Goal: Task Accomplishment & Management: Complete application form

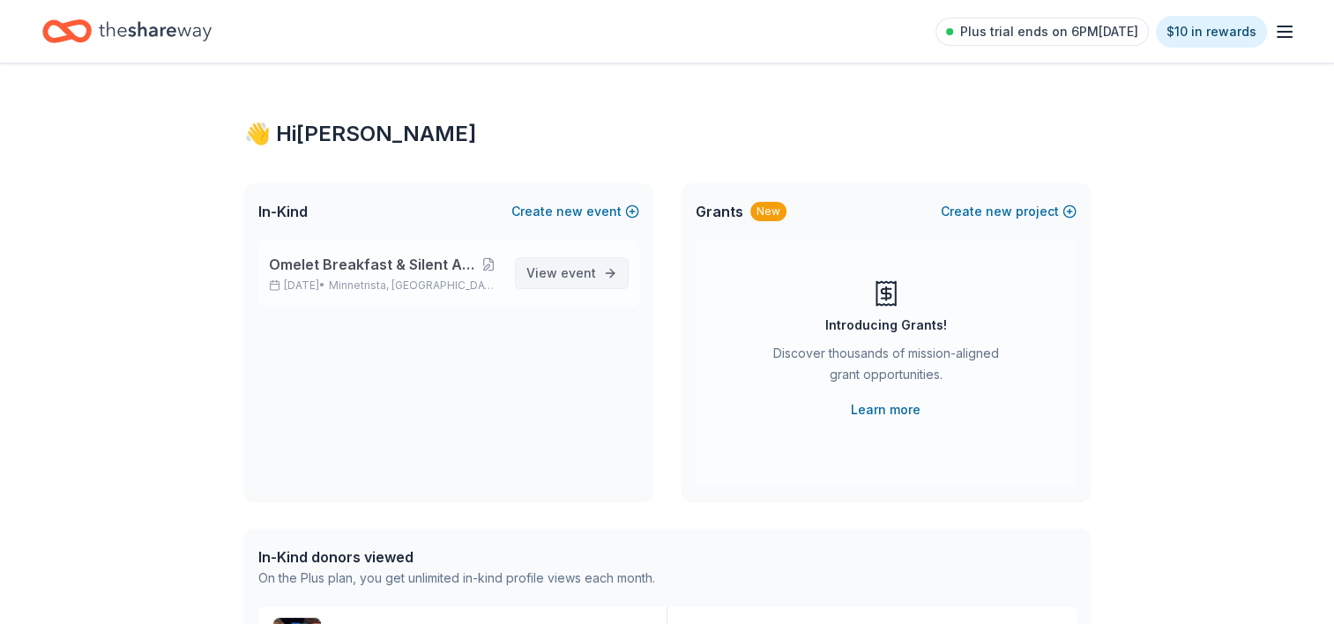
click at [559, 275] on span "View event" at bounding box center [561, 273] width 70 height 21
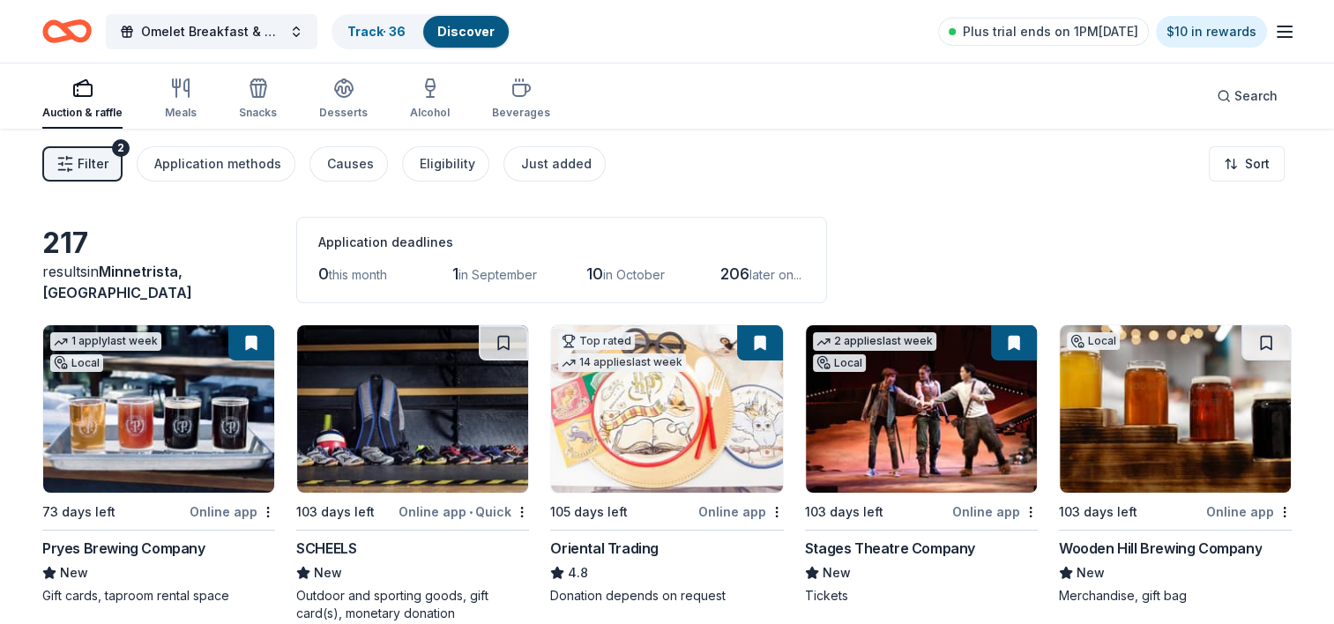
click at [104, 156] on span "Filter" at bounding box center [93, 163] width 31 height 21
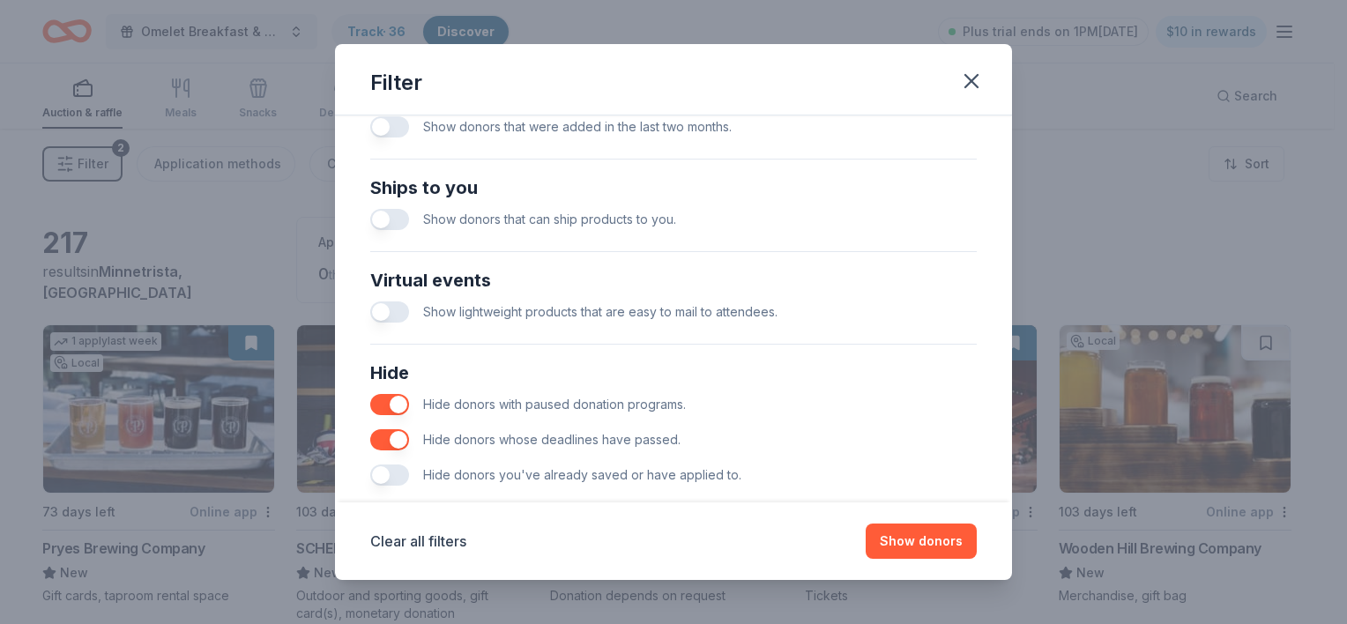
scroll to position [772, 0]
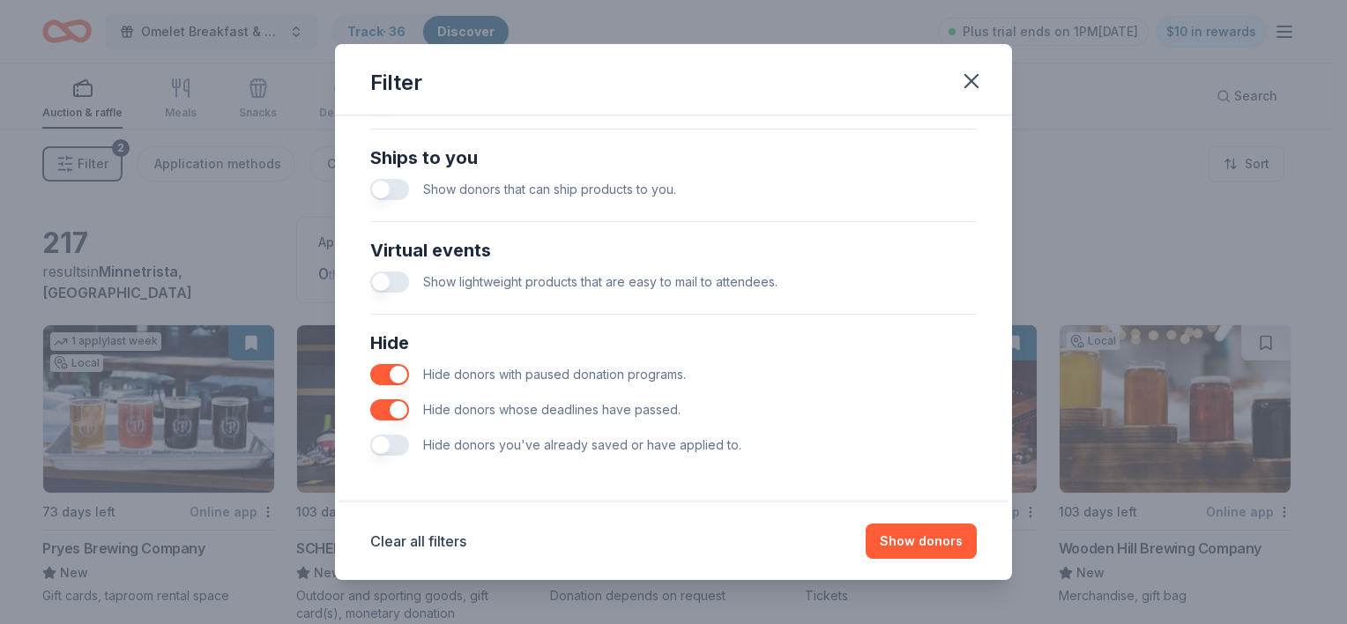
click at [396, 444] on button "button" at bounding box center [389, 445] width 39 height 21
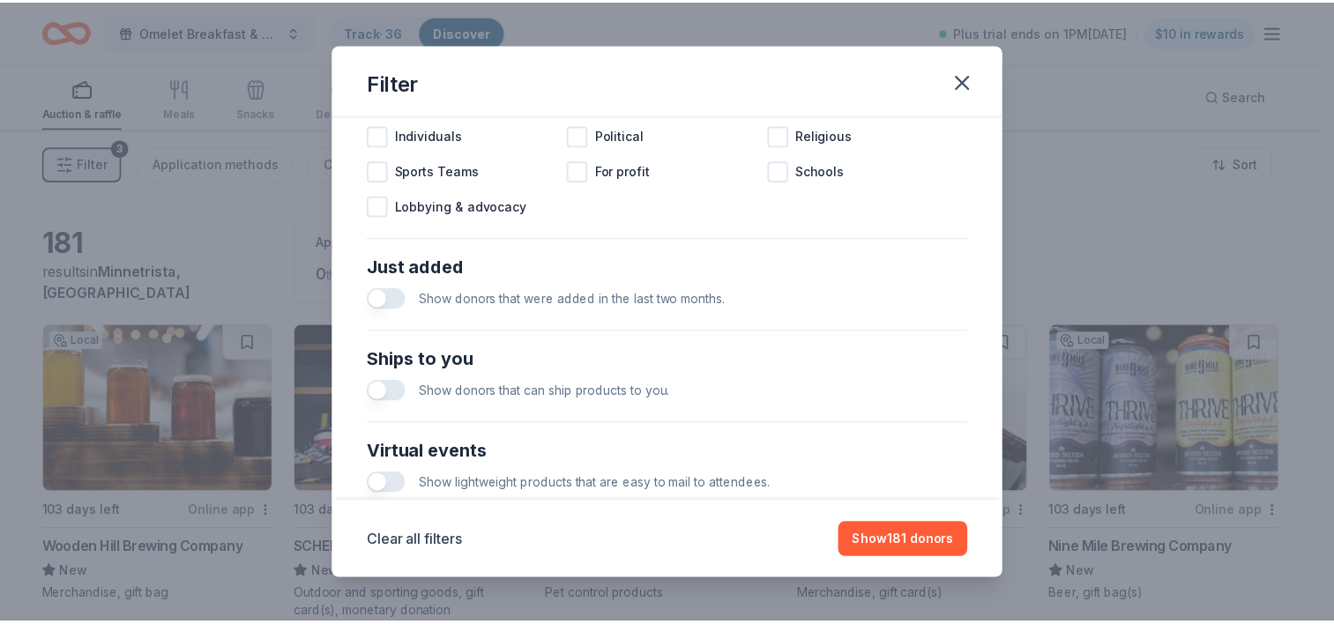
scroll to position [561, 0]
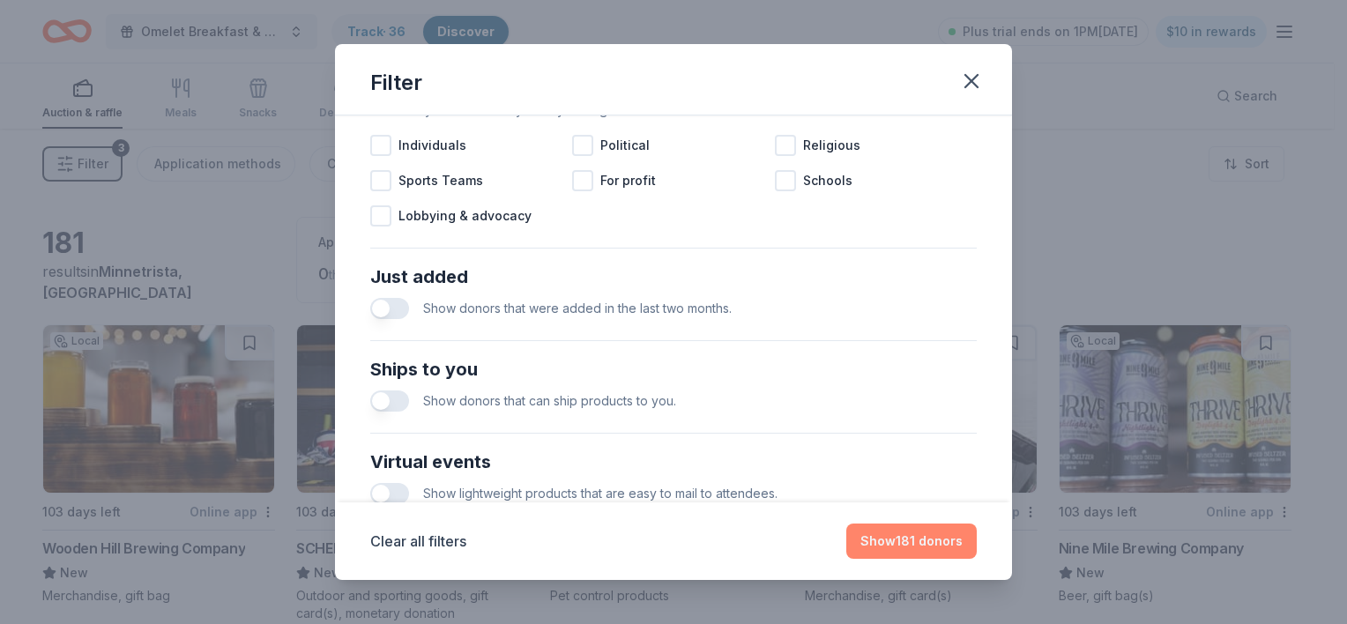
click at [896, 539] on button "Show 181 donors" at bounding box center [911, 541] width 130 height 35
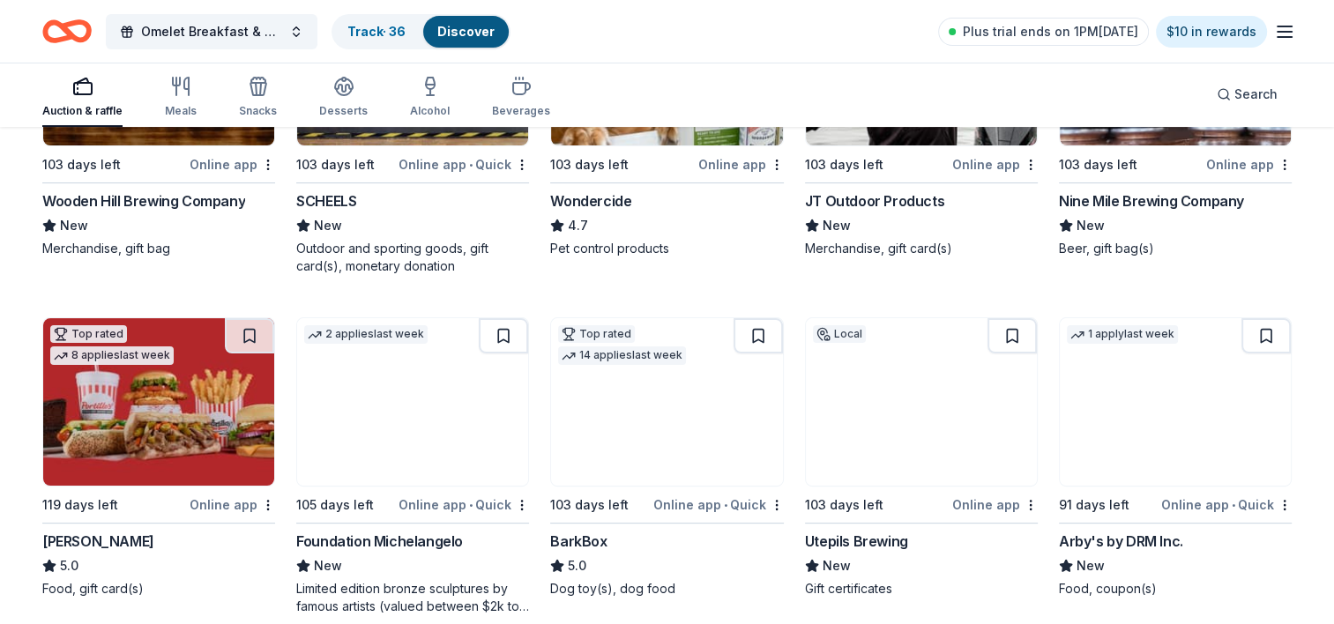
scroll to position [362, 0]
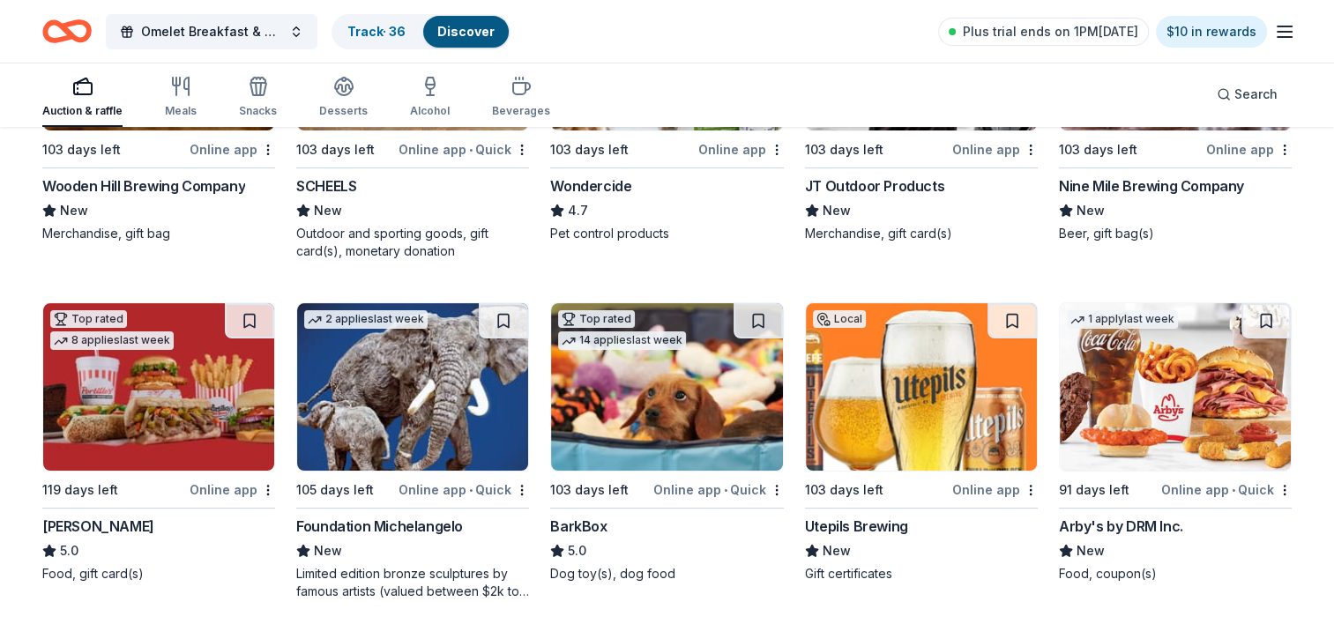
click at [1315, 255] on div "181 results in Minnetrista, MN Application deadlines 0 this month 1 in Septembe…" at bounding box center [667, 593] width 1334 height 1655
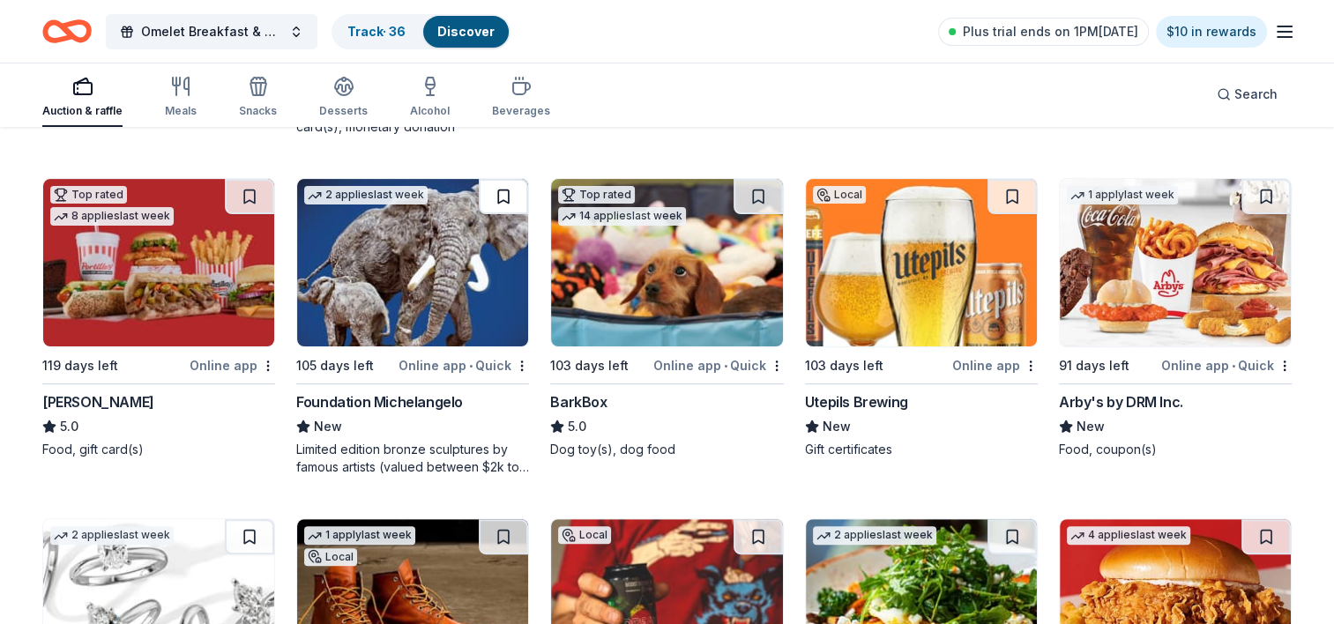
click at [503, 197] on button at bounding box center [503, 196] width 49 height 35
click at [758, 194] on button at bounding box center [757, 196] width 49 height 35
click at [384, 25] on link "Track · 38" at bounding box center [376, 31] width 58 height 15
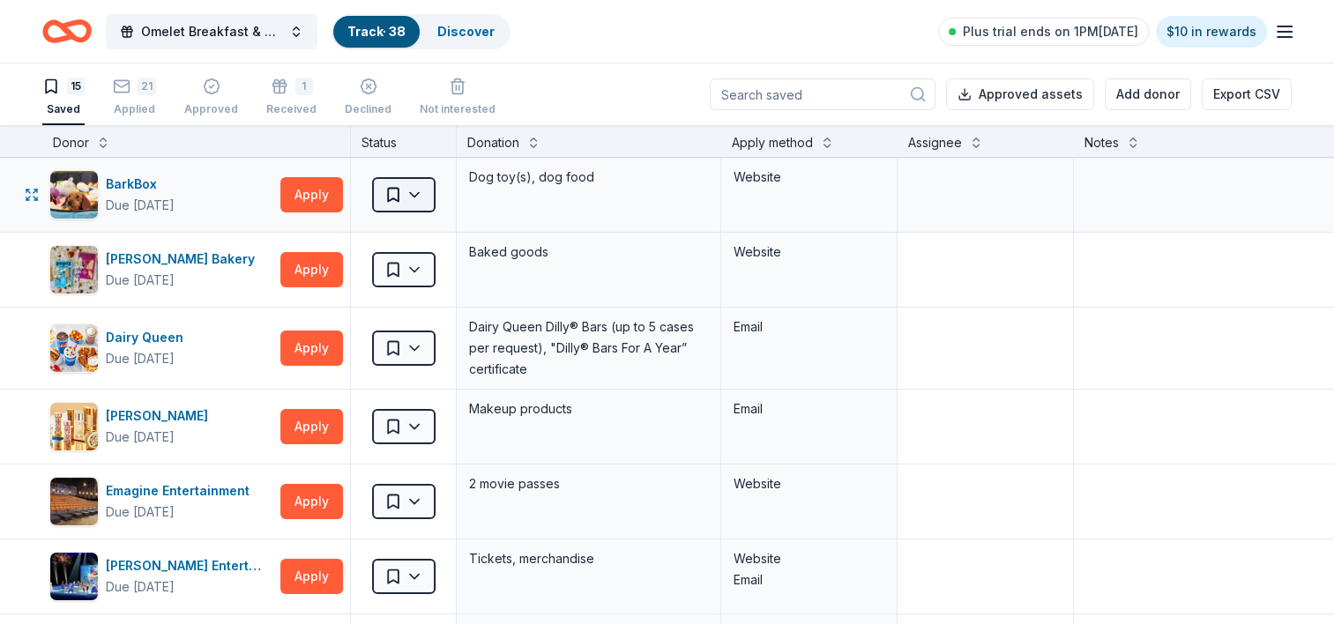
click at [416, 194] on html "Omelet Breakfast & Silent Auction Fundraiser Track · 38 Discover Plus trial end…" at bounding box center [667, 312] width 1334 height 624
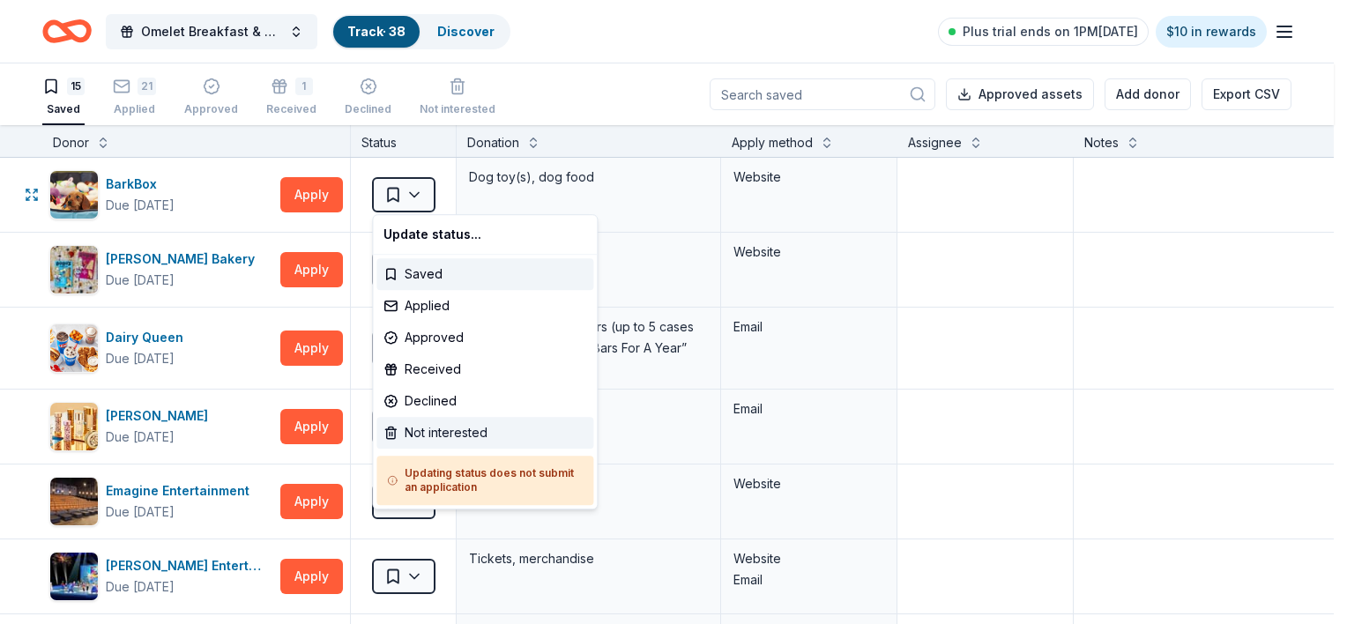
click at [445, 431] on div "Not interested" at bounding box center [484, 433] width 217 height 32
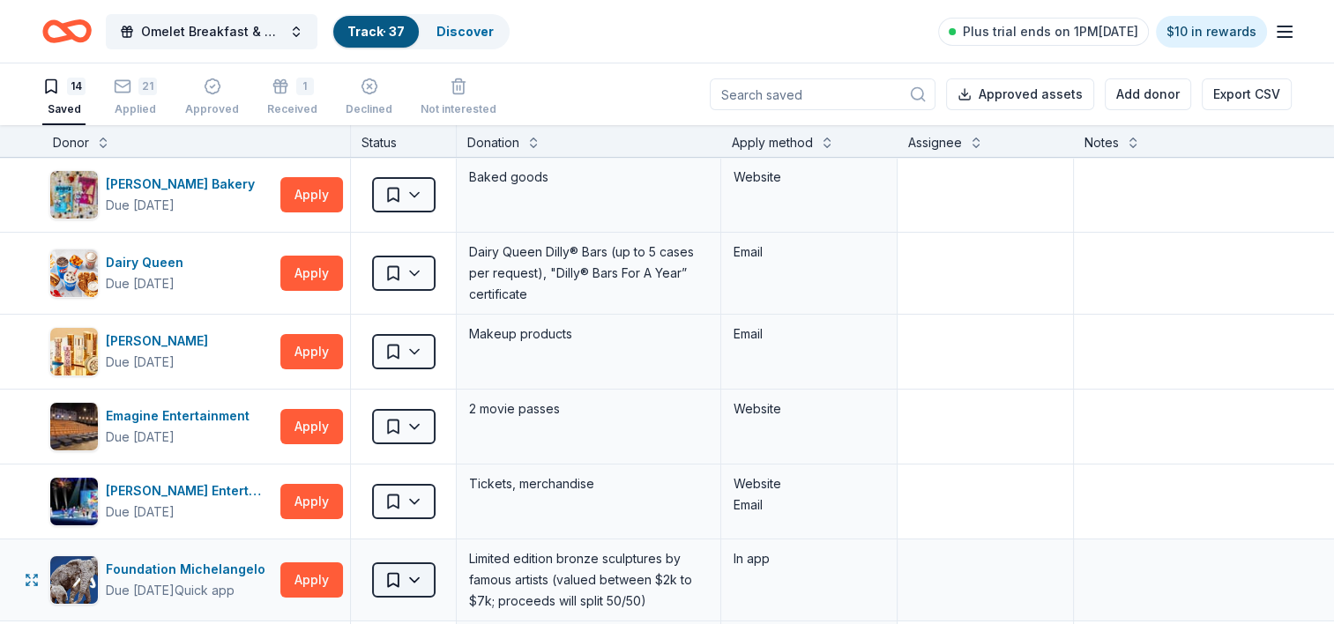
click at [419, 574] on html "Omelet Breakfast & Silent Auction Fundraiser Track · 37 Discover Plus trial end…" at bounding box center [667, 312] width 1334 height 624
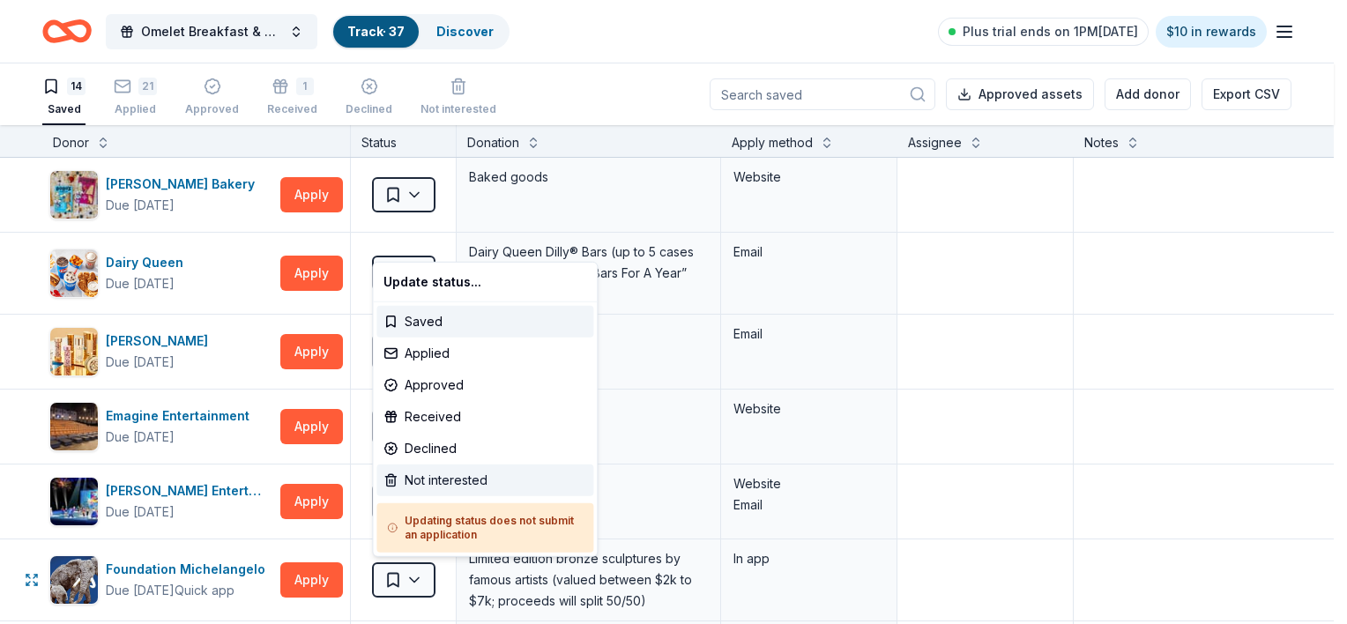
click at [430, 480] on div "Not interested" at bounding box center [484, 481] width 217 height 32
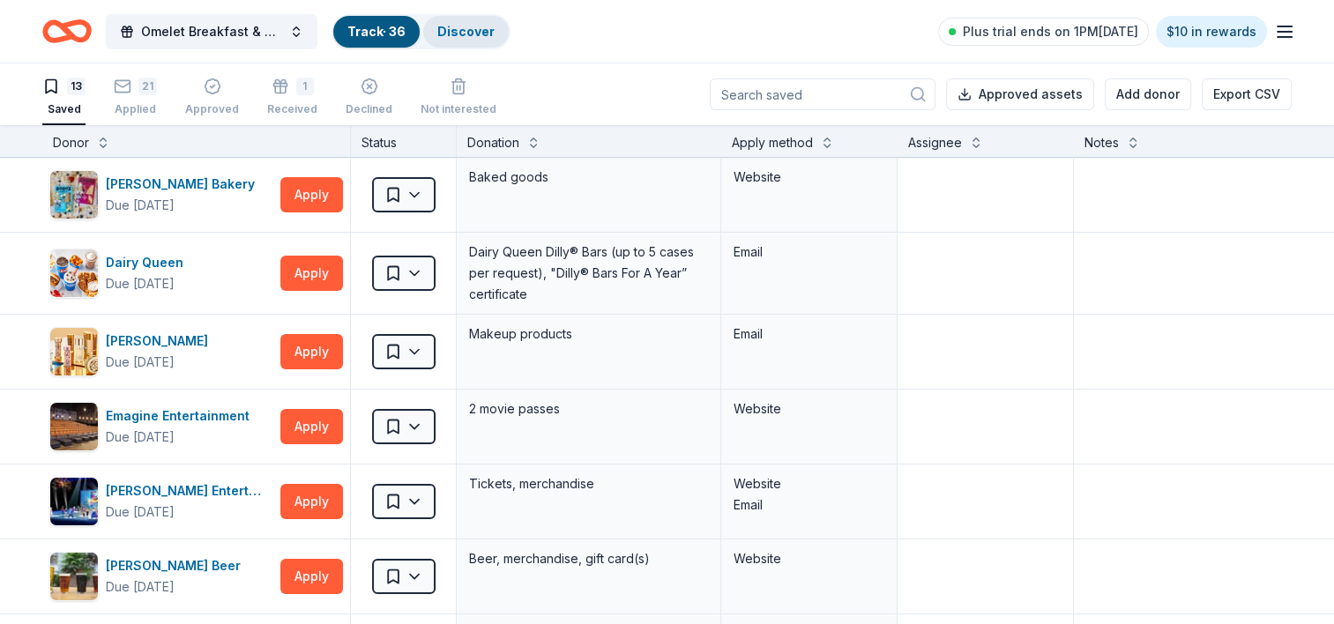
click at [459, 42] on div "Discover" at bounding box center [466, 32] width 86 height 32
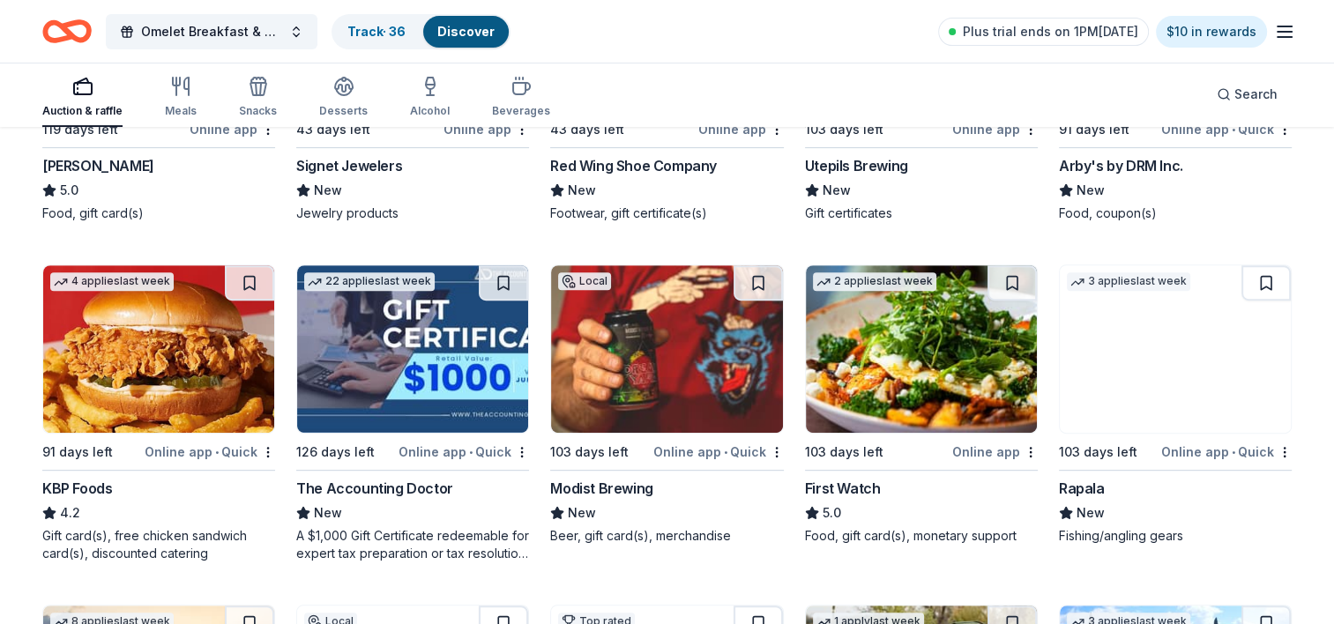
scroll to position [729, 0]
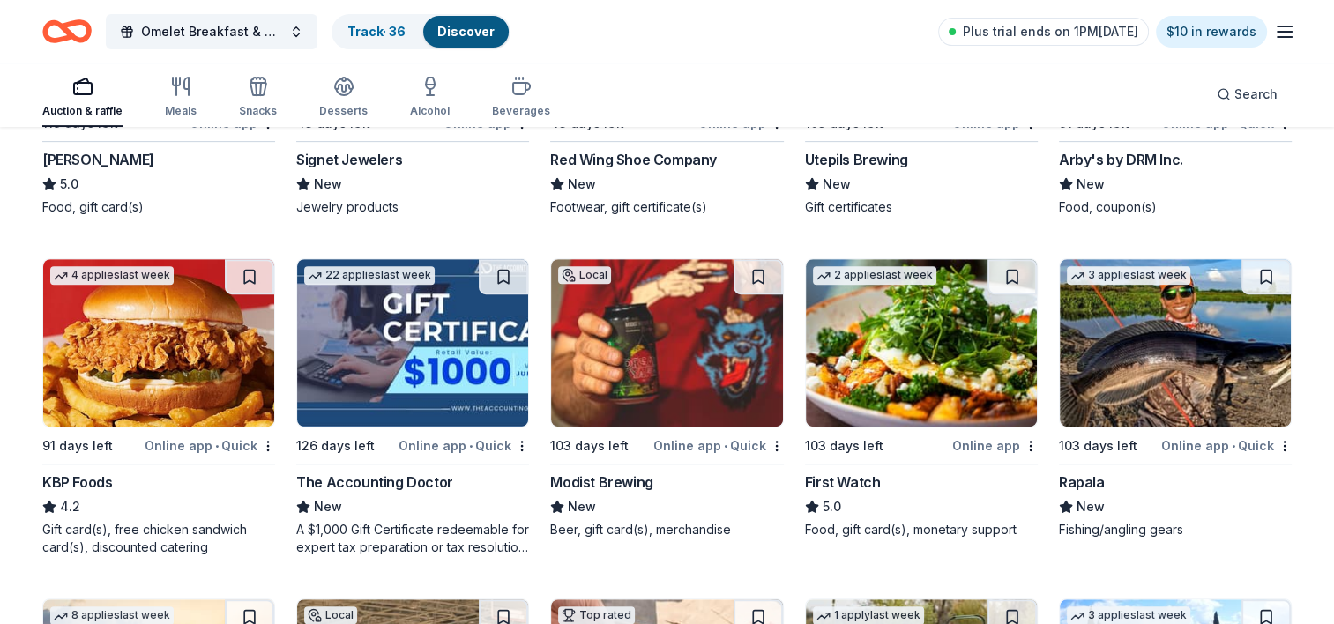
click at [159, 351] on img at bounding box center [158, 342] width 231 height 167
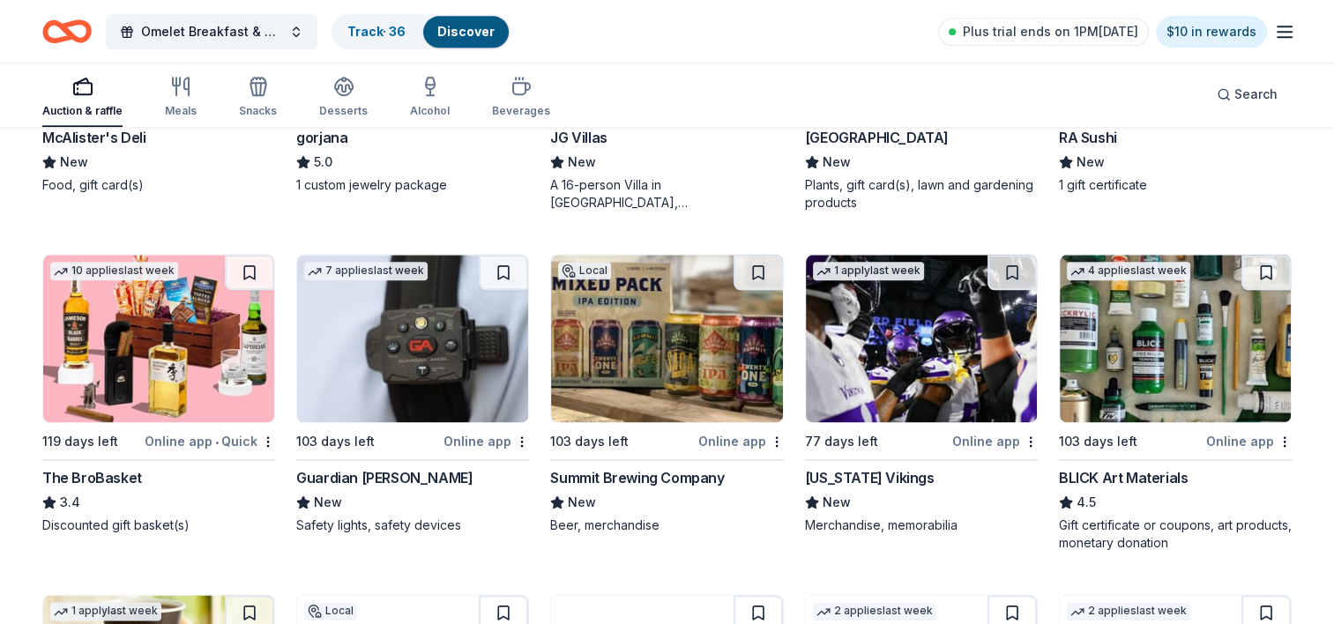
scroll to position [2095, 0]
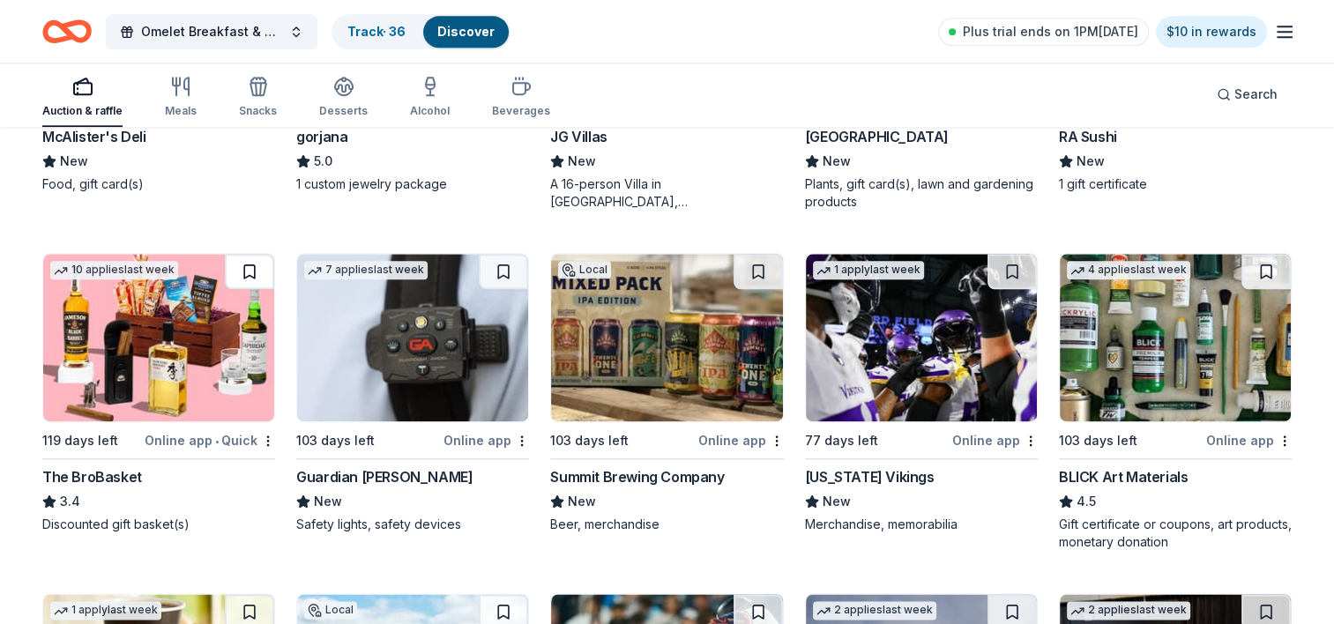
click at [244, 264] on button at bounding box center [249, 271] width 49 height 35
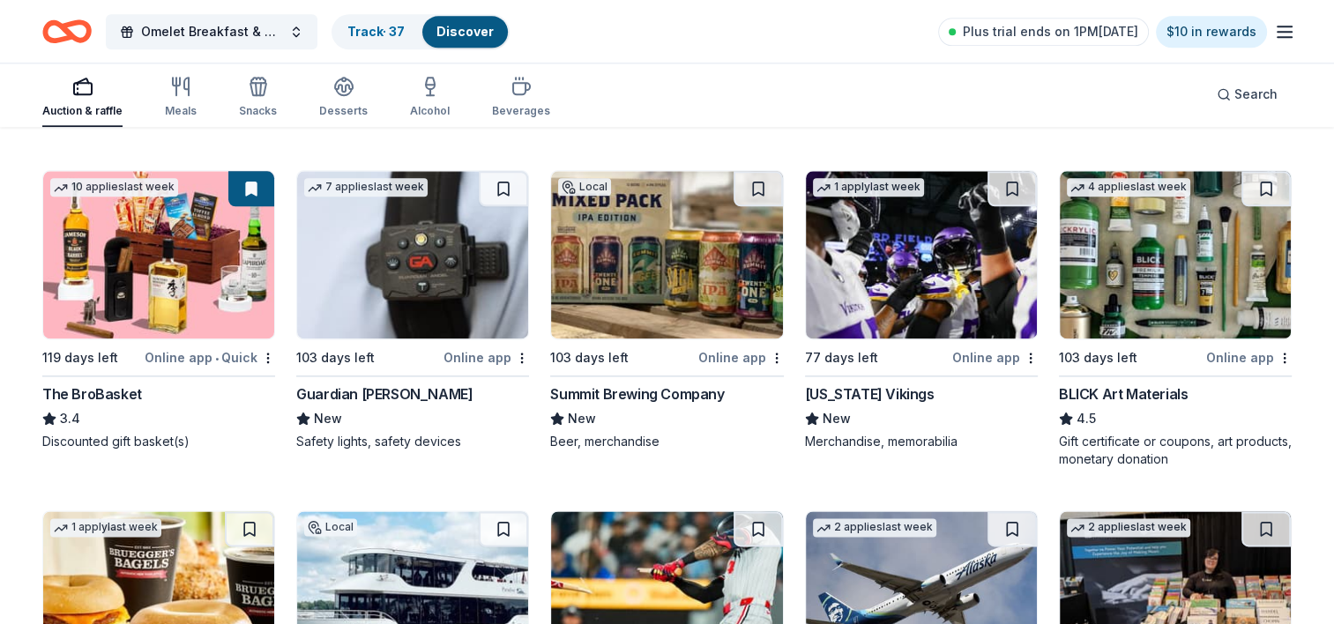
scroll to position [2182, 0]
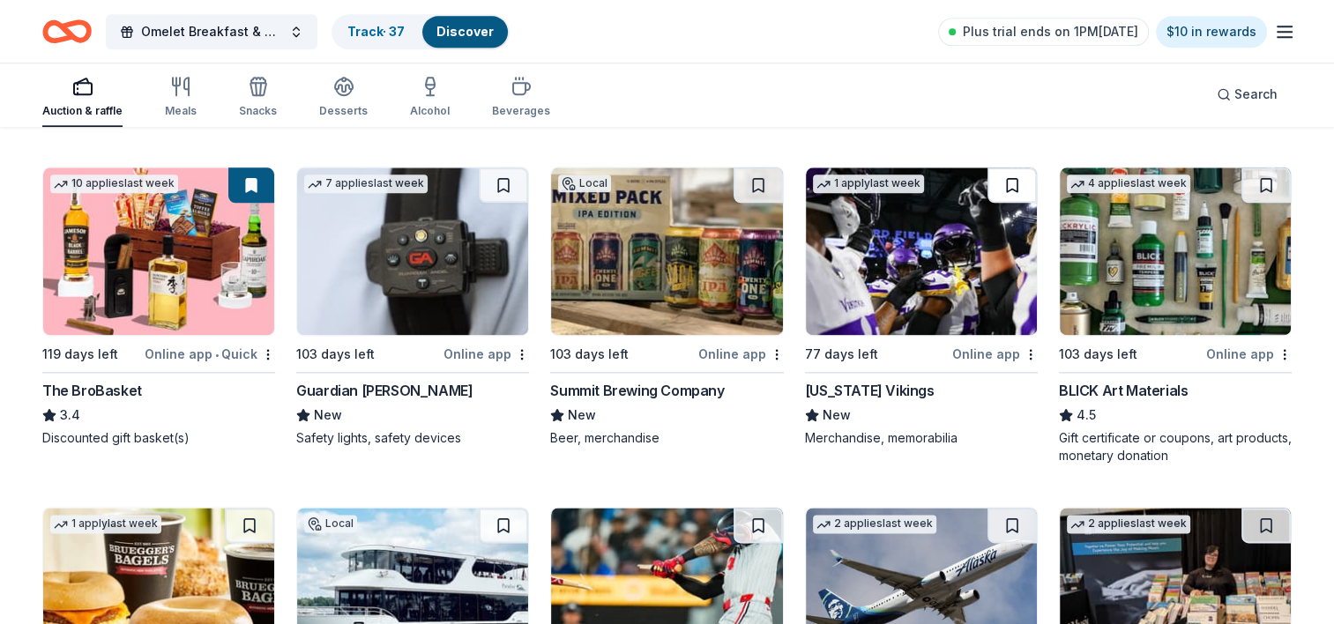
click at [1010, 184] on button at bounding box center [1011, 184] width 49 height 35
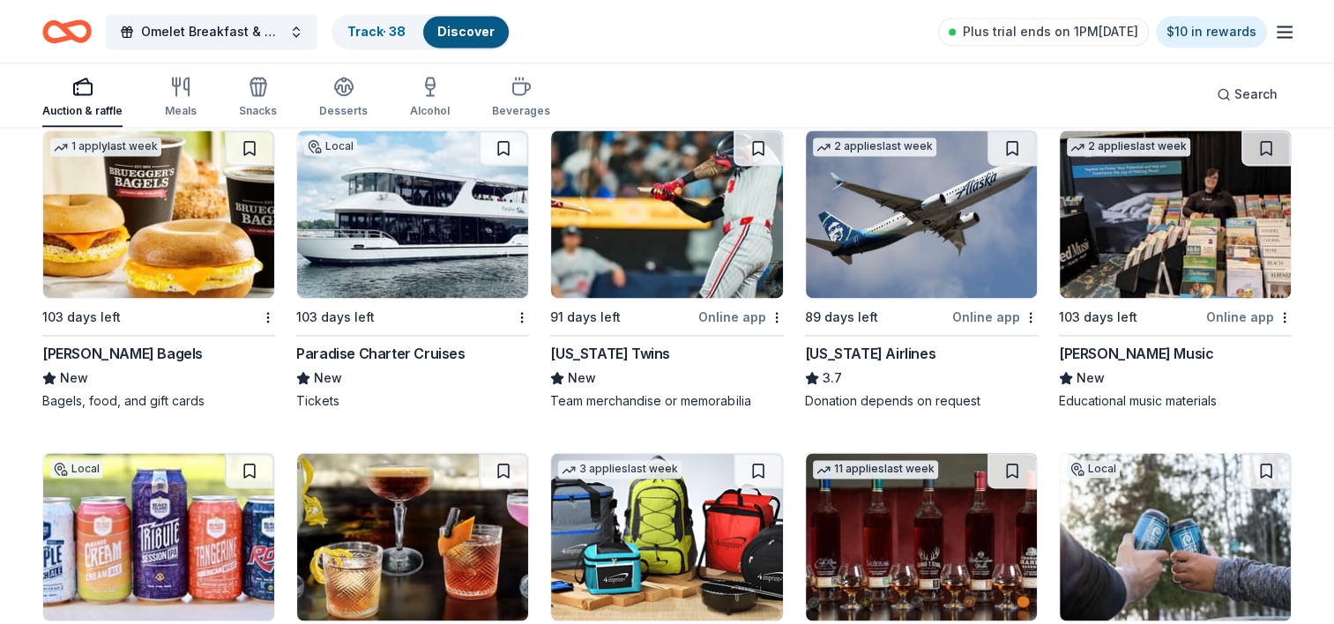
scroll to position [2549, 0]
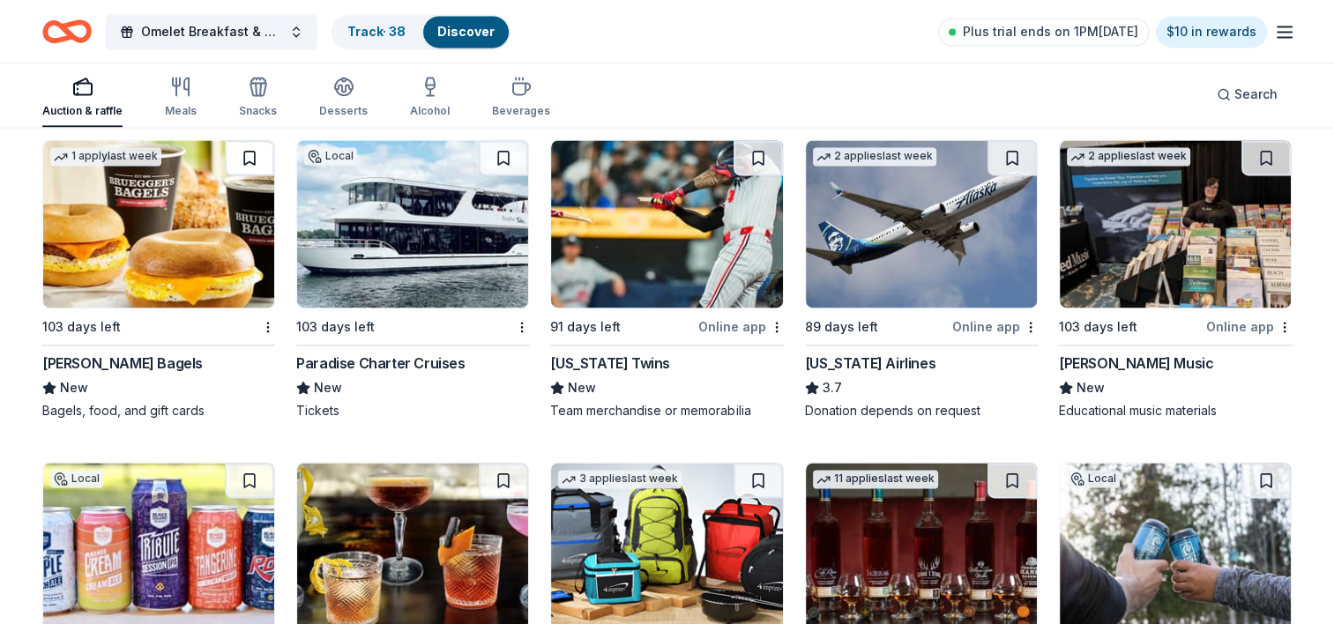
click at [247, 159] on button at bounding box center [249, 157] width 49 height 35
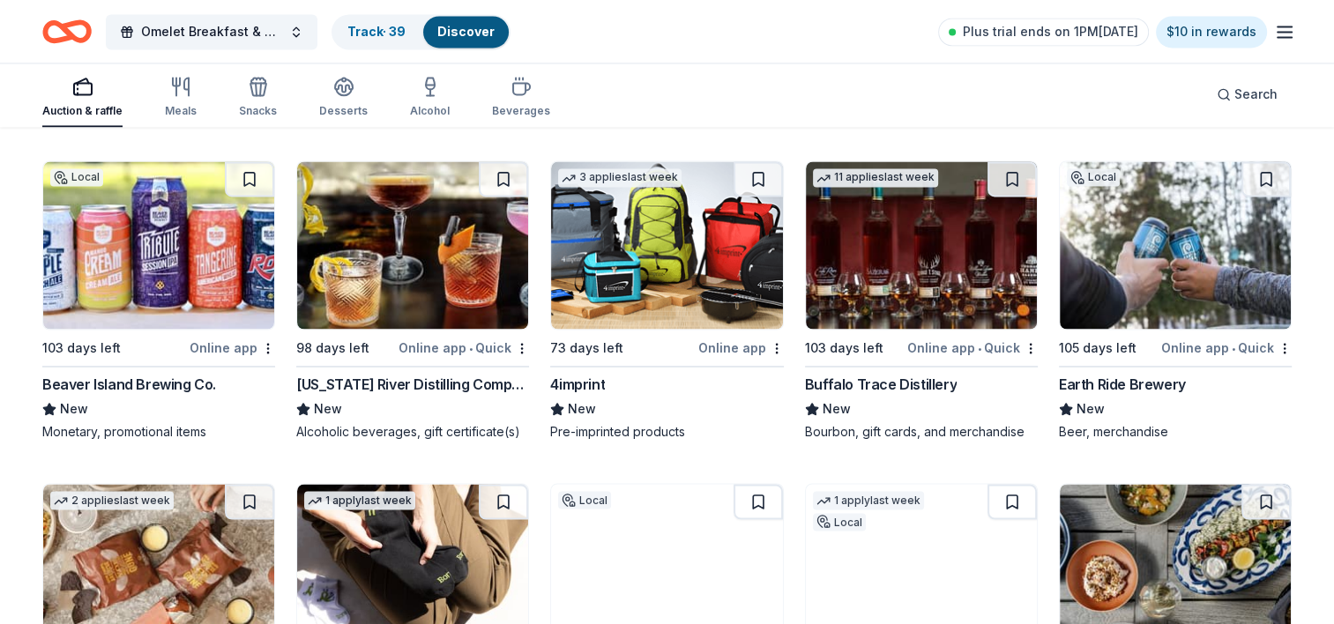
scroll to position [2860, 0]
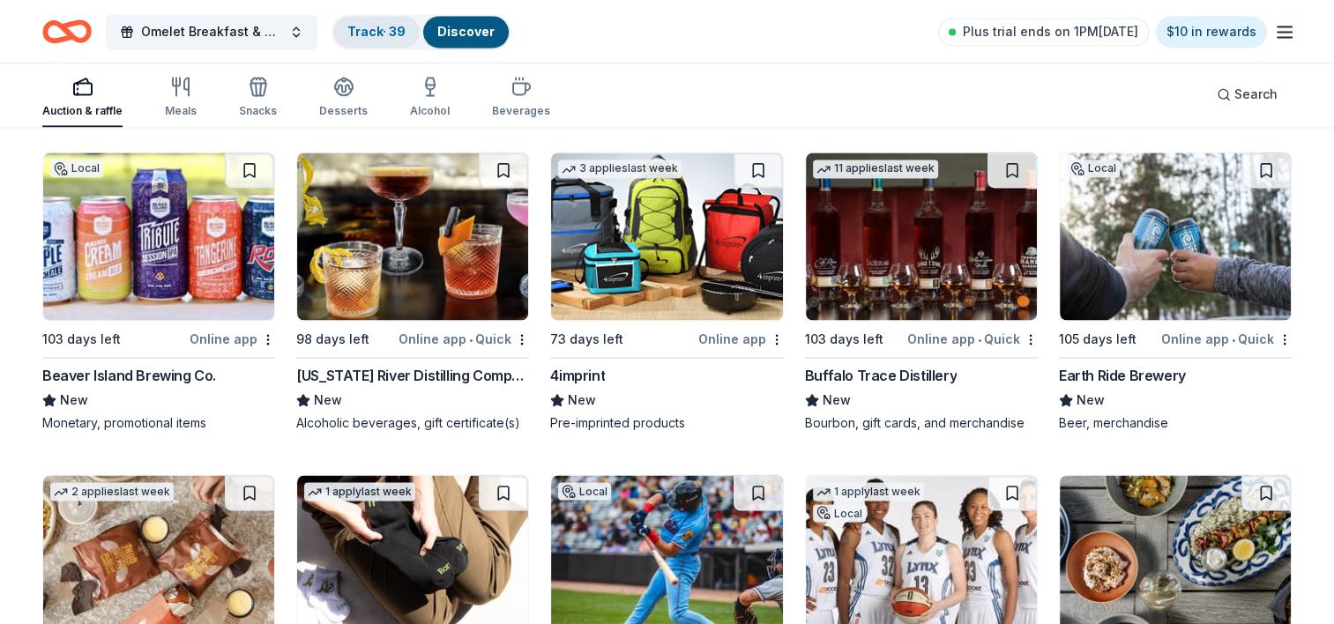
click at [372, 35] on link "Track · 39" at bounding box center [376, 31] width 58 height 15
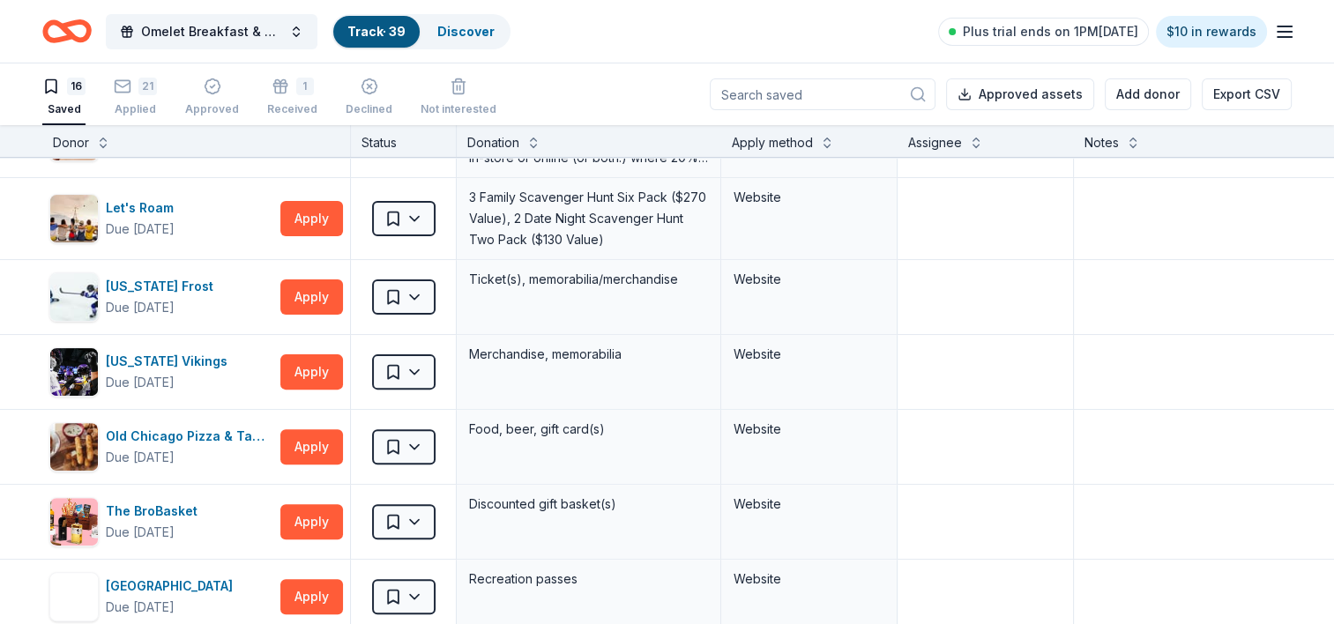
scroll to position [588, 0]
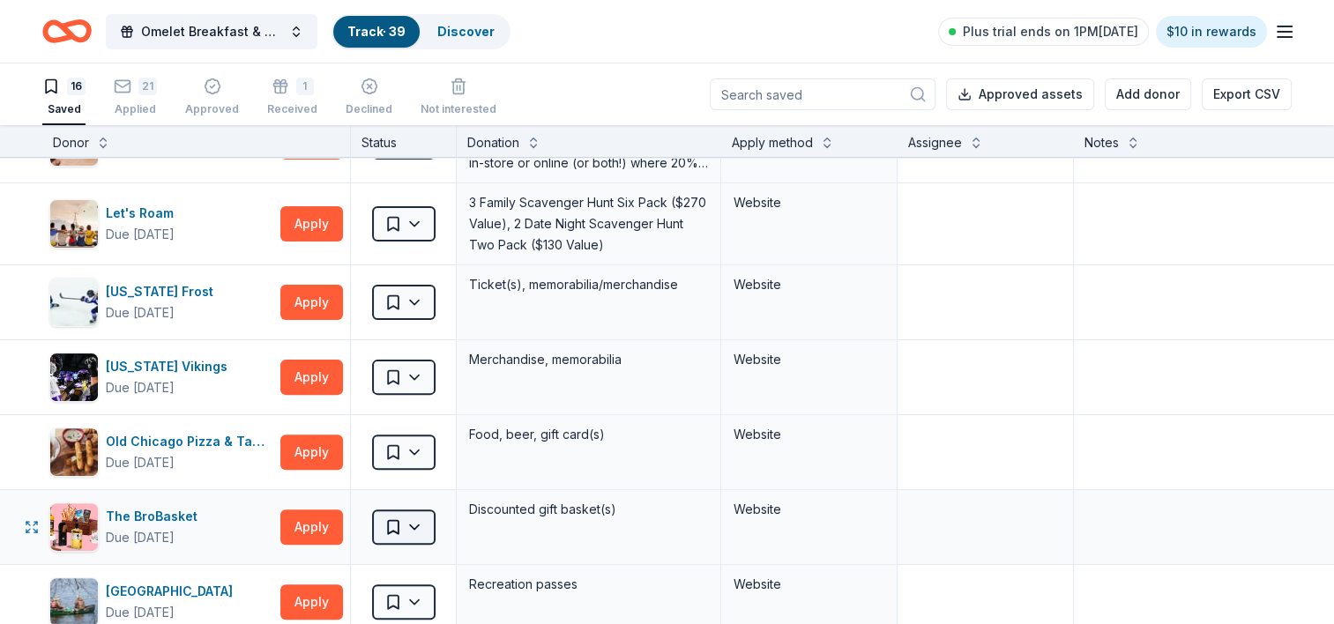
click at [414, 524] on html "Omelet Breakfast & Silent Auction Fundraiser Track · 39 Discover Plus trial end…" at bounding box center [667, 312] width 1334 height 624
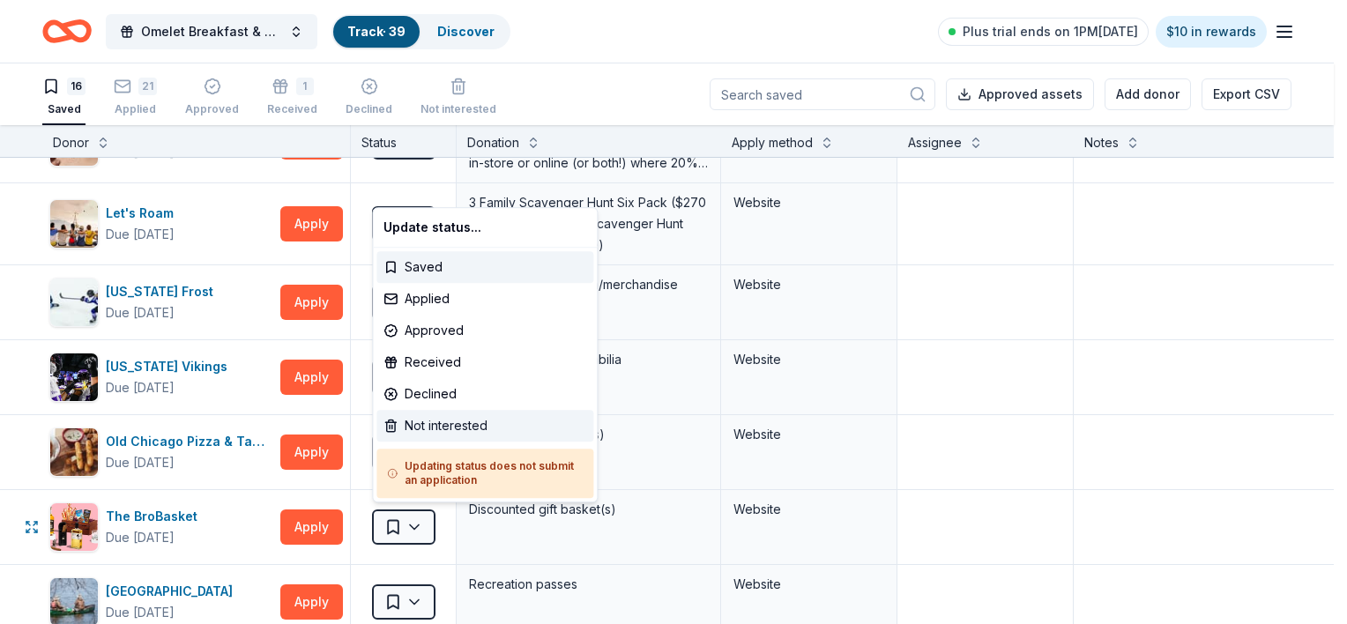
click at [430, 430] on div "Not interested" at bounding box center [484, 426] width 217 height 32
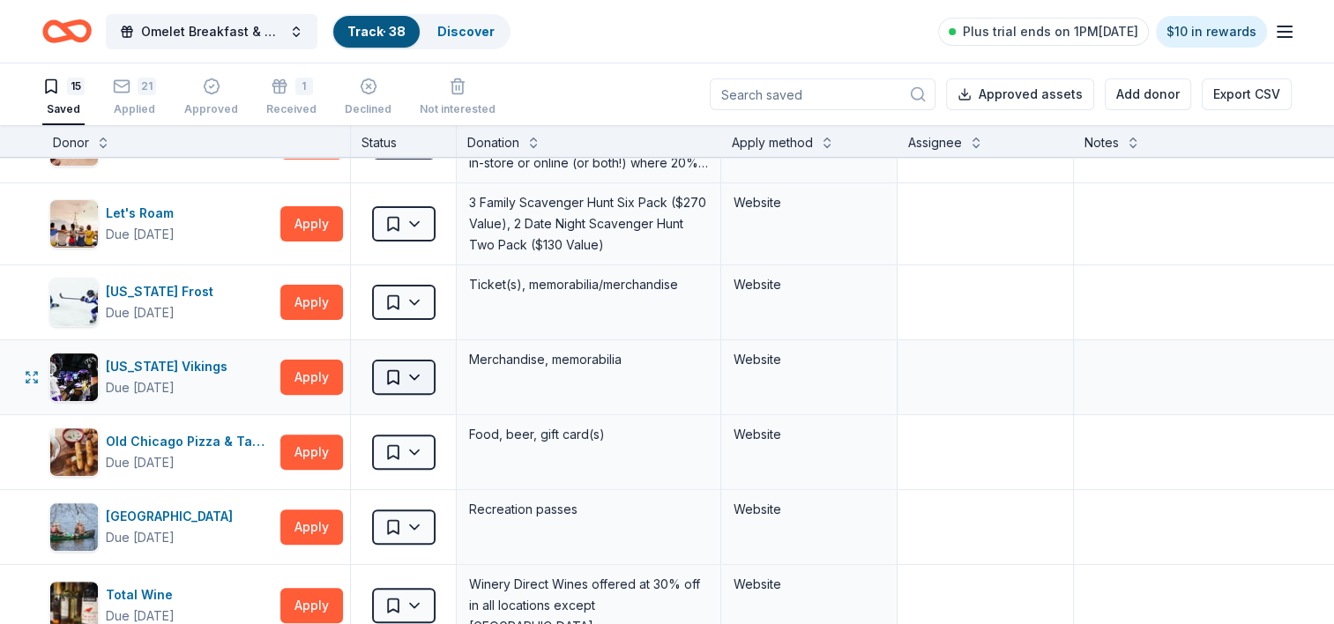
click at [421, 377] on html "Omelet Breakfast & Silent Auction Fundraiser Track · 38 Discover Plus trial end…" at bounding box center [667, 312] width 1334 height 624
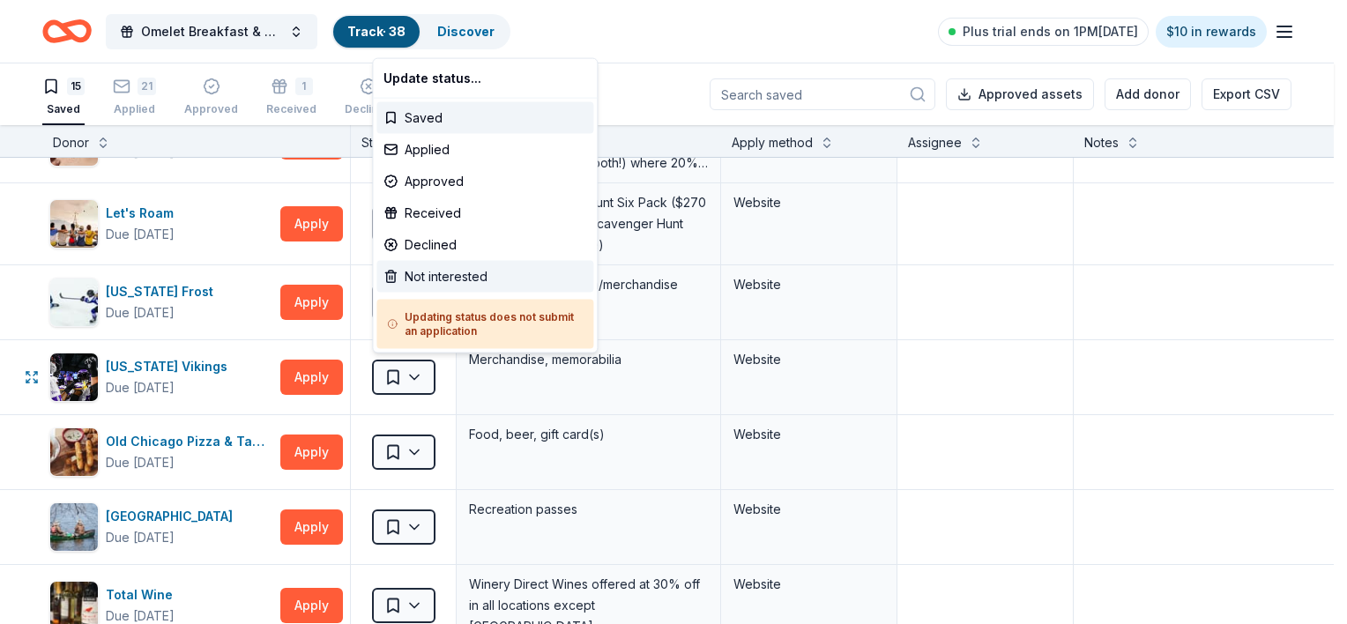
click at [462, 272] on div "Not interested" at bounding box center [484, 277] width 217 height 32
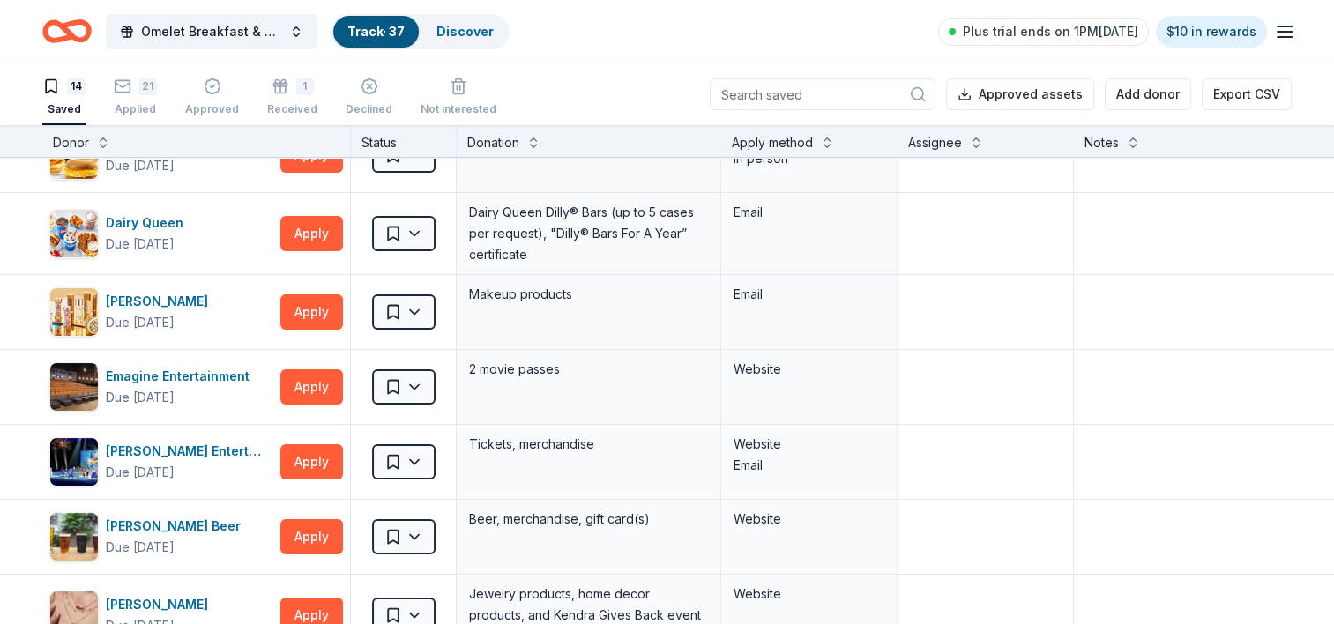
scroll to position [0, 0]
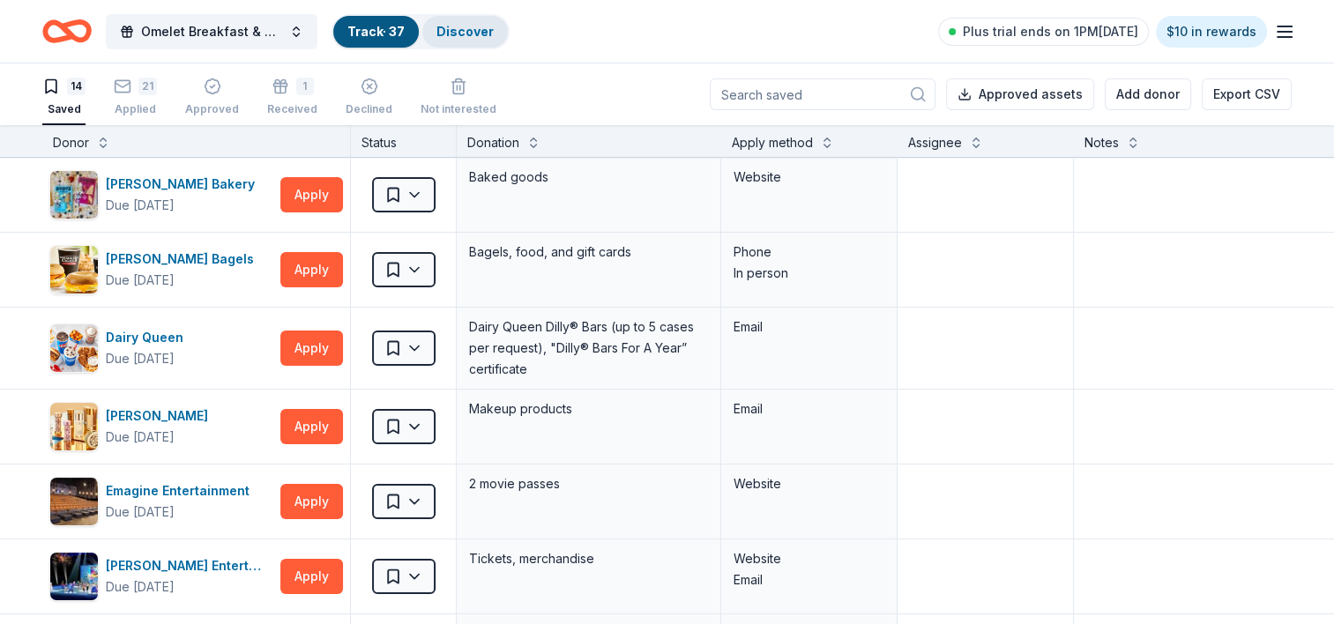
click at [480, 28] on link "Discover" at bounding box center [464, 31] width 57 height 15
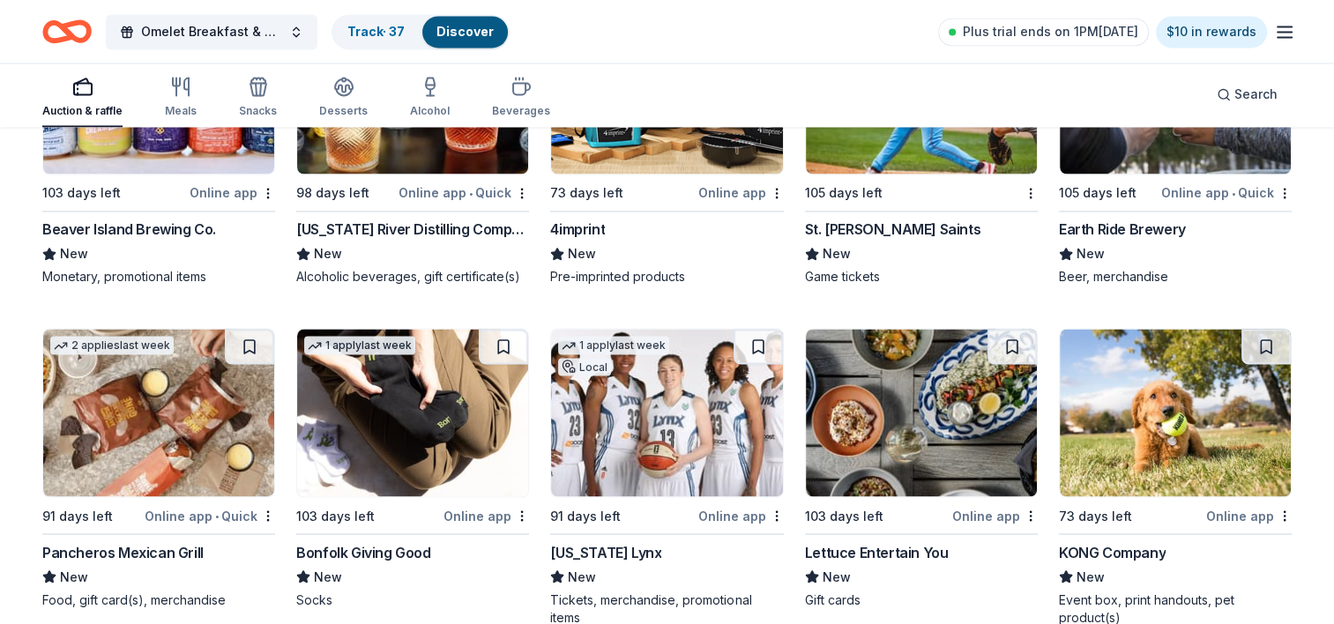
scroll to position [3029, 0]
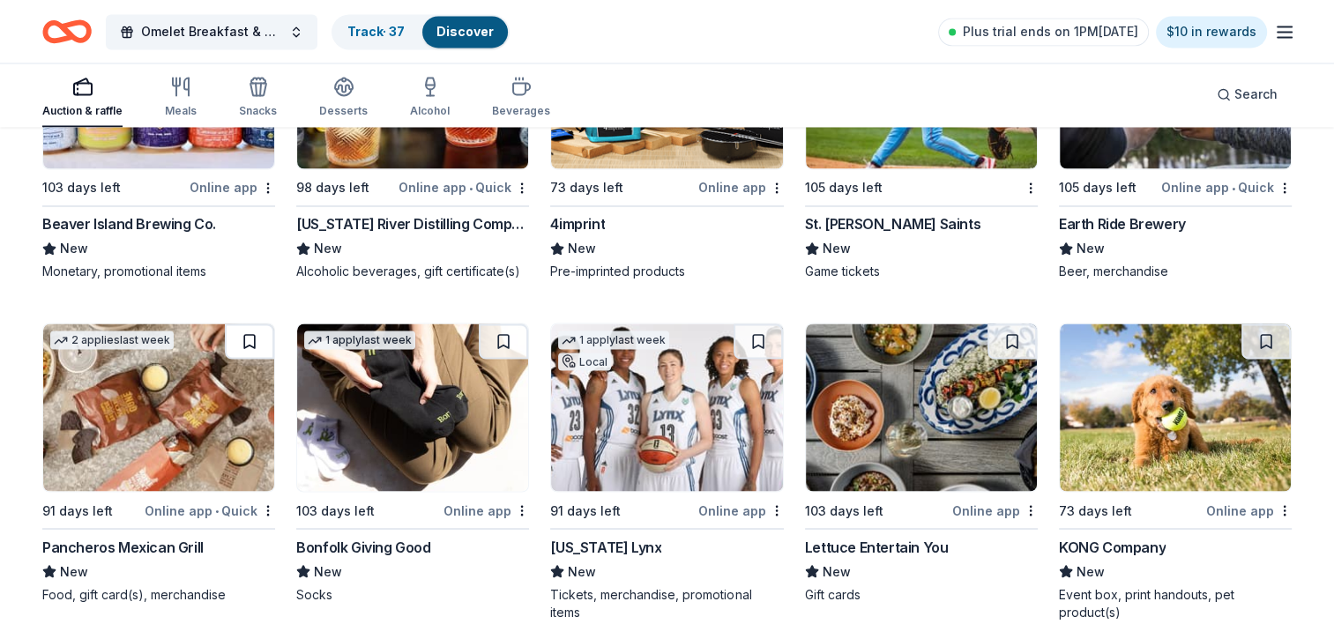
click at [243, 332] on button at bounding box center [249, 341] width 49 height 35
click at [1013, 335] on button at bounding box center [1011, 341] width 49 height 35
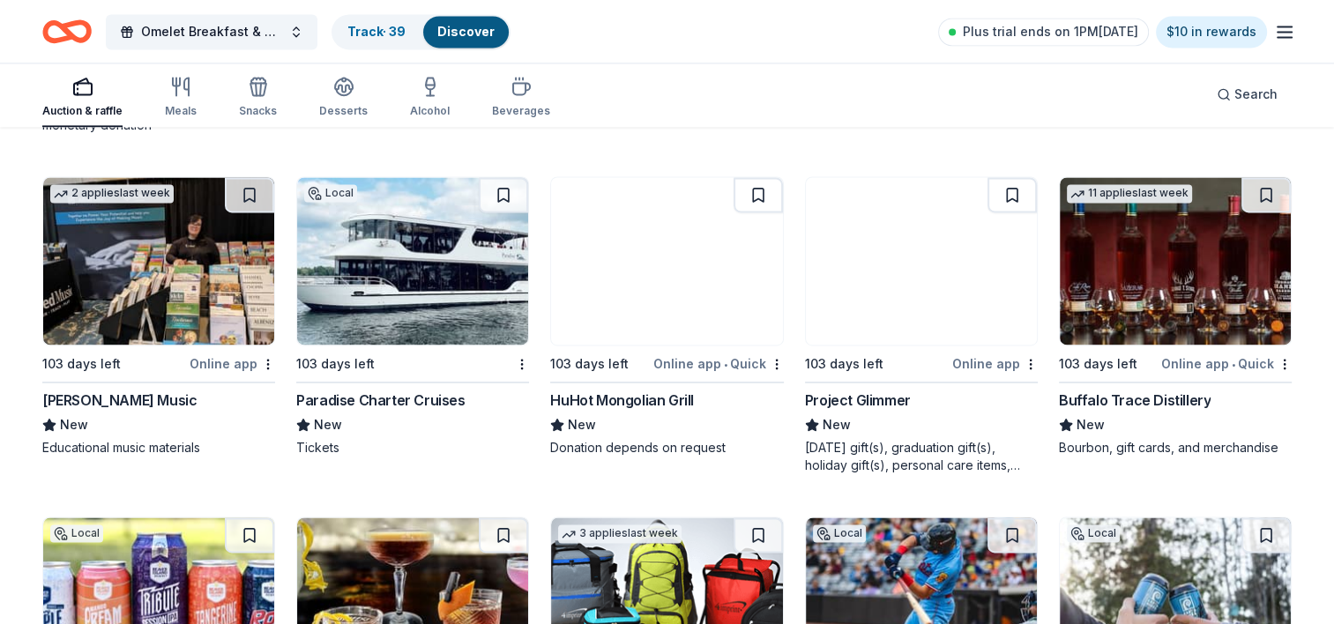
scroll to position [2502, 0]
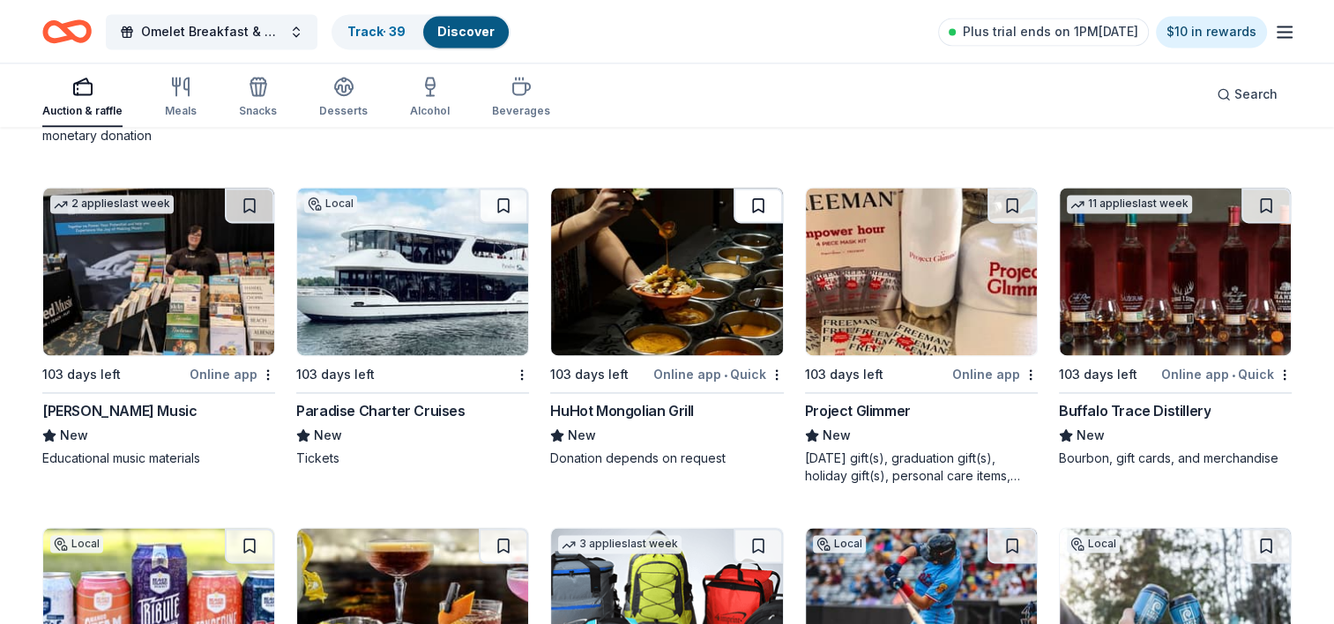
click at [757, 194] on button at bounding box center [757, 205] width 49 height 35
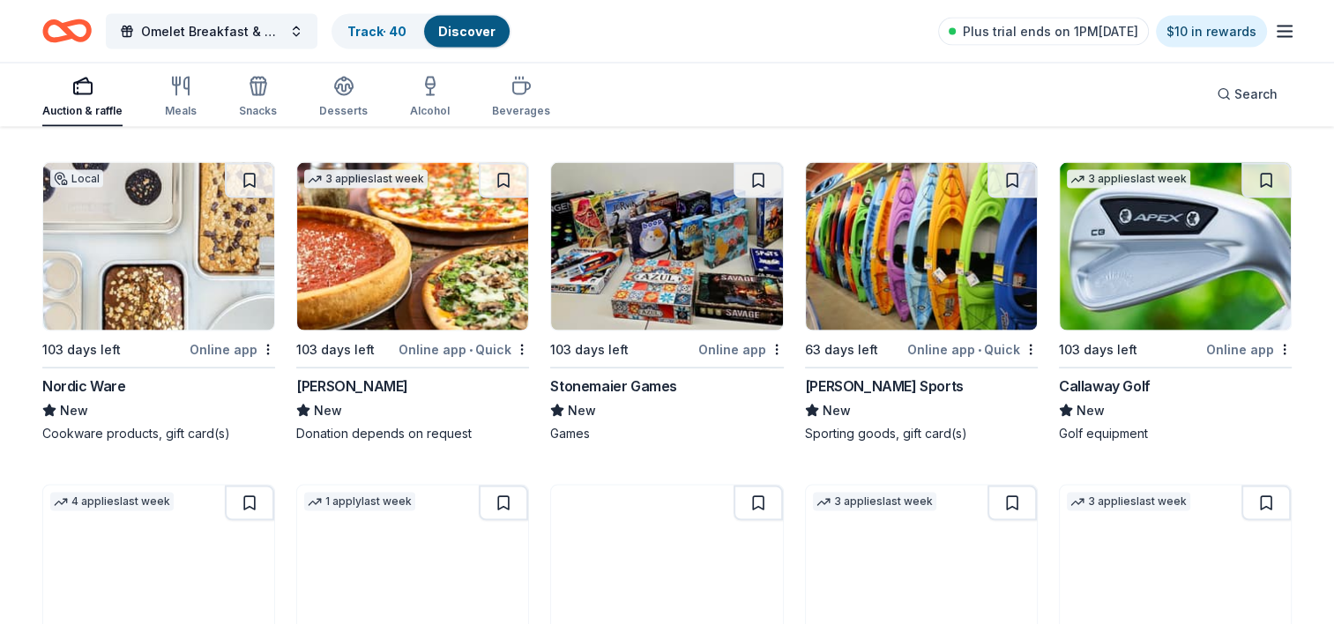
scroll to position [3524, 0]
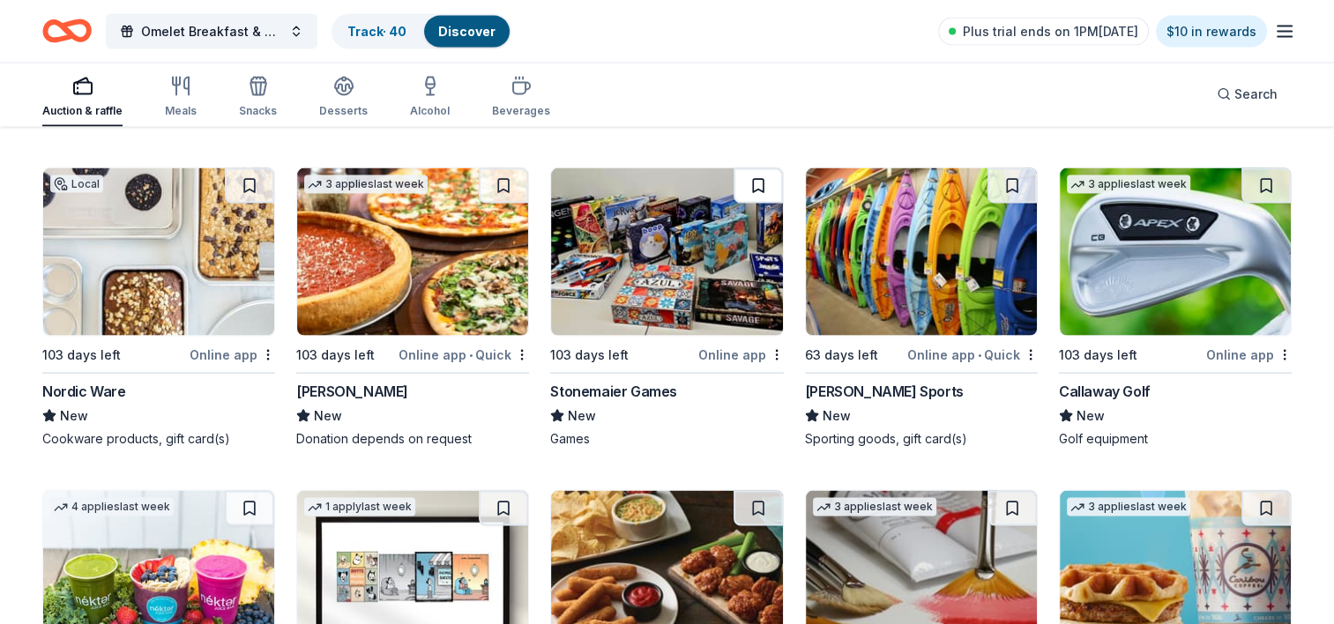
click at [753, 183] on button at bounding box center [757, 185] width 49 height 35
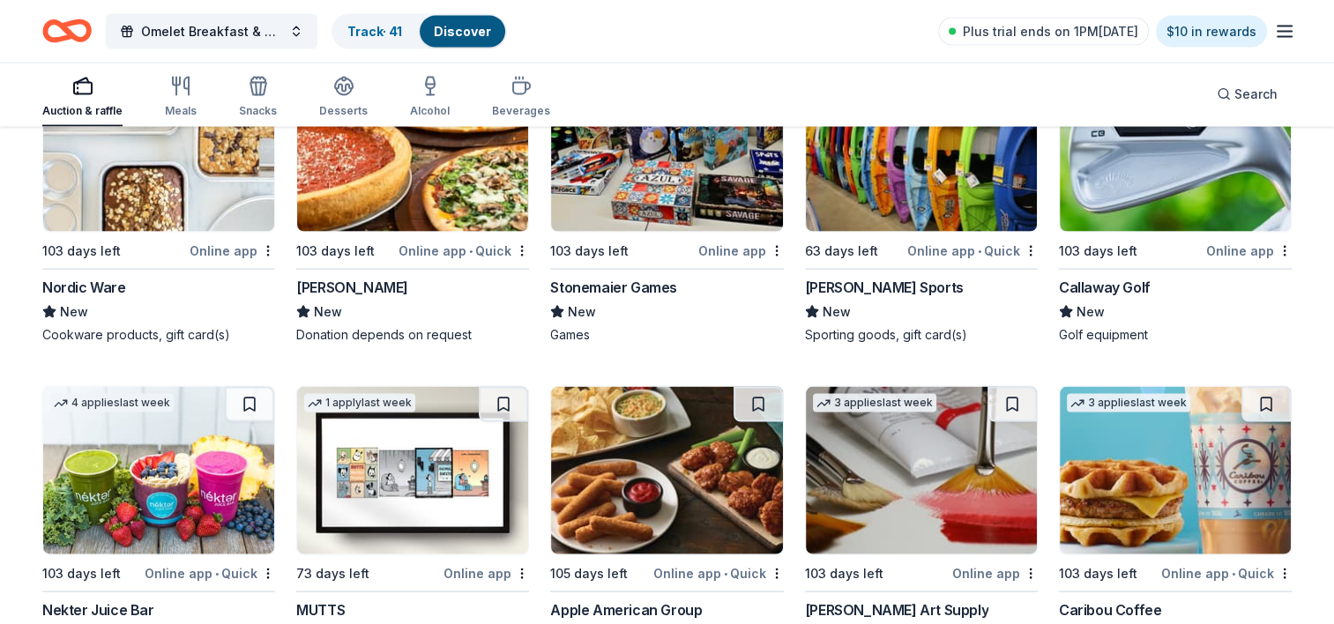
scroll to position [3647, 0]
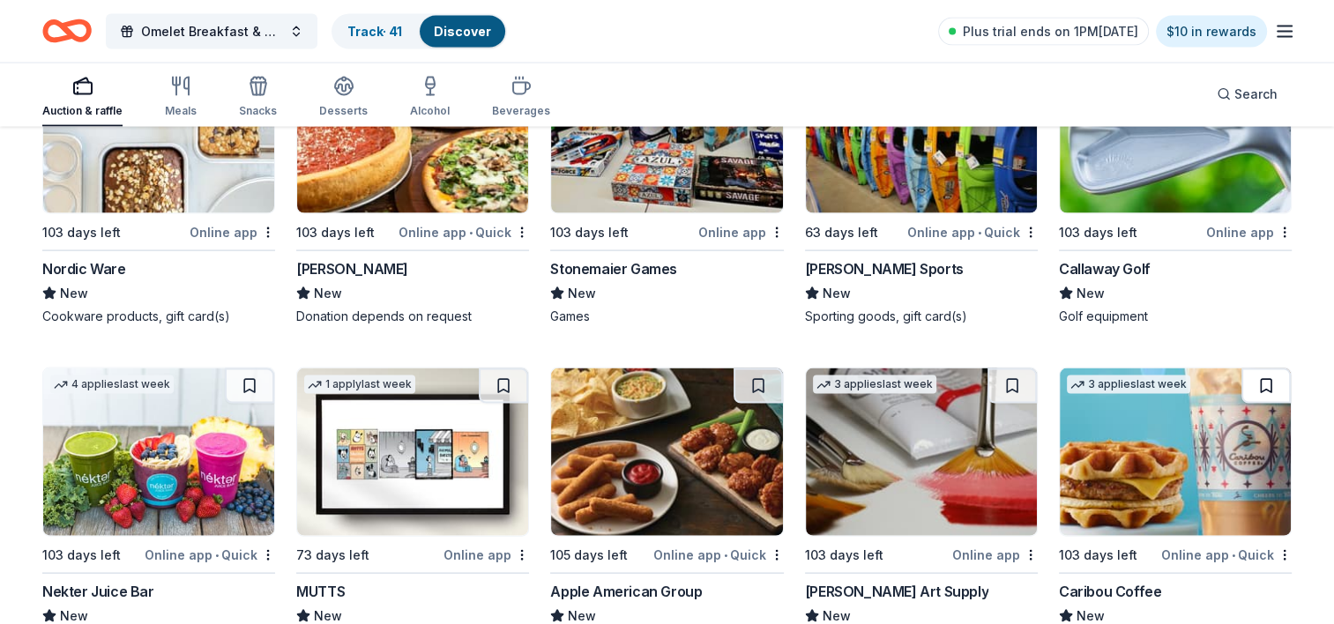
click at [1278, 374] on button at bounding box center [1265, 385] width 49 height 35
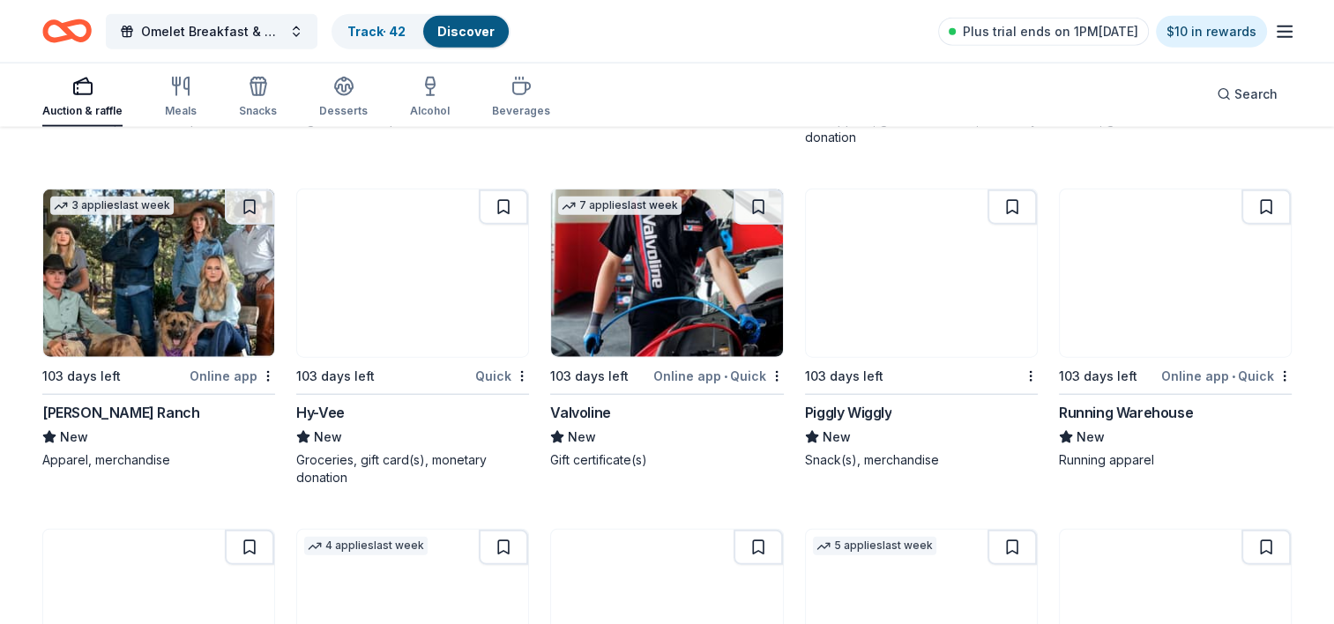
scroll to position [4172, 0]
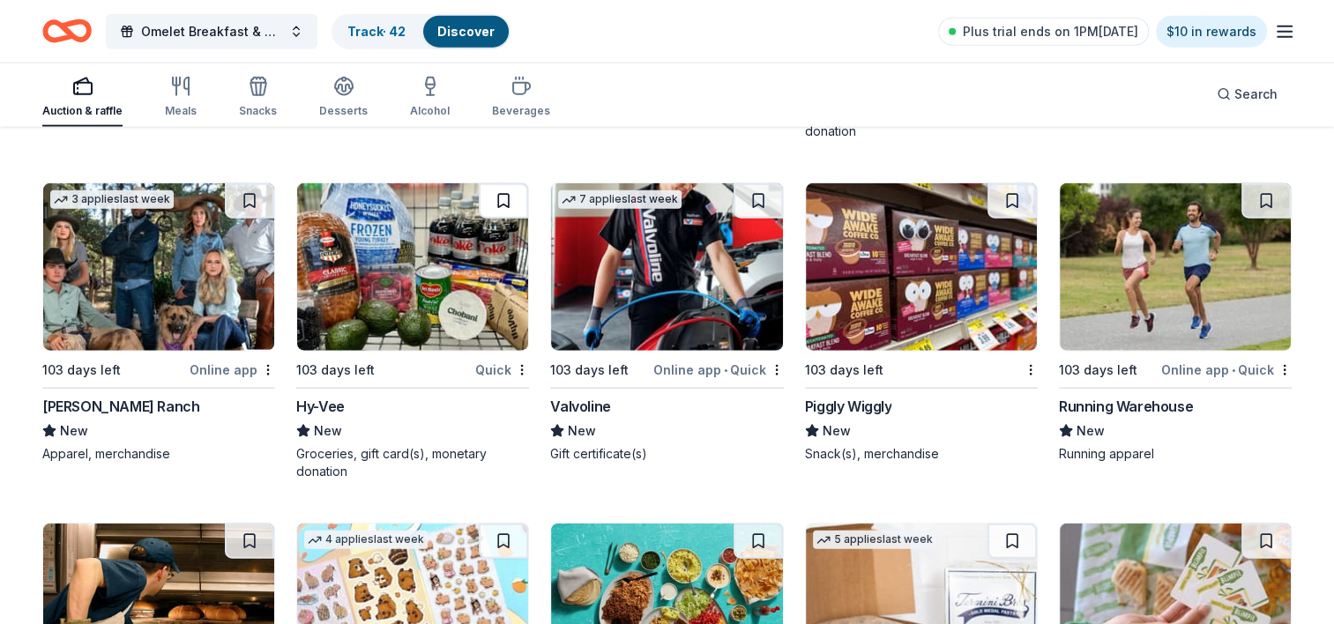
click at [497, 198] on button at bounding box center [503, 200] width 49 height 35
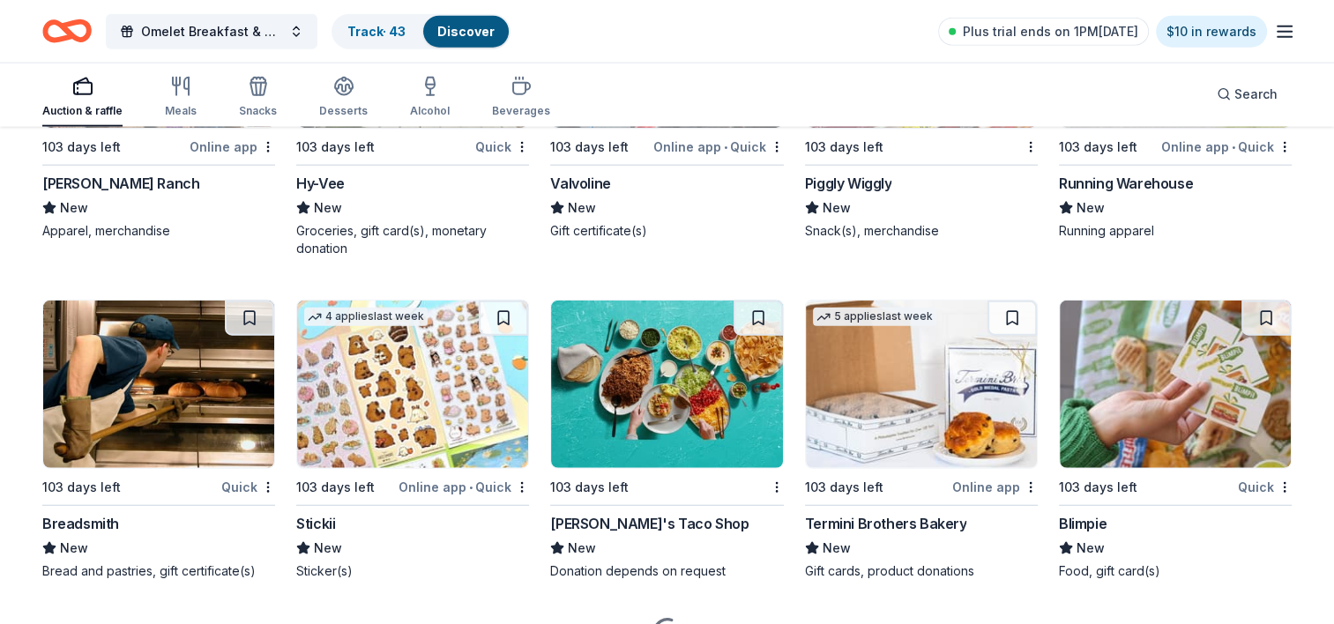
scroll to position [4489, 0]
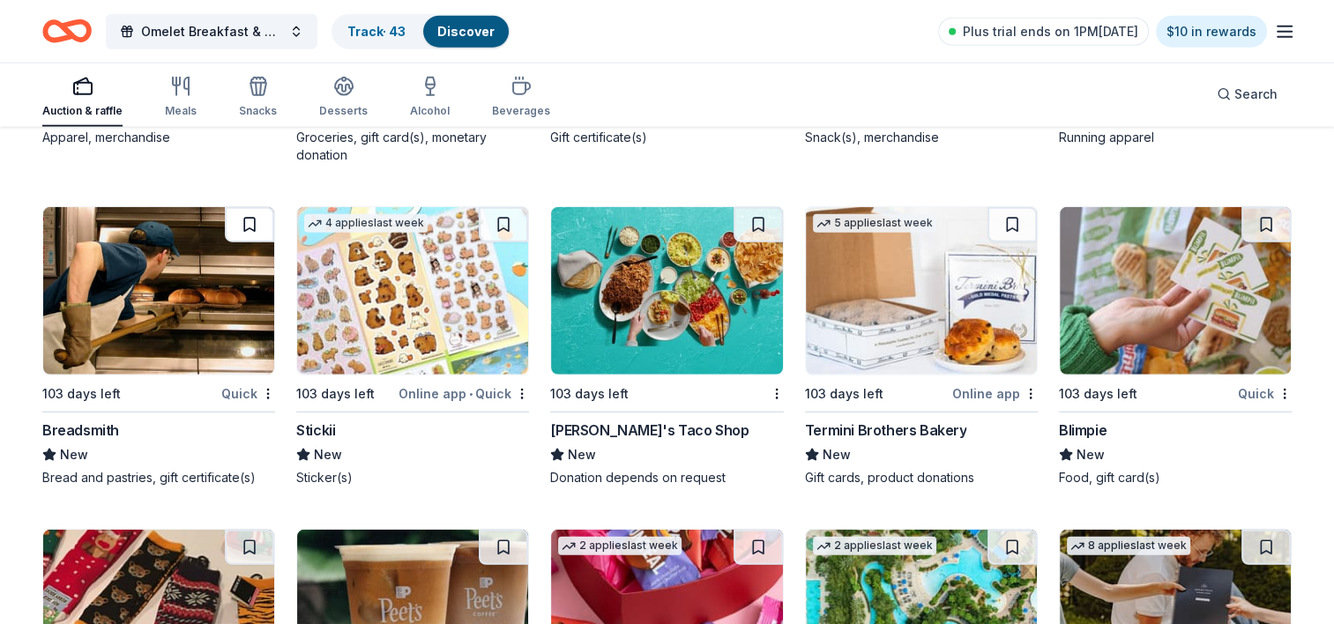
drag, startPoint x: 248, startPoint y: 226, endPoint x: 245, endPoint y: 212, distance: 13.5
click at [245, 212] on button at bounding box center [249, 224] width 49 height 35
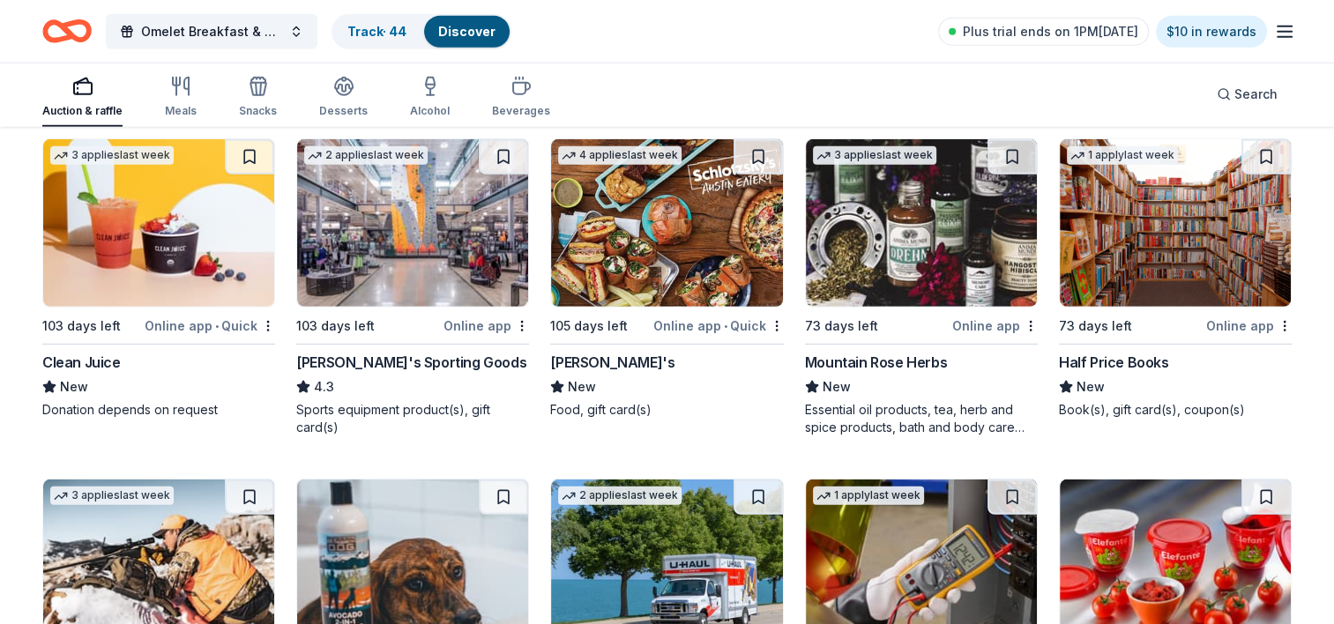
scroll to position [4025, 0]
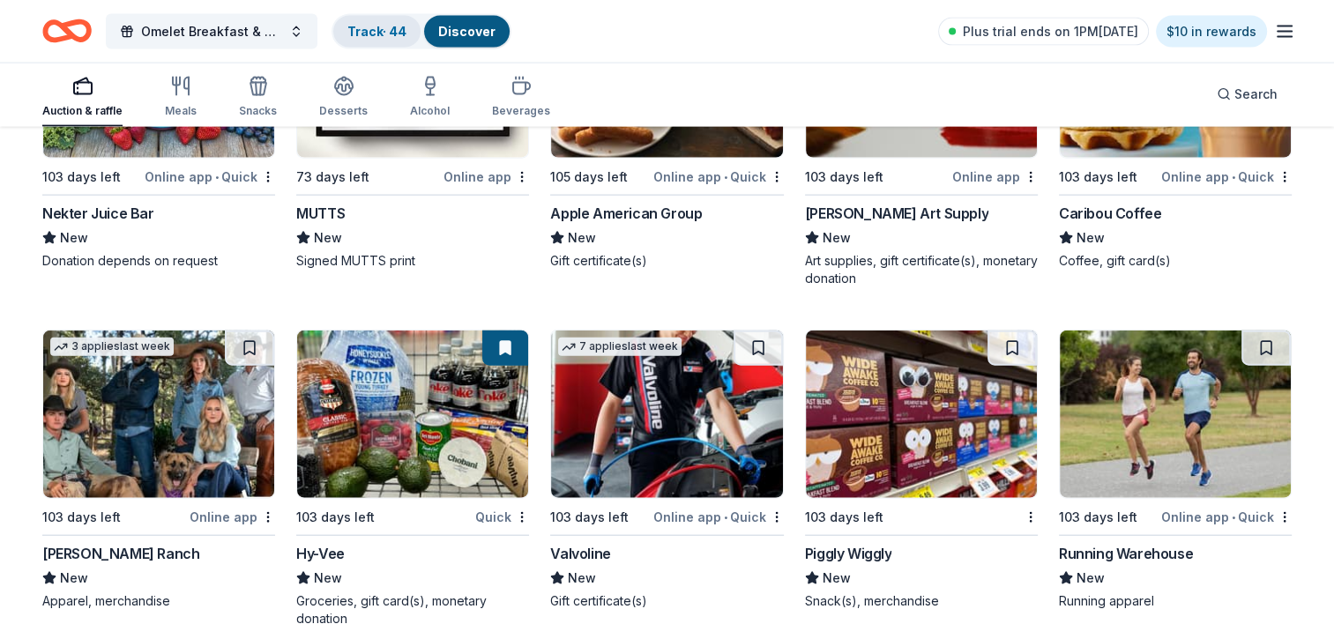
click at [380, 29] on link "Track · 44" at bounding box center [376, 31] width 59 height 15
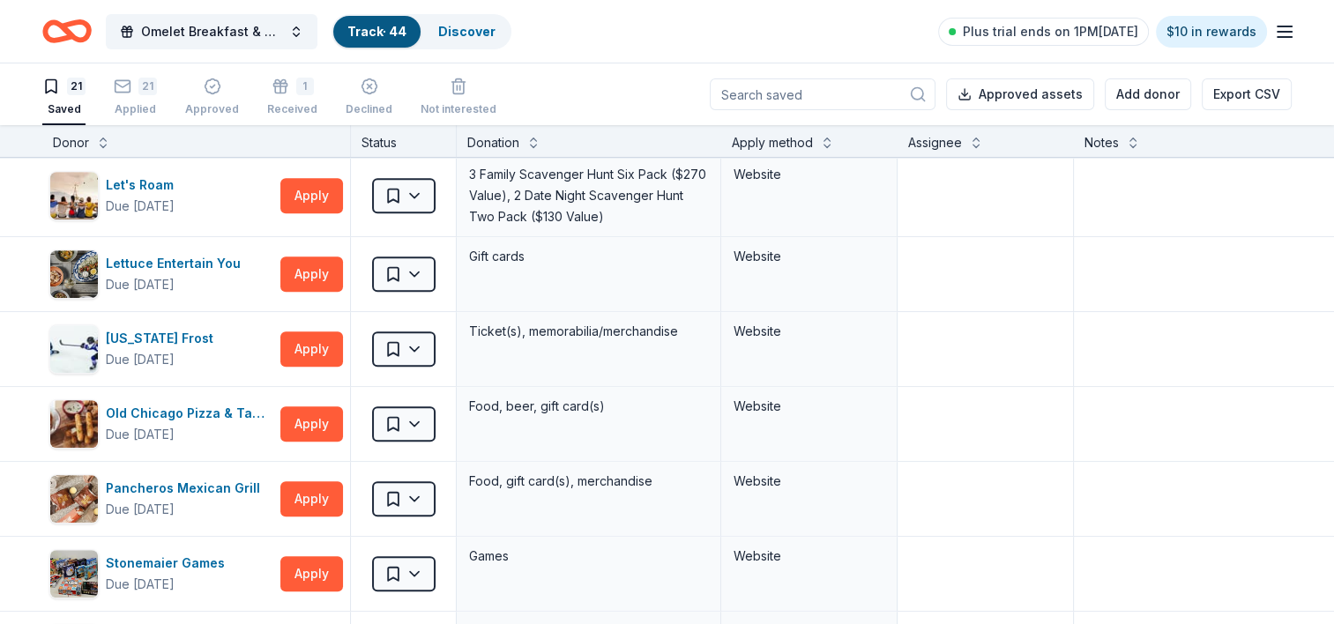
scroll to position [913, 0]
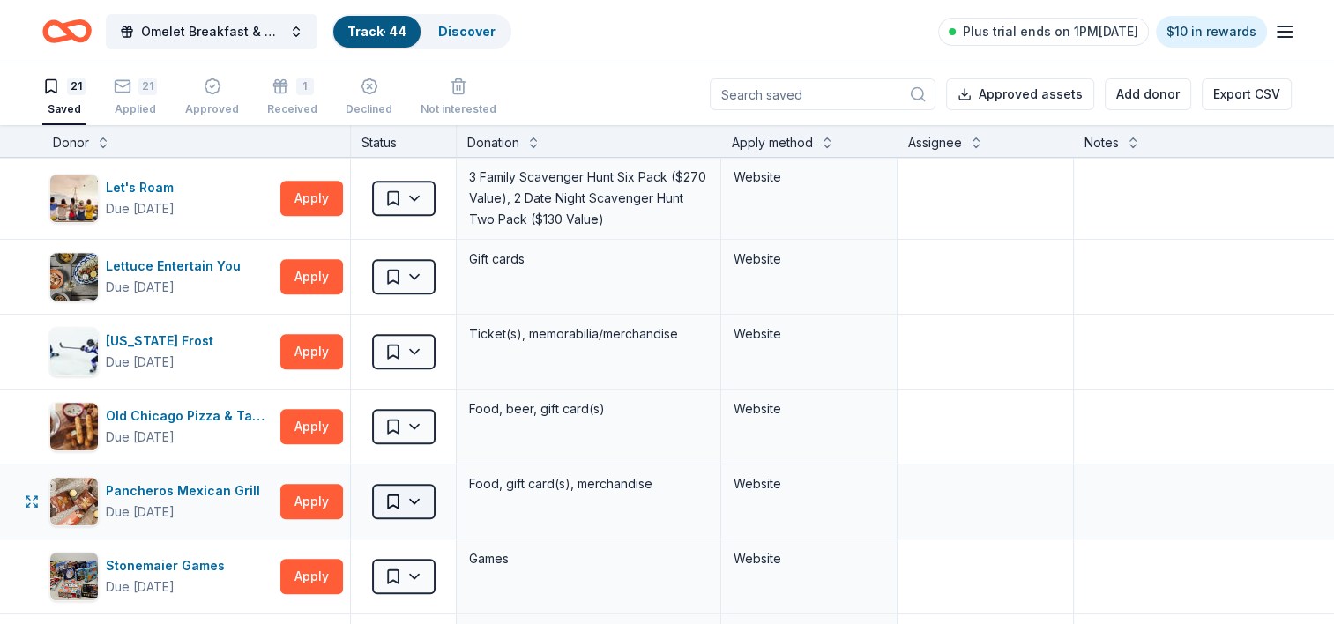
click at [413, 496] on html "Omelet Breakfast & Silent Auction Fundraiser Track · 44 Discover Plus trial end…" at bounding box center [667, 312] width 1334 height 624
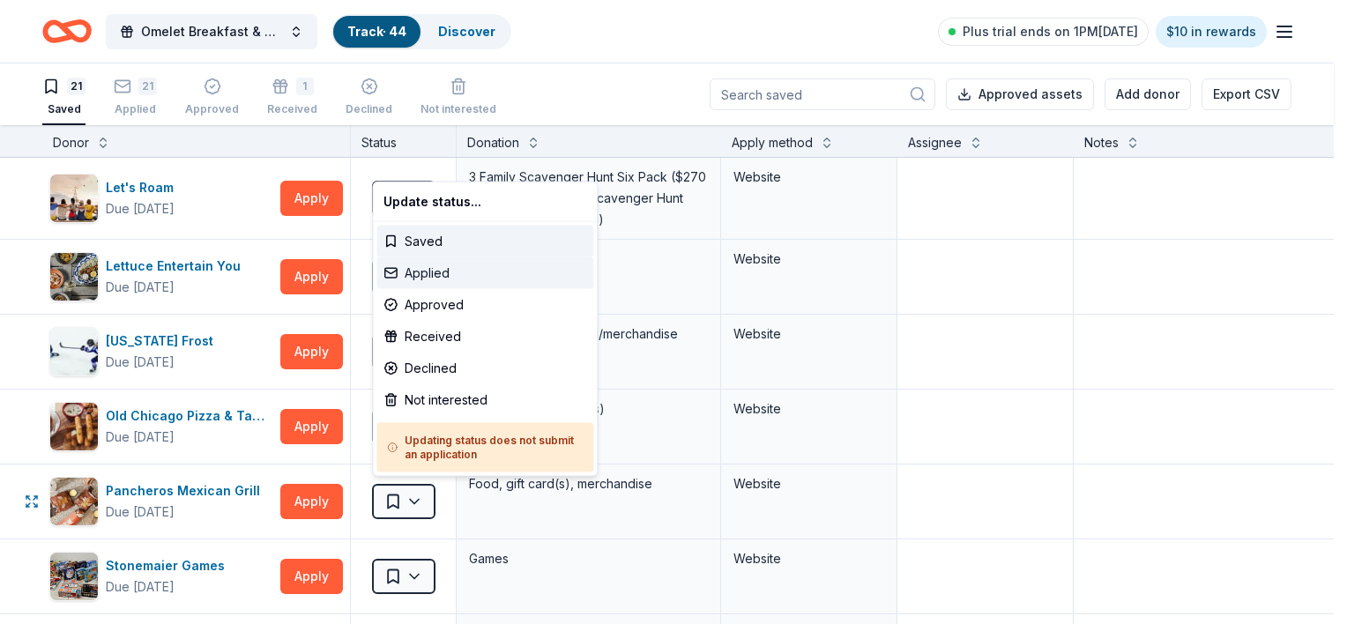
click at [429, 270] on div "Applied" at bounding box center [484, 273] width 217 height 32
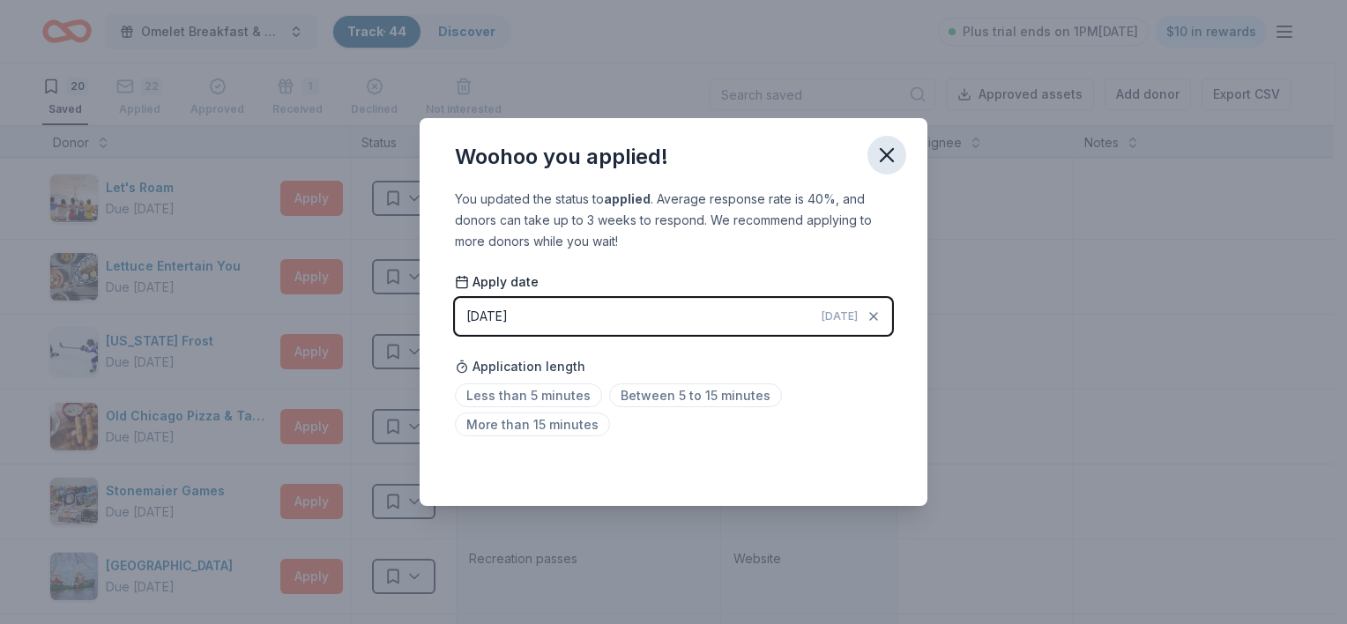
click at [886, 160] on icon "button" at bounding box center [886, 155] width 25 height 25
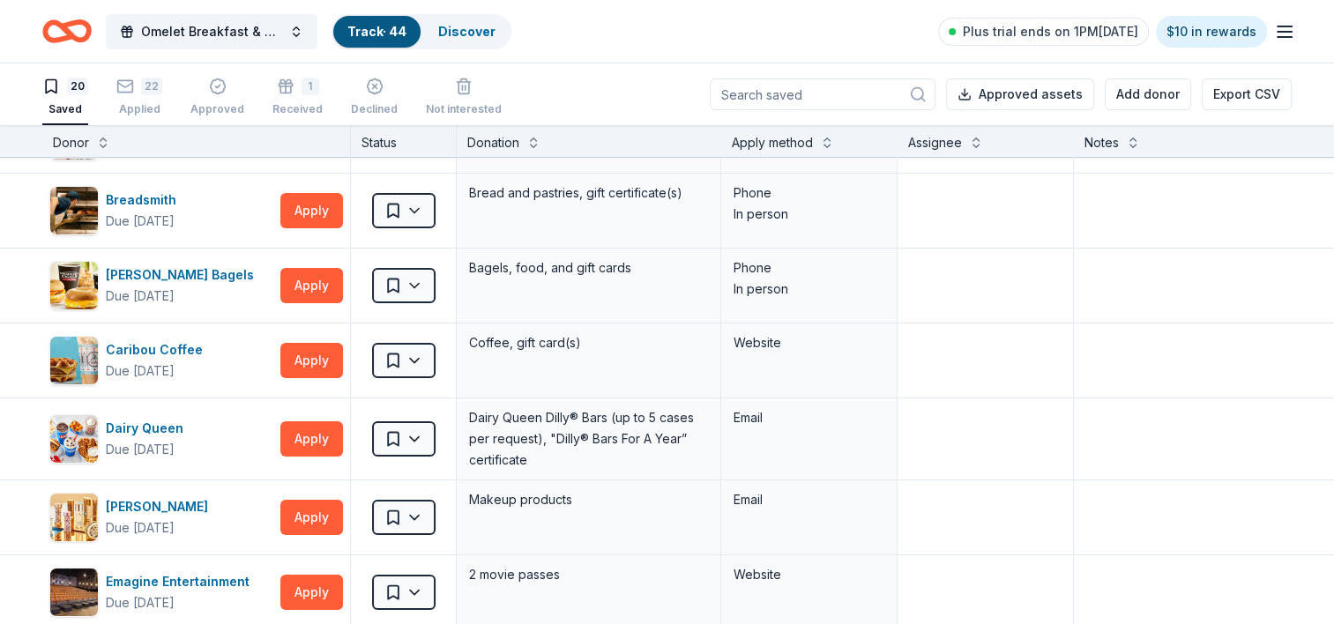
scroll to position [0, 0]
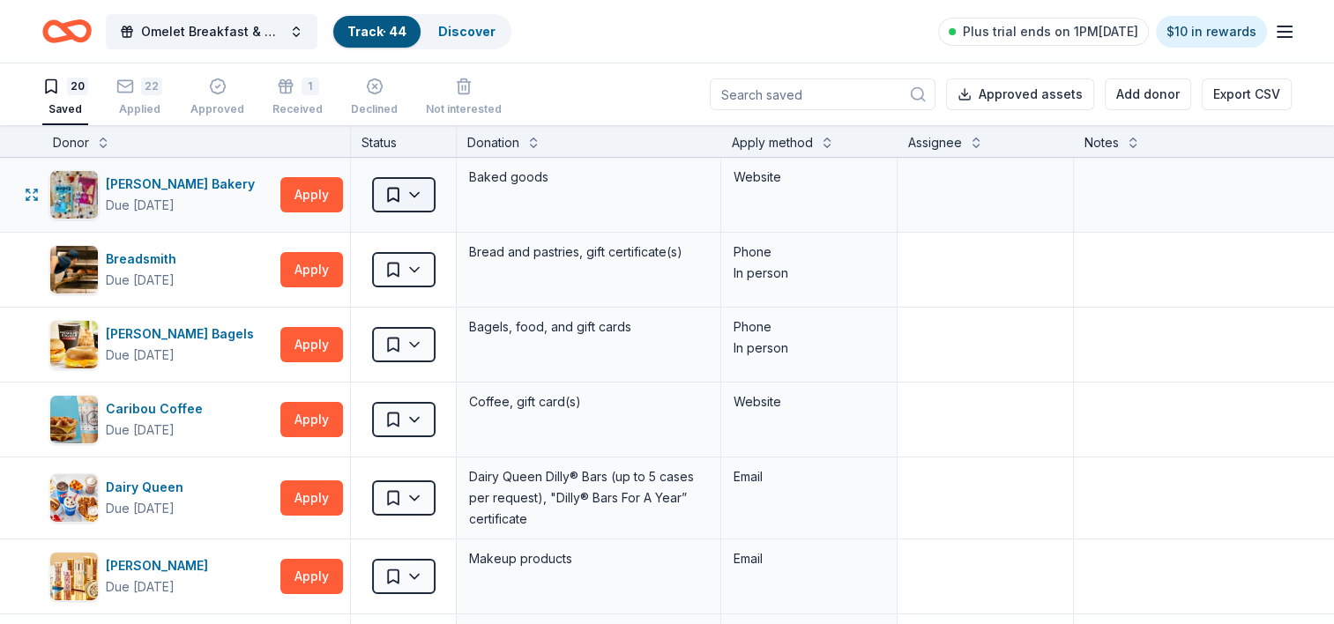
click at [413, 183] on html "Omelet Breakfast & Silent Auction Fundraiser Track · 44 Discover Plus trial end…" at bounding box center [667, 312] width 1334 height 624
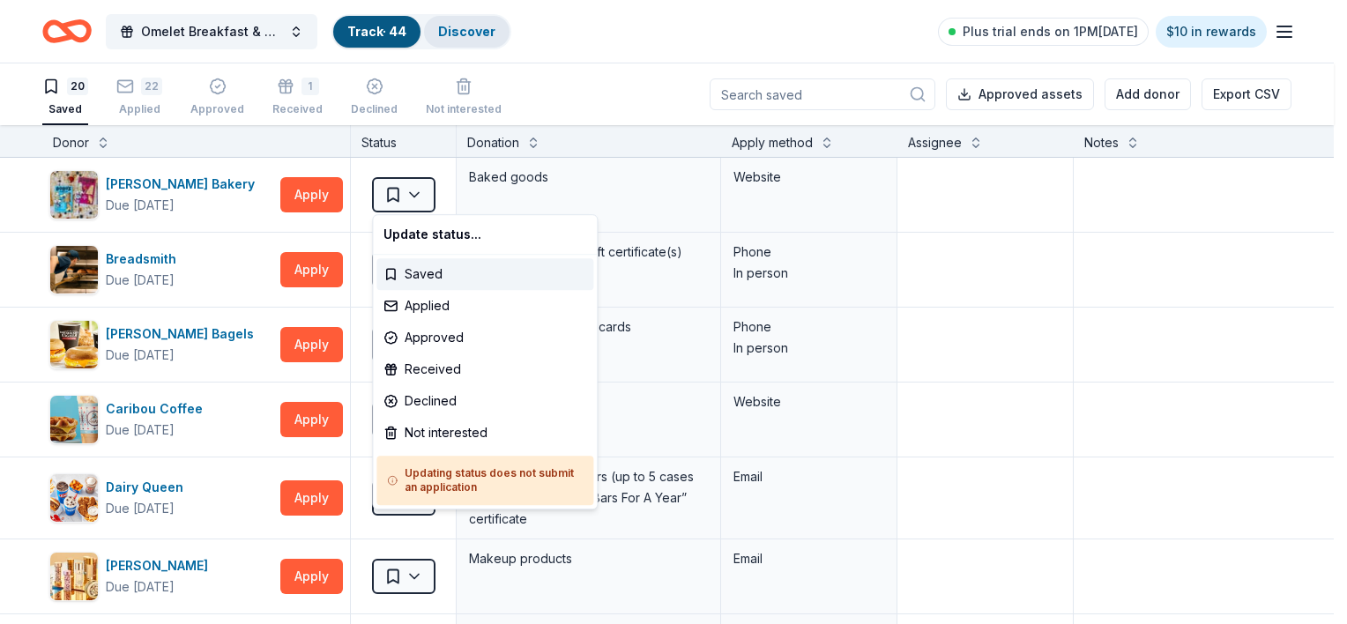
click at [462, 34] on html "Omelet Breakfast & Silent Auction Fundraiser Track · 44 Discover Plus trial end…" at bounding box center [673, 312] width 1347 height 624
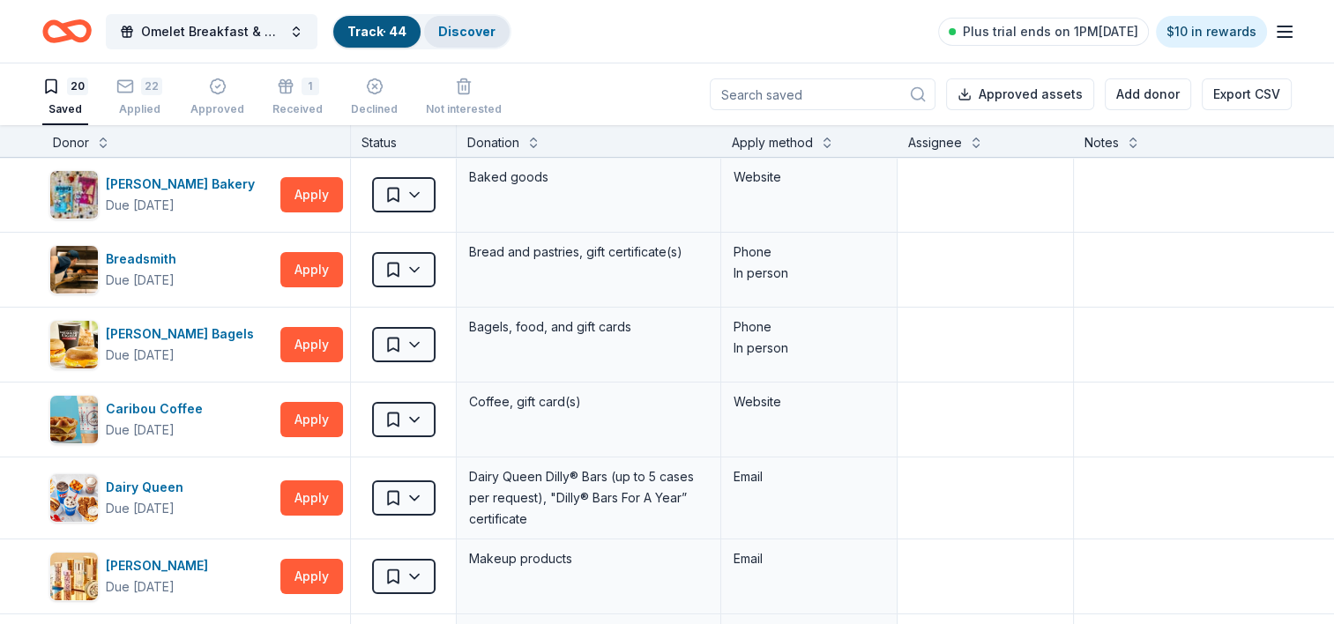
click at [462, 34] on link "Discover" at bounding box center [466, 31] width 57 height 15
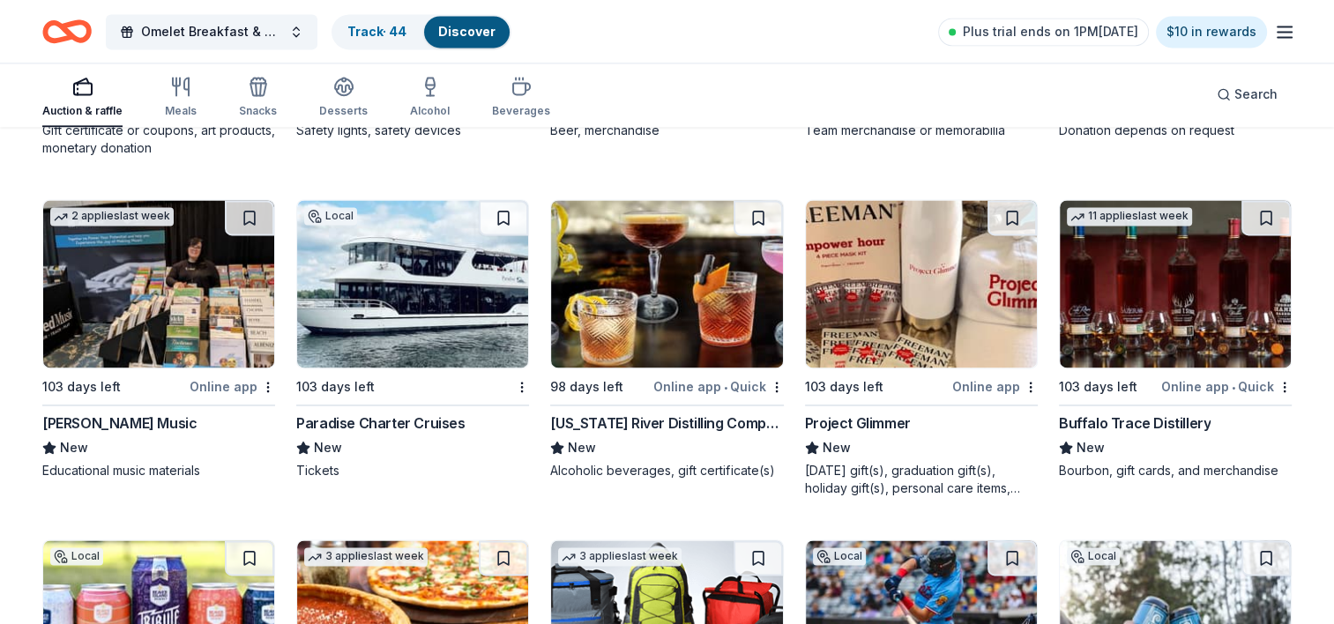
scroll to position [2505, 0]
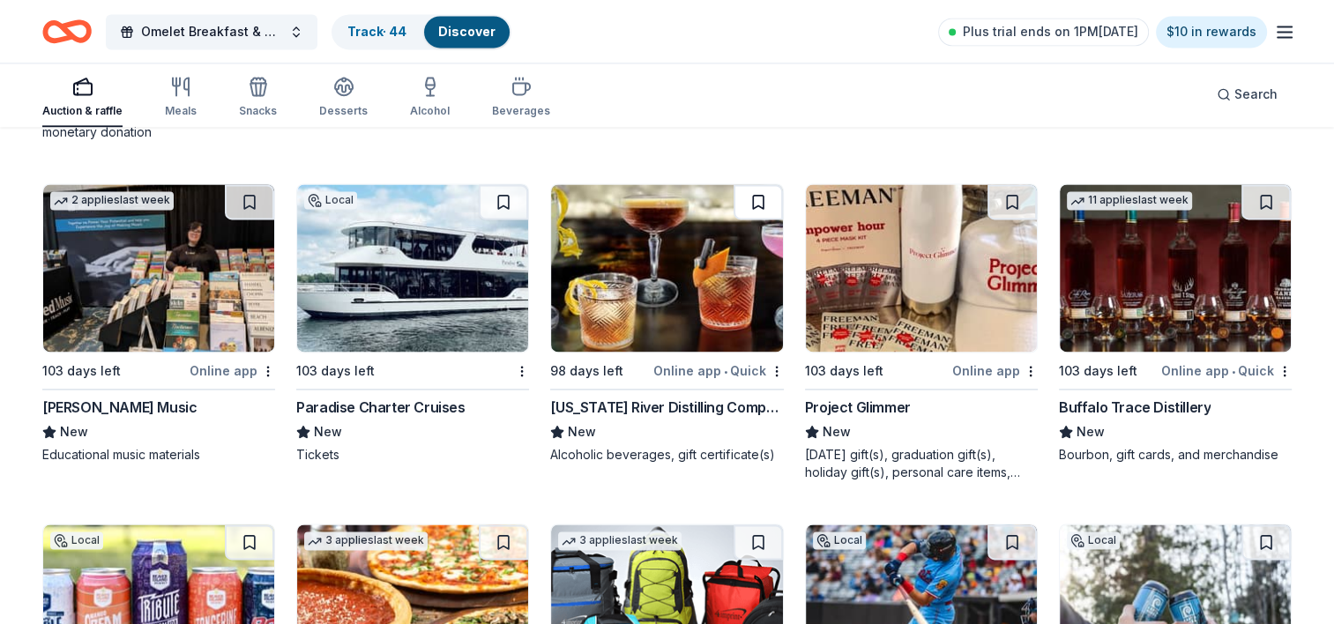
click at [761, 197] on button at bounding box center [757, 201] width 49 height 35
click at [1006, 197] on button at bounding box center [1011, 201] width 49 height 35
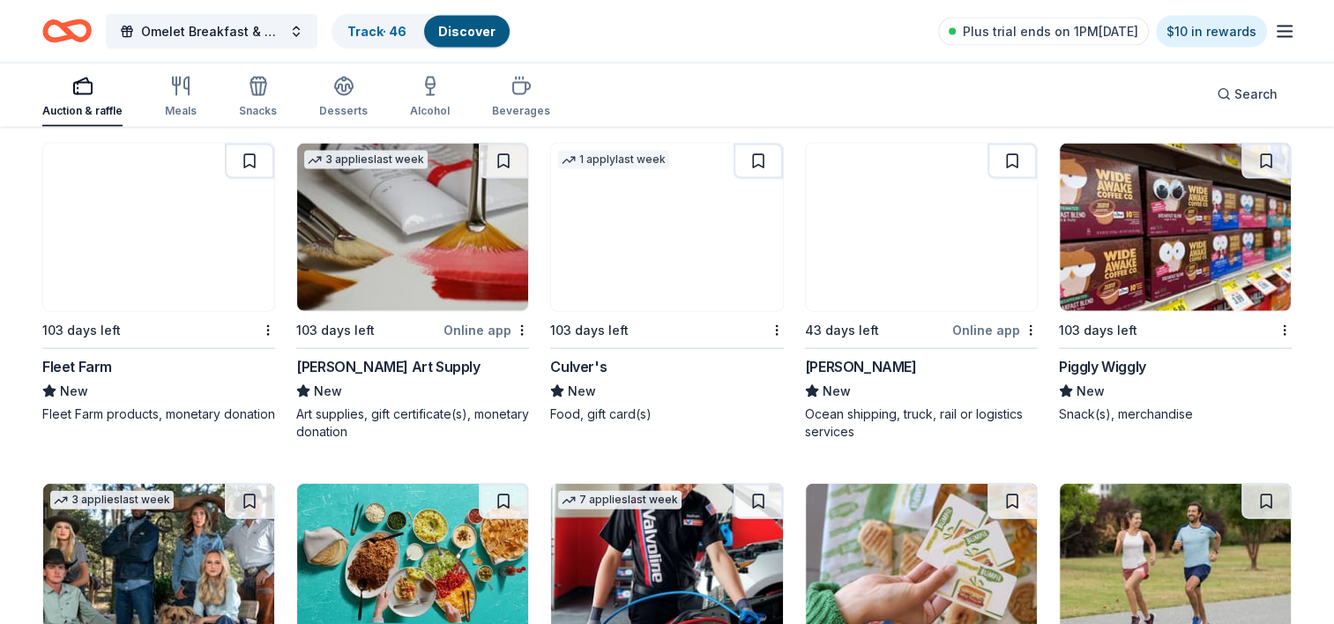
scroll to position [3833, 0]
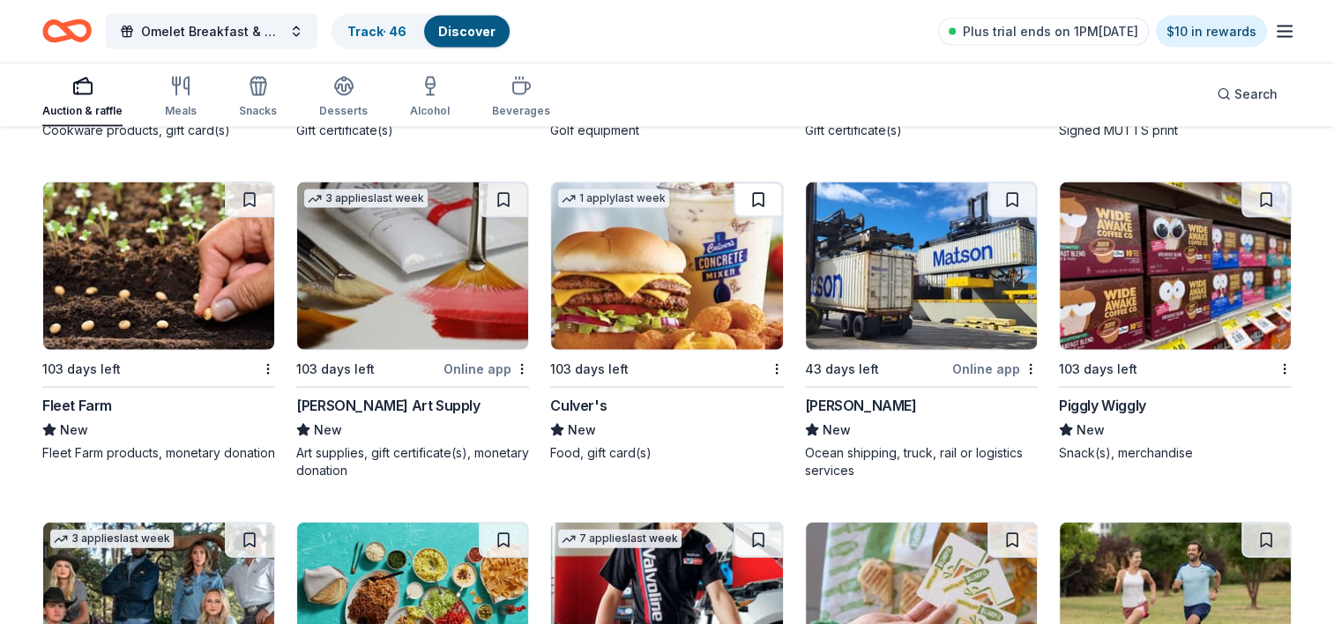
click at [766, 202] on button at bounding box center [757, 199] width 49 height 35
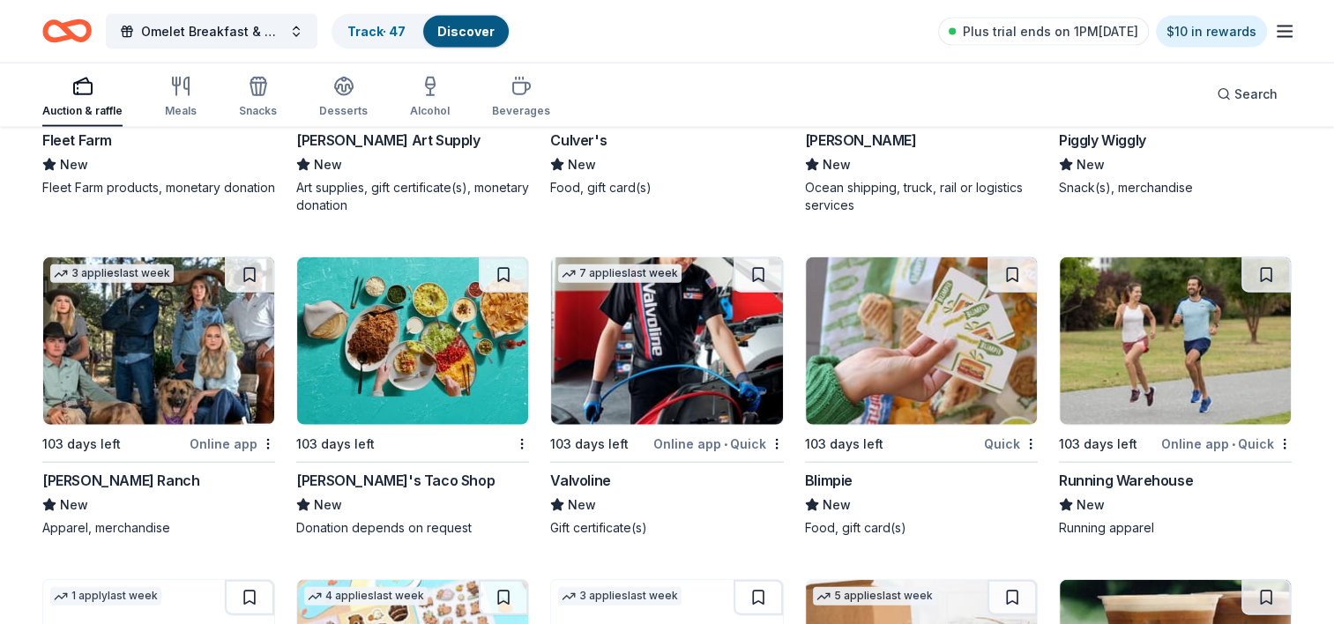
scroll to position [4090, 0]
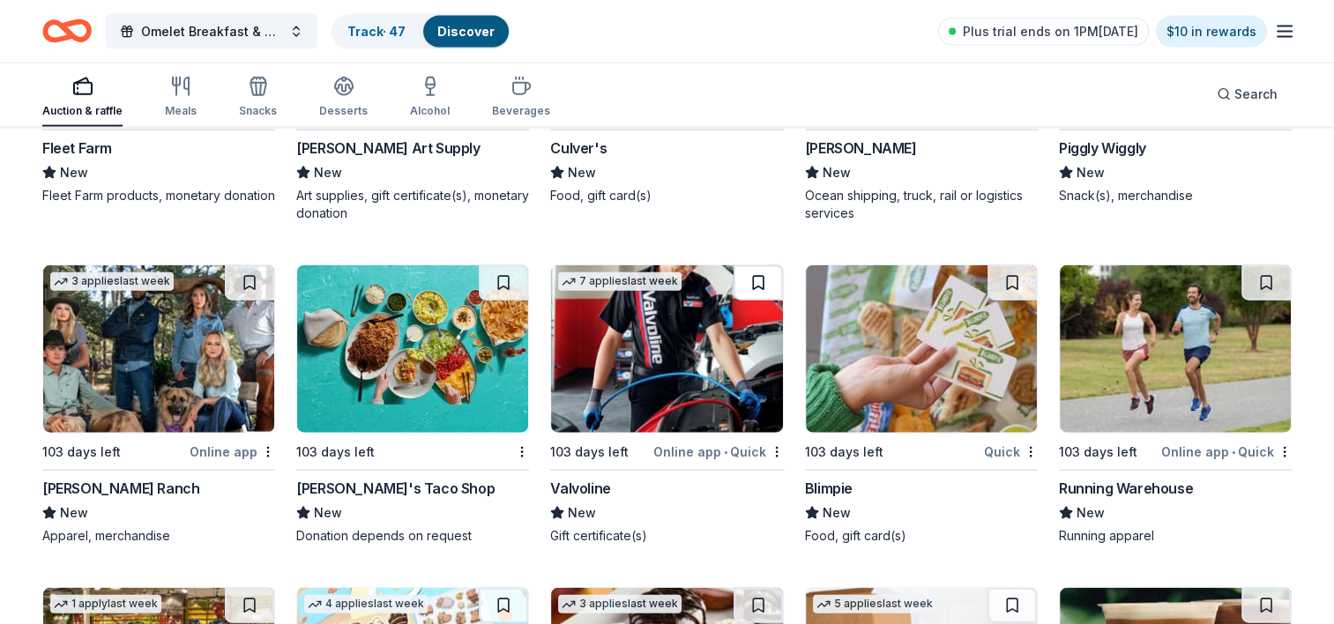
click at [762, 278] on button at bounding box center [757, 282] width 49 height 35
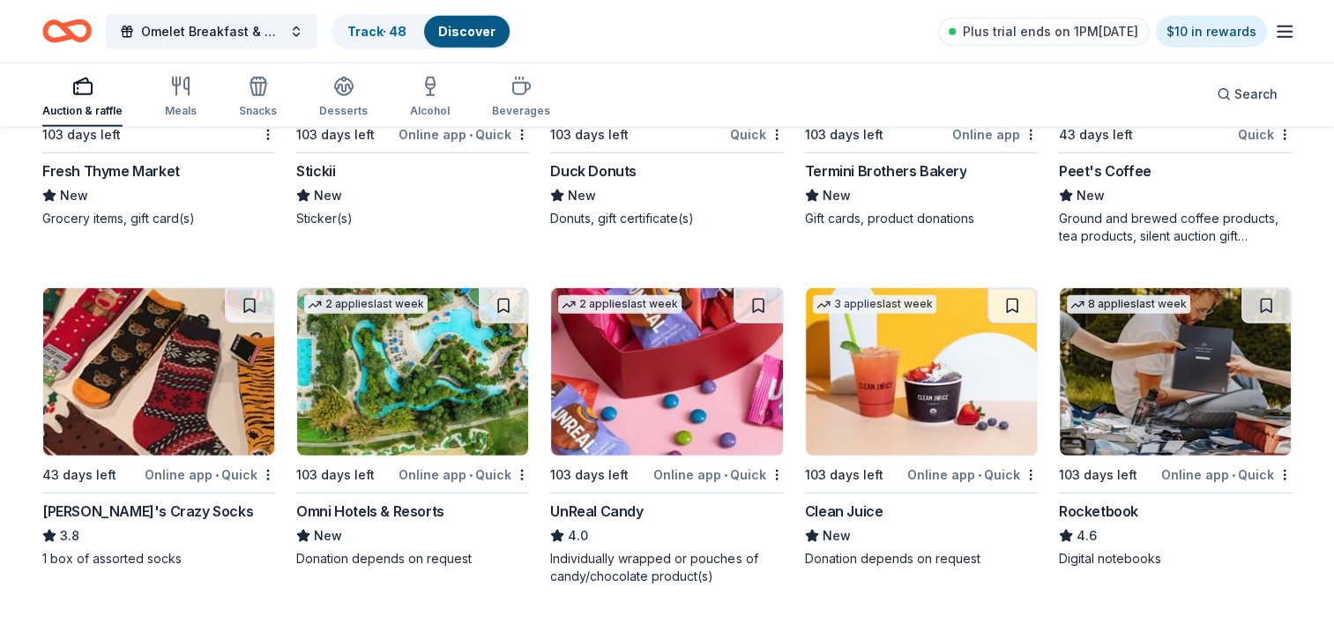
scroll to position [4738, 0]
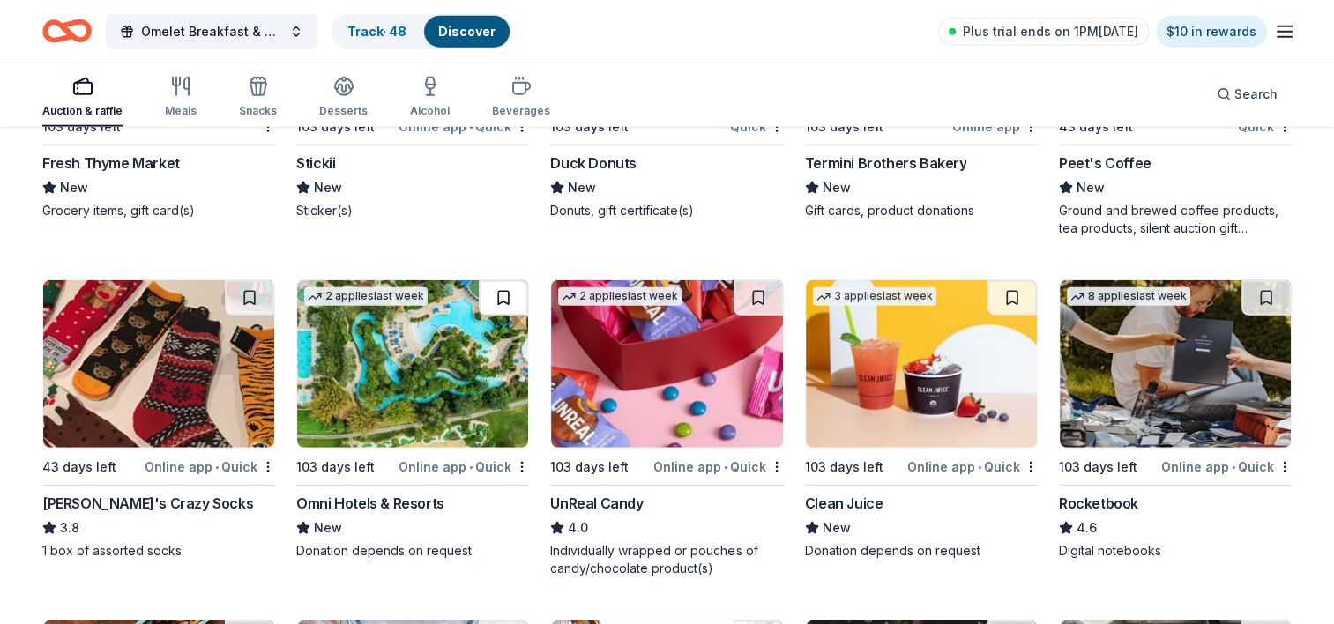
click at [495, 297] on button at bounding box center [503, 297] width 49 height 35
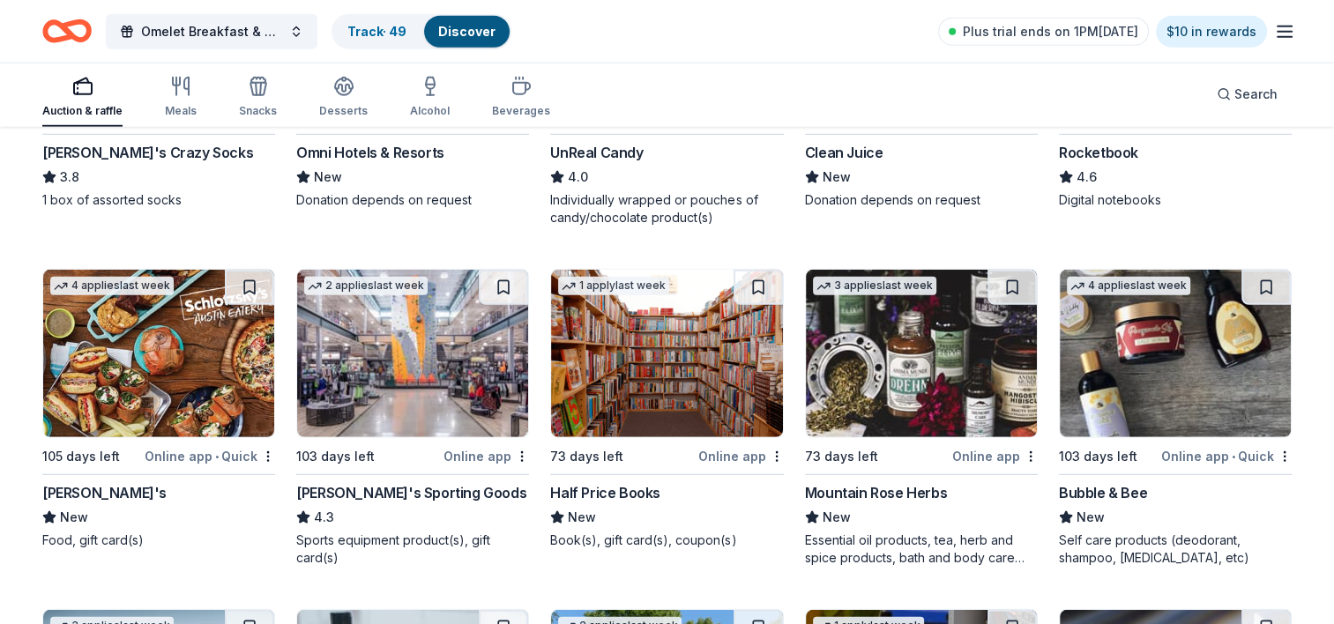
scroll to position [5097, 0]
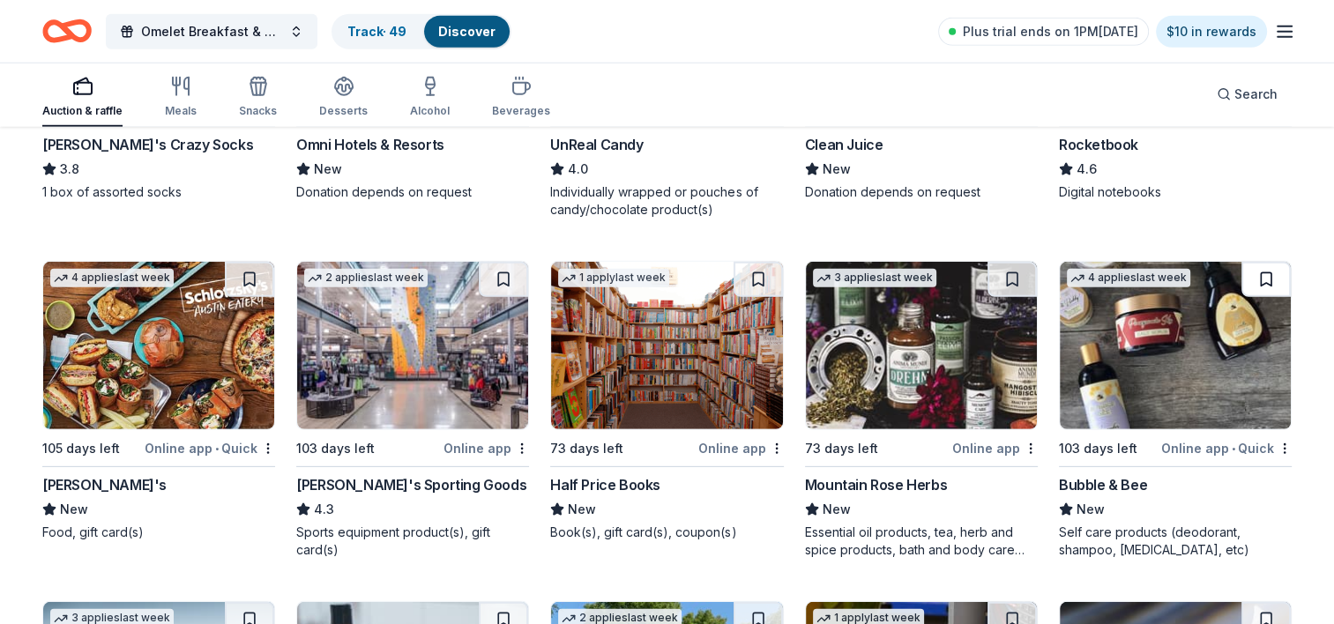
click at [1271, 270] on button at bounding box center [1265, 279] width 49 height 35
click at [1007, 281] on button at bounding box center [1011, 279] width 49 height 35
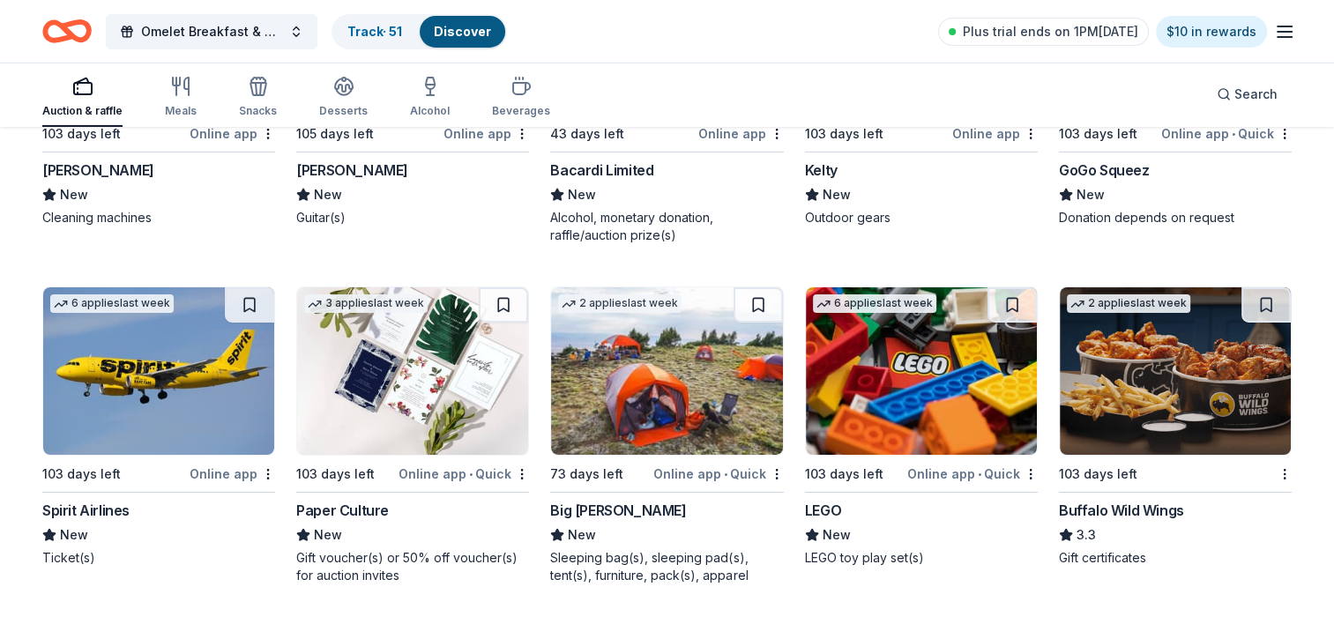
scroll to position [6126, 0]
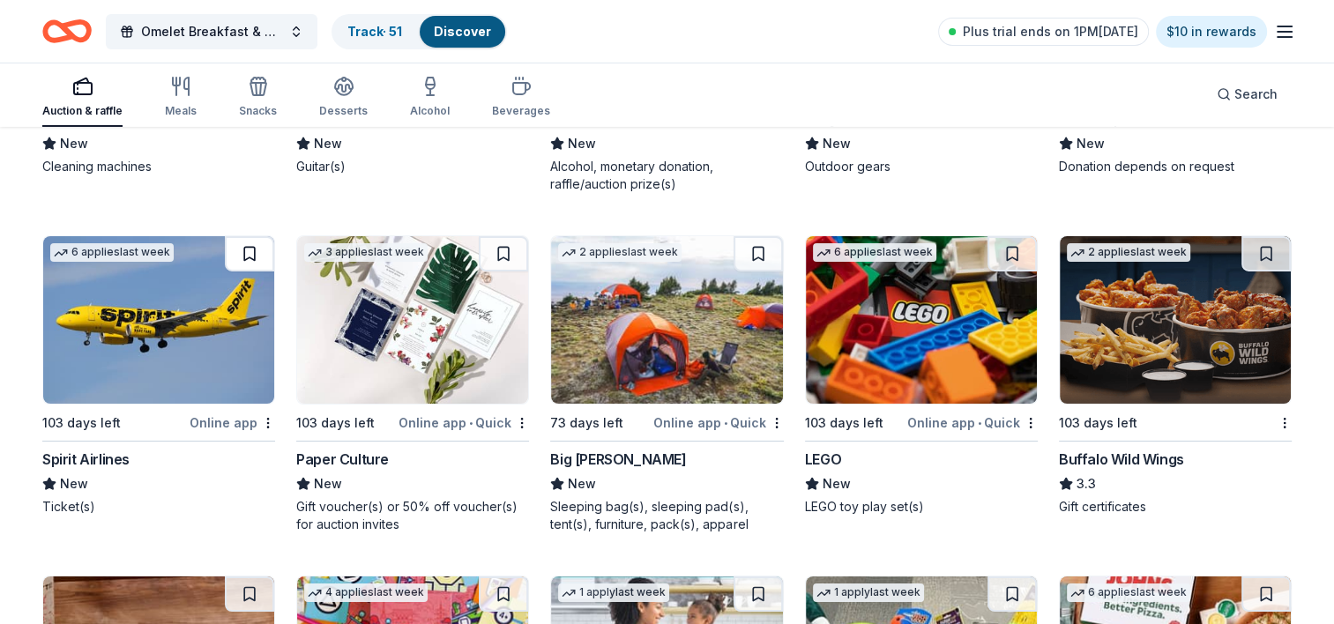
click at [254, 245] on button at bounding box center [249, 253] width 49 height 35
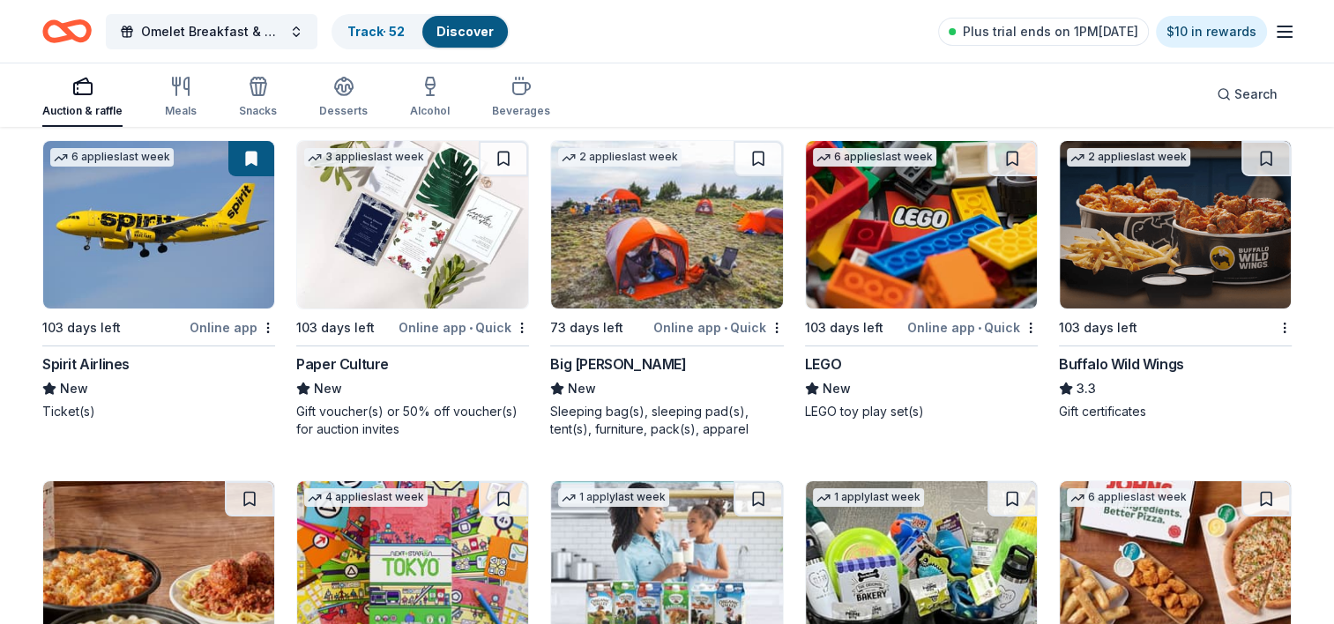
scroll to position [6230, 0]
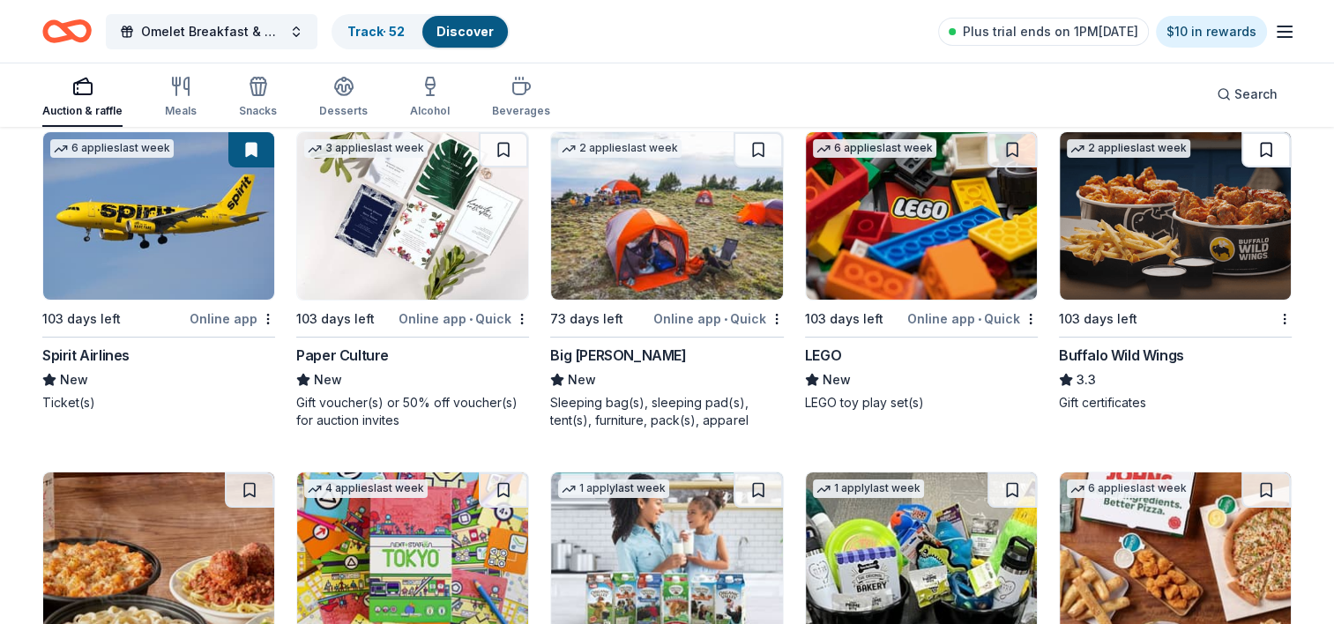
click at [1266, 144] on button at bounding box center [1265, 149] width 49 height 35
click at [1012, 147] on button at bounding box center [1011, 149] width 49 height 35
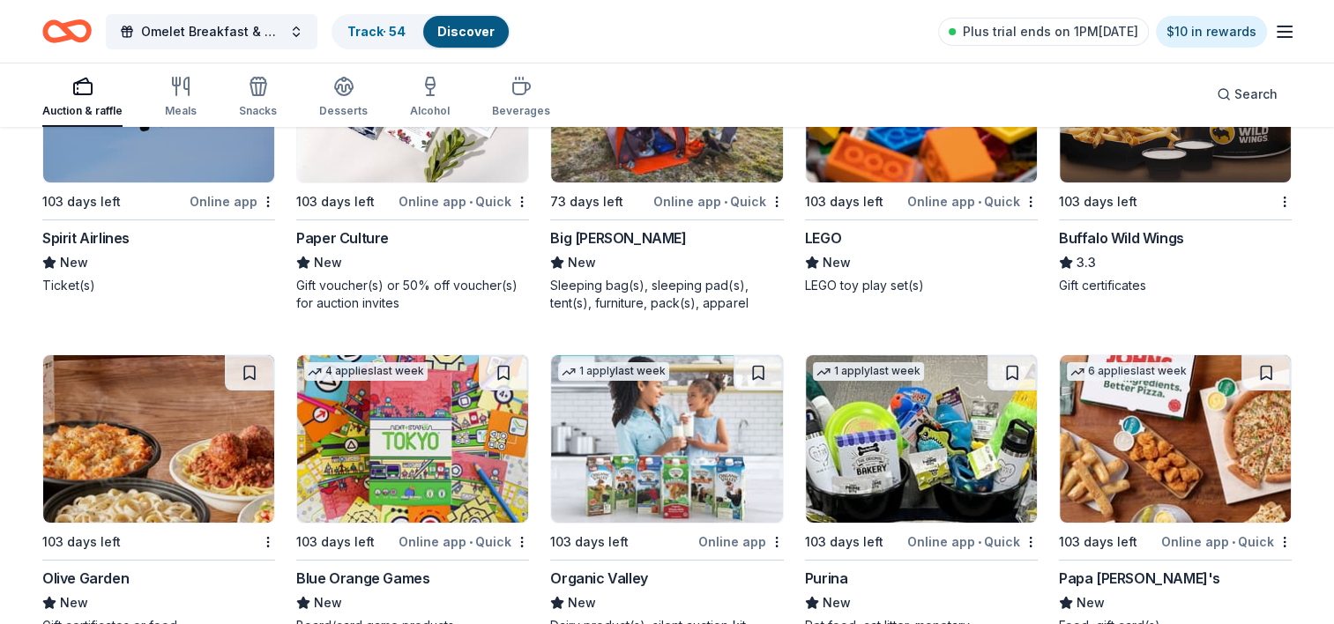
scroll to position [6512, 0]
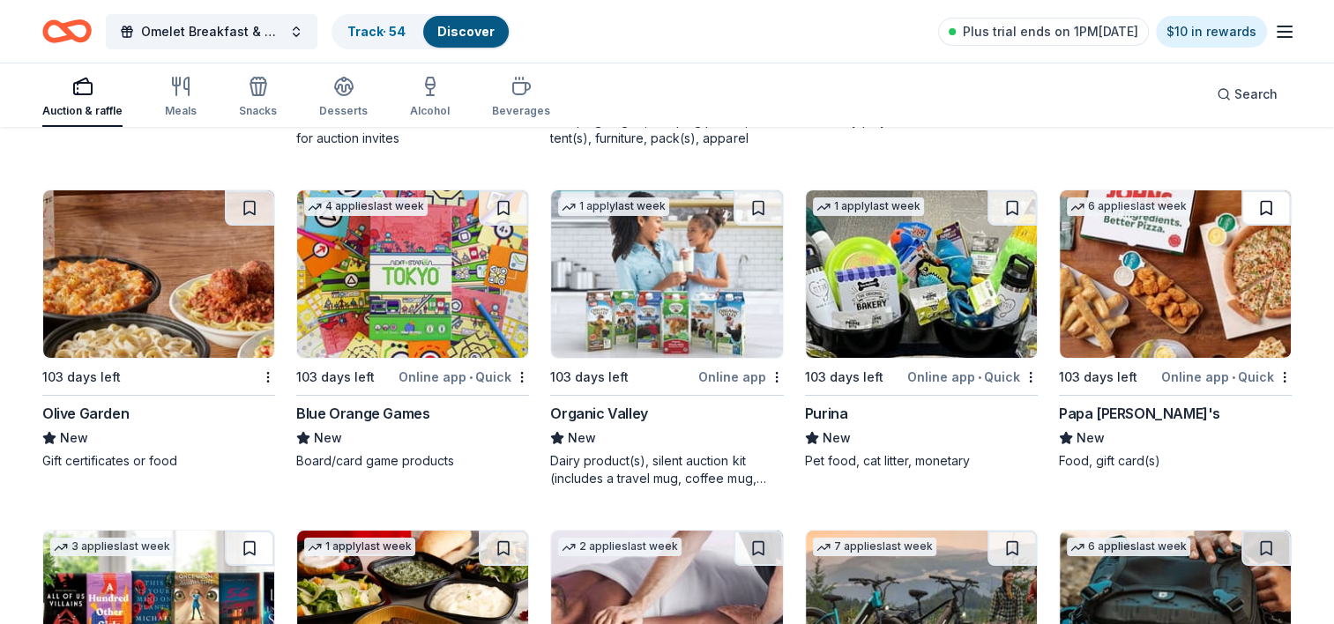
click at [1261, 211] on button at bounding box center [1265, 207] width 49 height 35
click at [255, 205] on button at bounding box center [249, 207] width 49 height 35
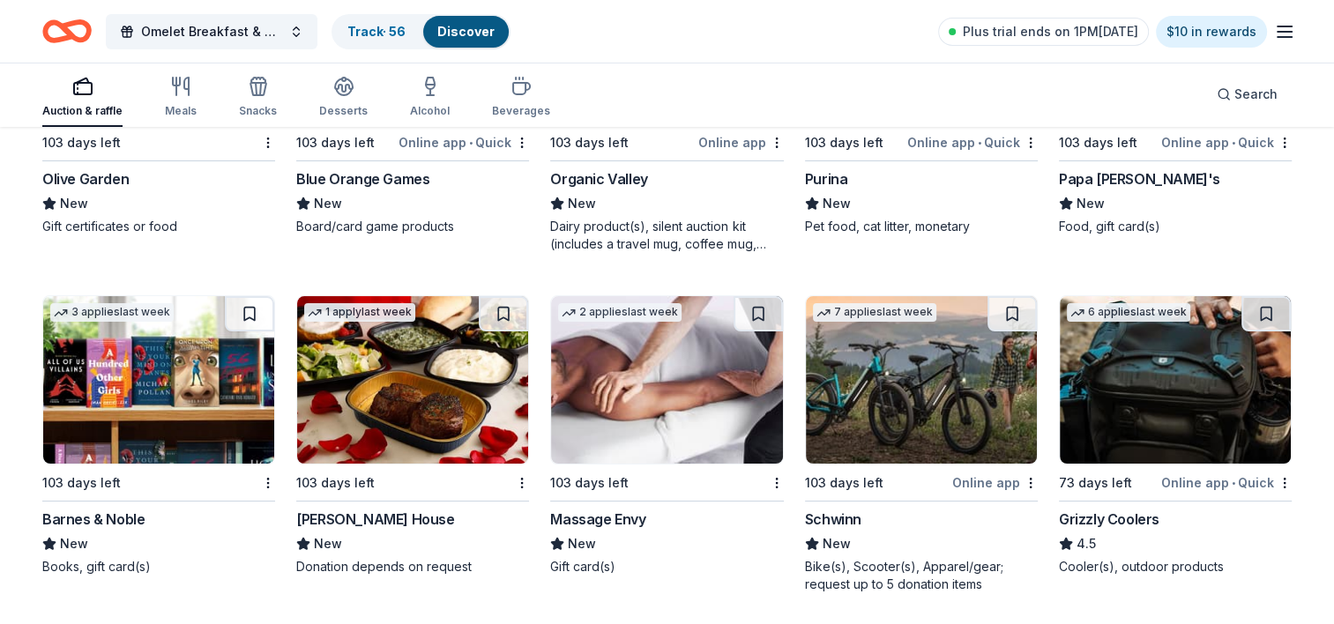
scroll to position [6781, 0]
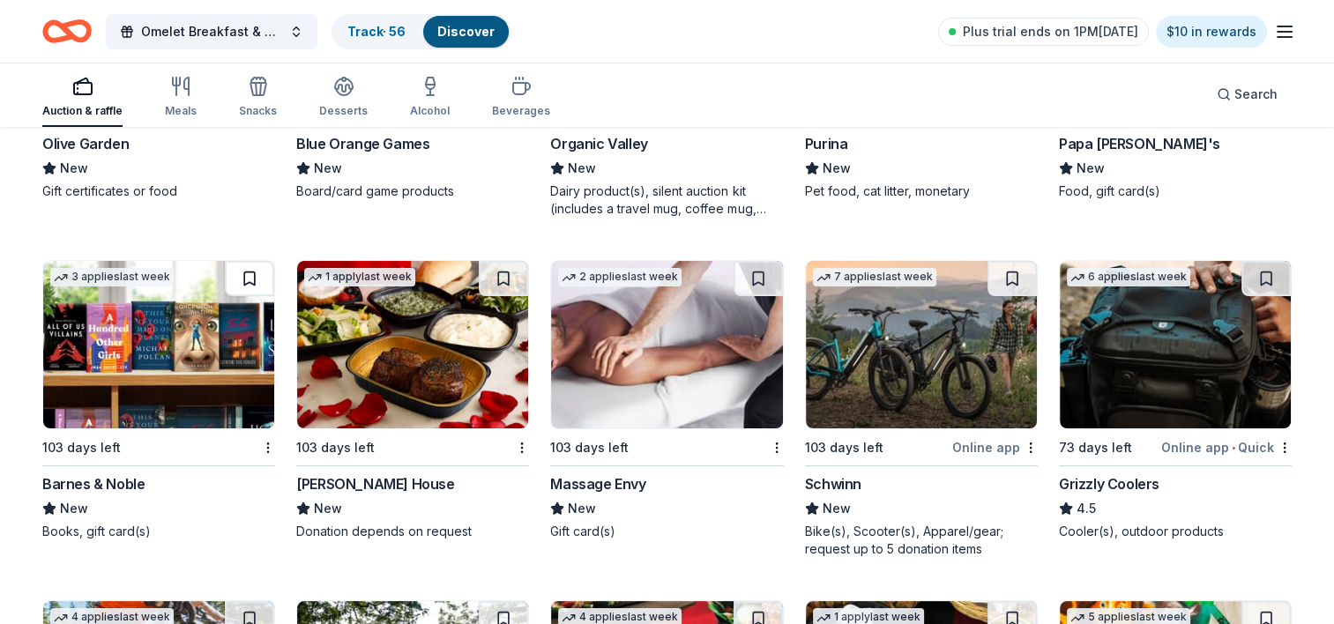
click at [249, 274] on button at bounding box center [249, 278] width 49 height 35
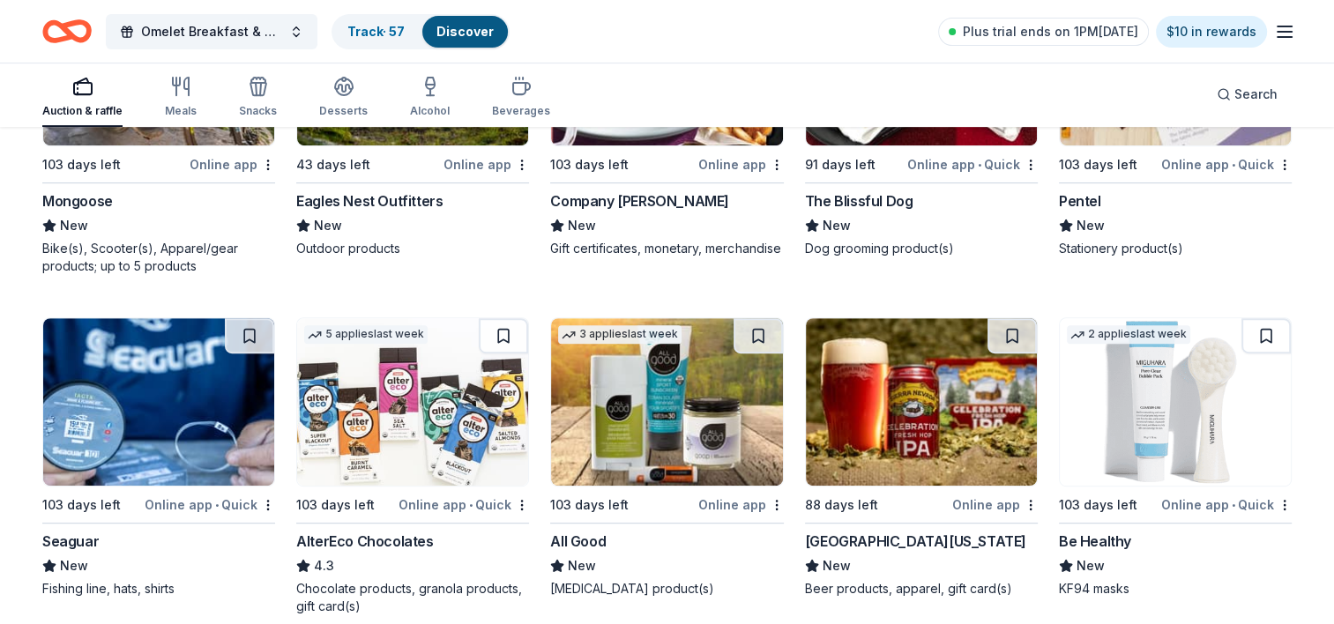
scroll to position [7428, 0]
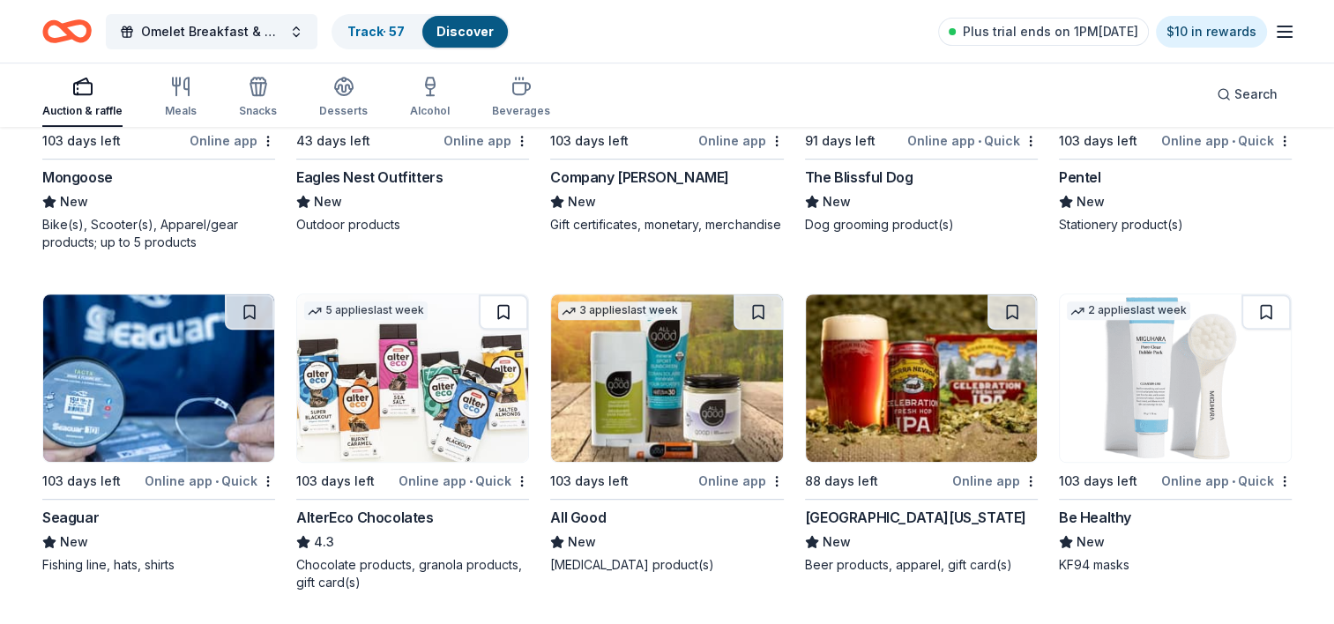
click at [503, 313] on button at bounding box center [503, 311] width 49 height 35
click at [757, 304] on button at bounding box center [757, 311] width 49 height 35
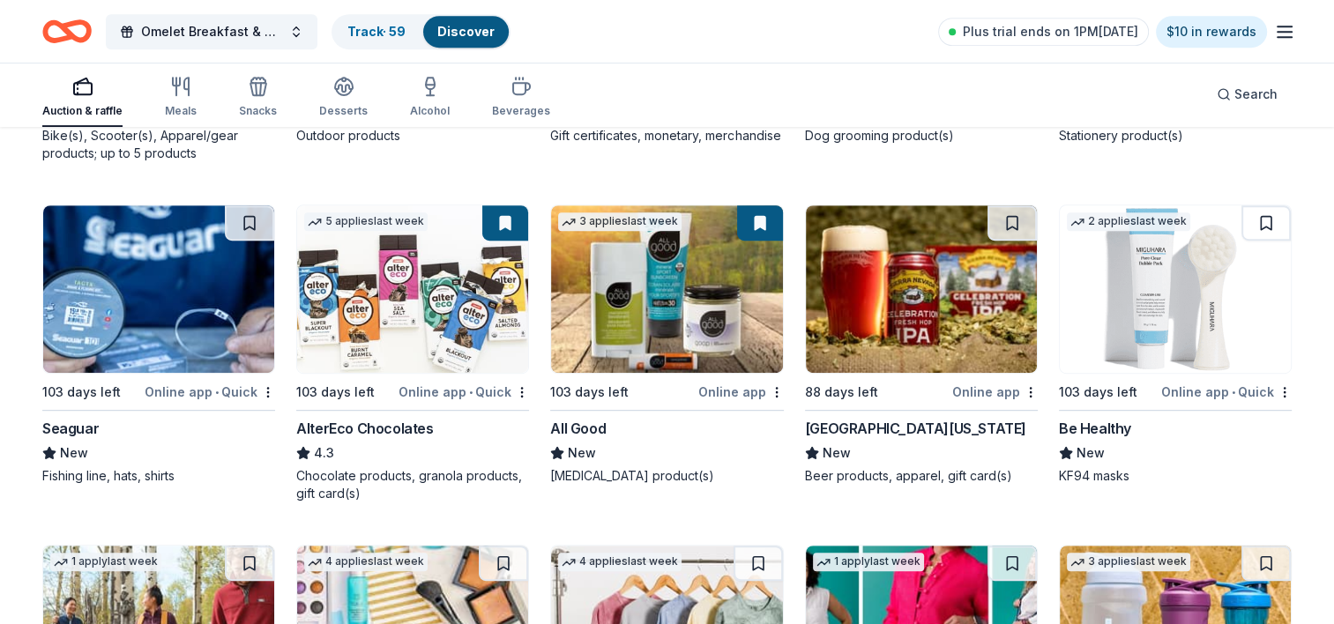
scroll to position [7534, 0]
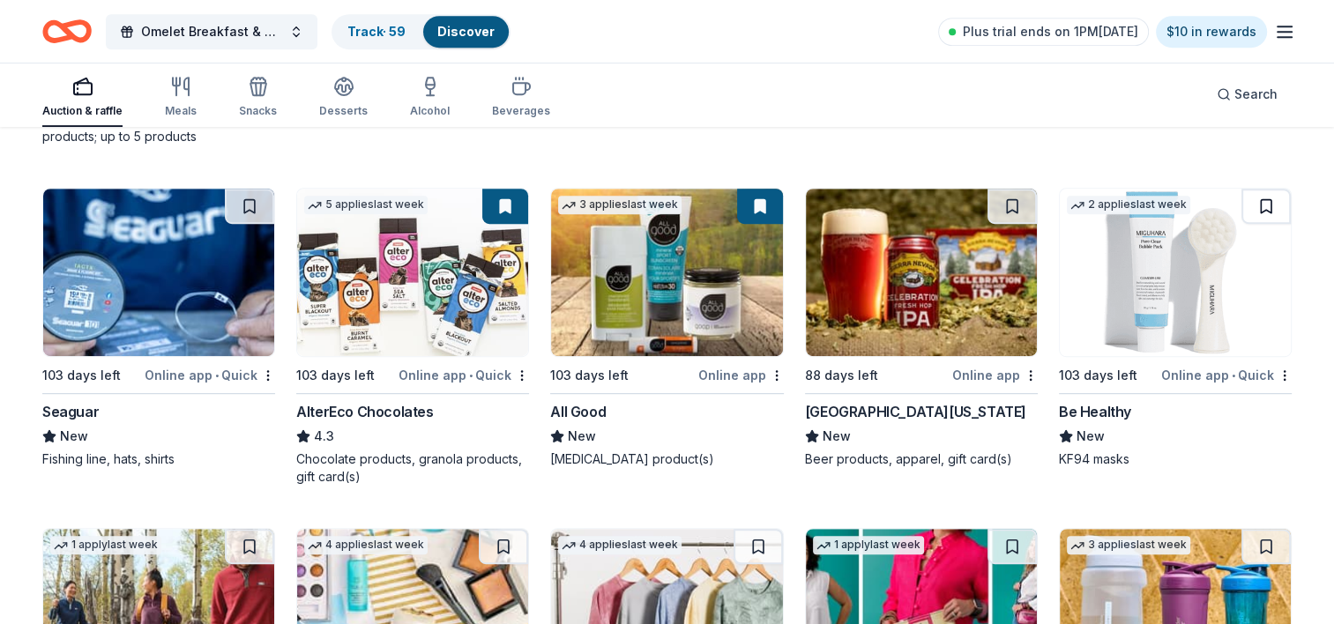
click at [1268, 201] on button at bounding box center [1265, 206] width 49 height 35
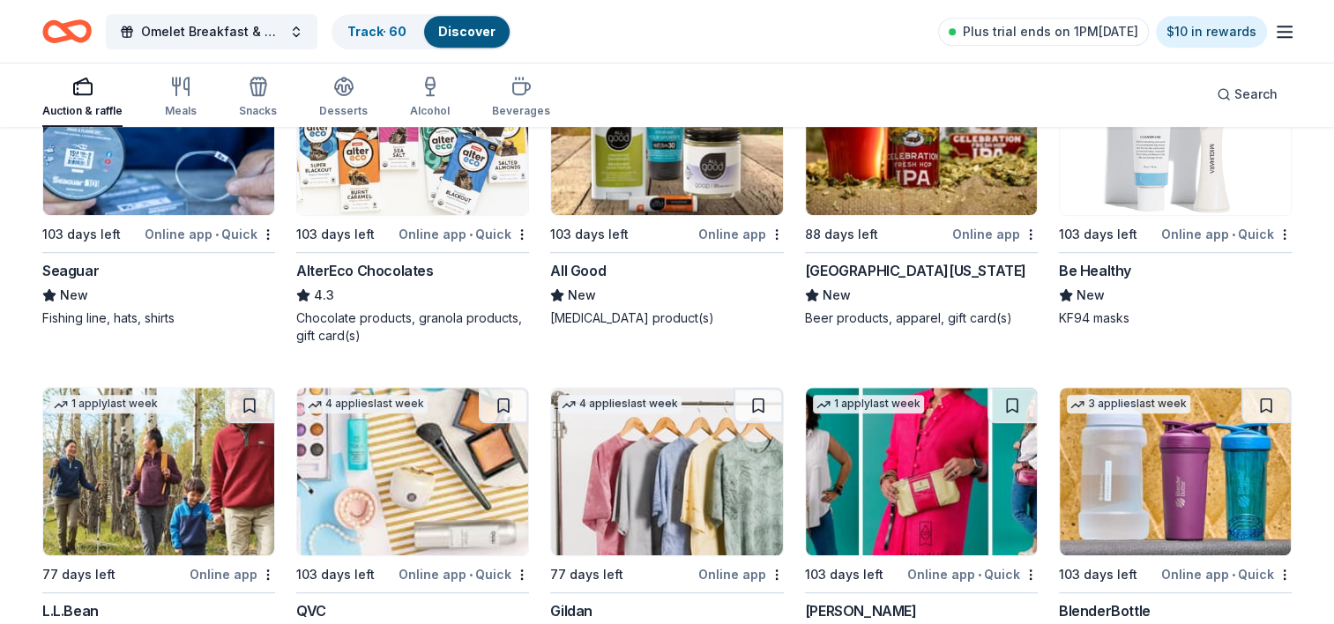
scroll to position [7817, 0]
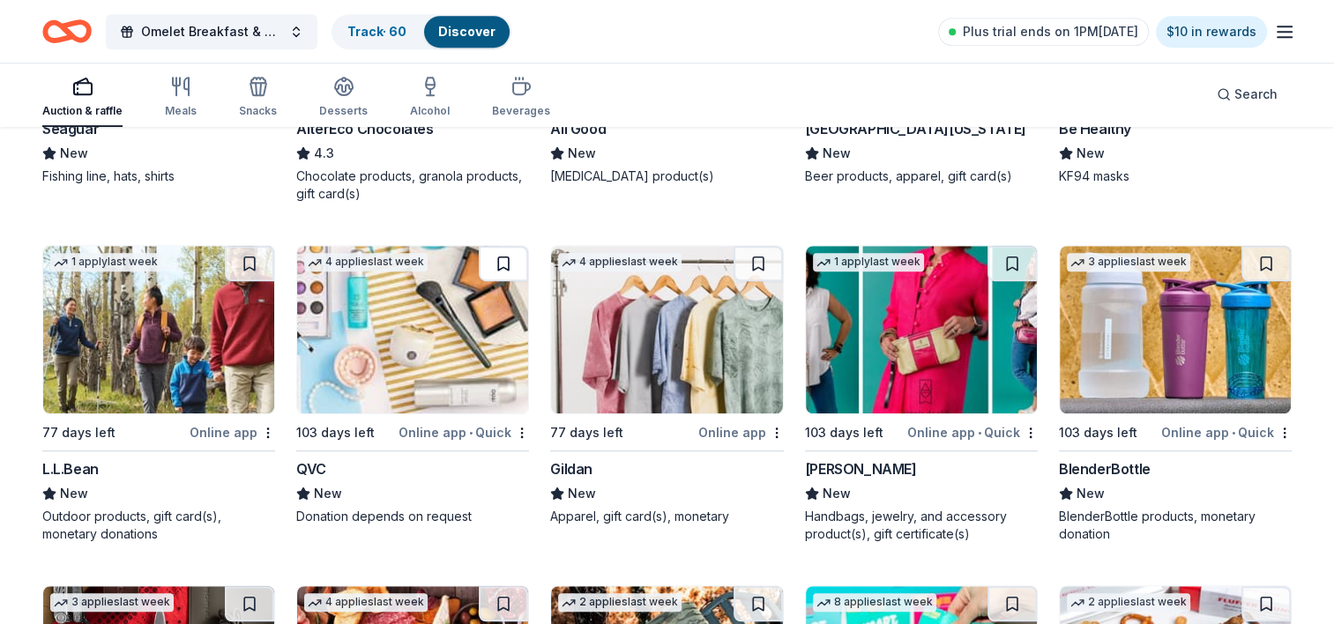
click at [499, 257] on button at bounding box center [503, 263] width 49 height 35
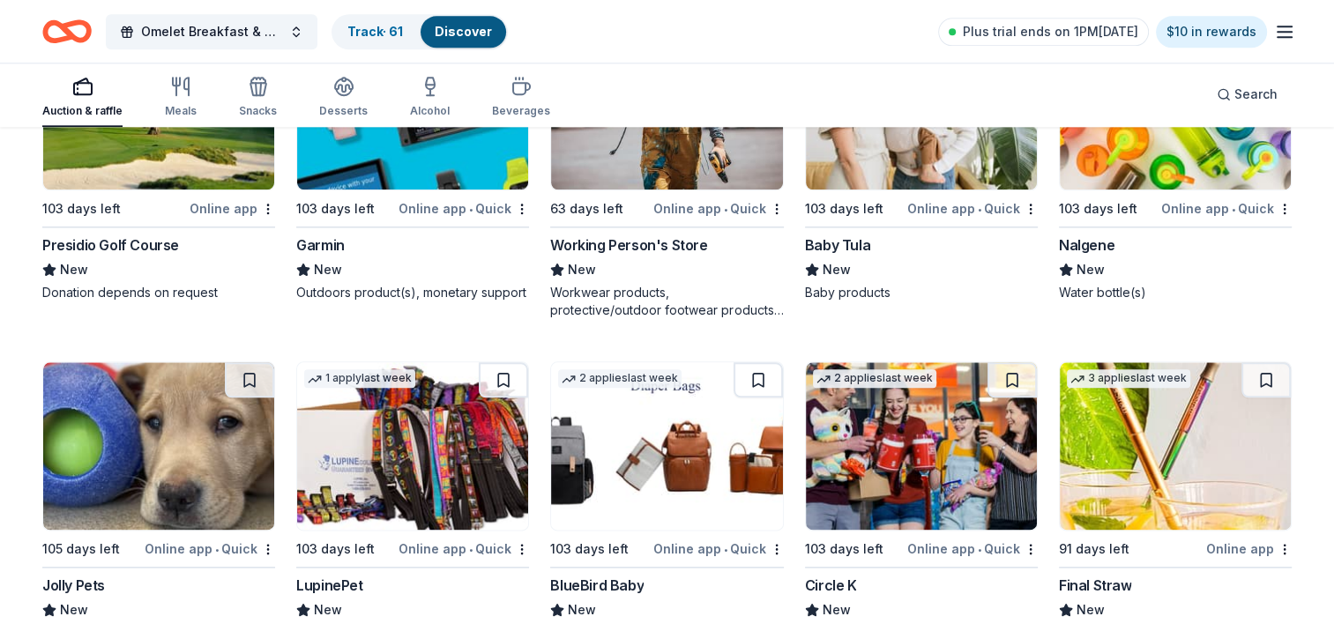
scroll to position [8757, 0]
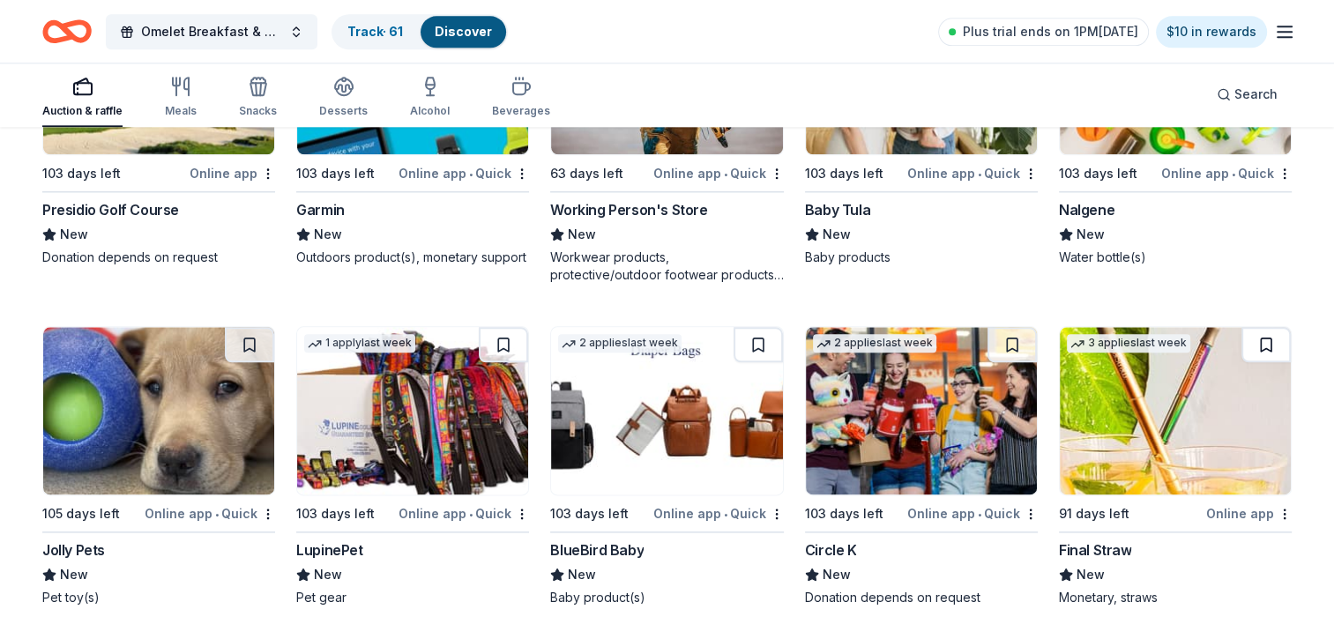
click at [1263, 339] on button at bounding box center [1265, 344] width 49 height 35
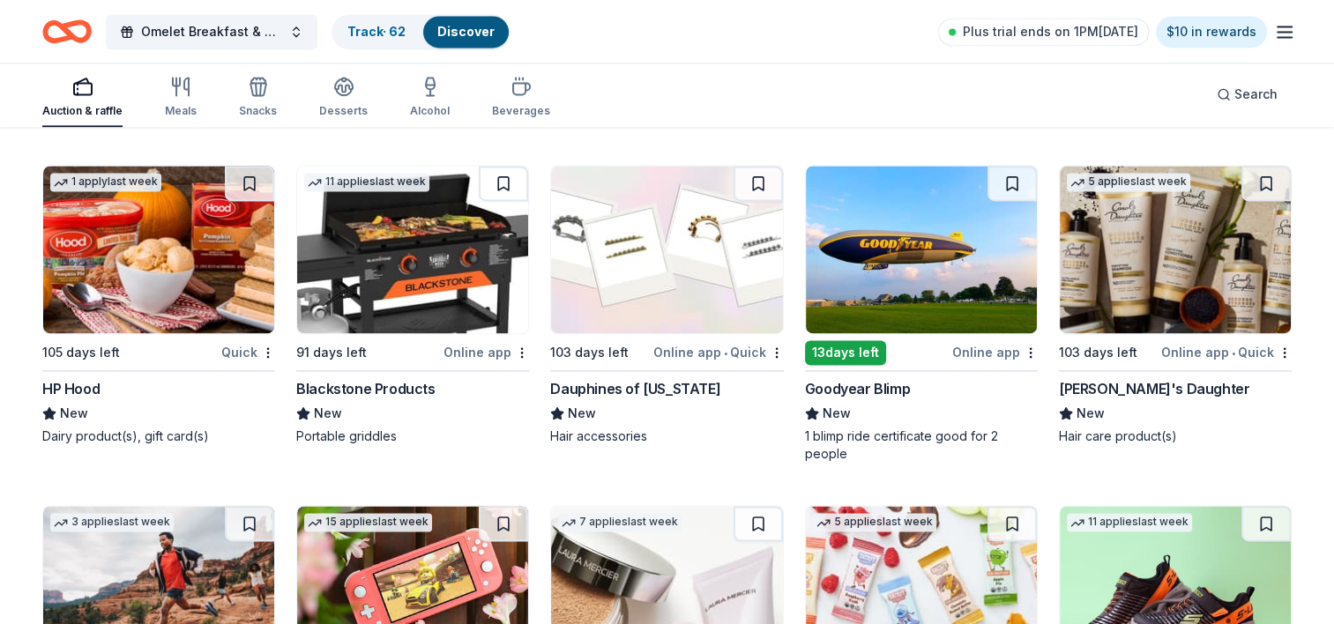
scroll to position [9251, 0]
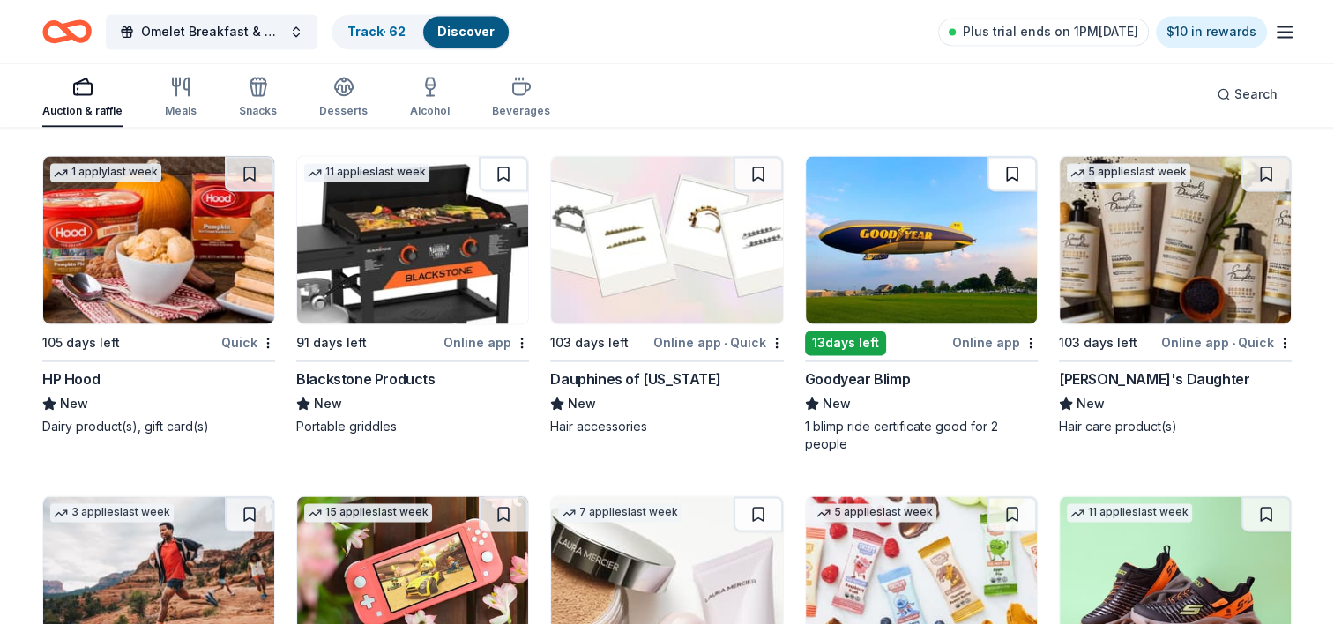
click at [1018, 161] on button at bounding box center [1011, 173] width 49 height 35
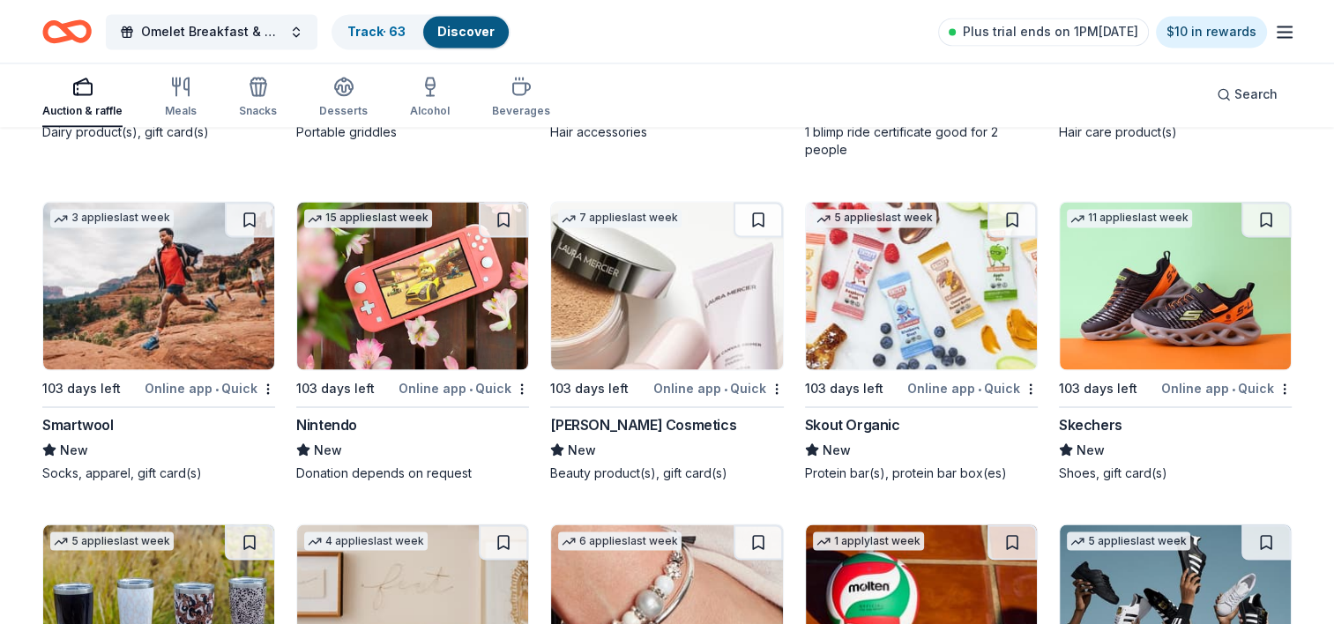
scroll to position [9568, 0]
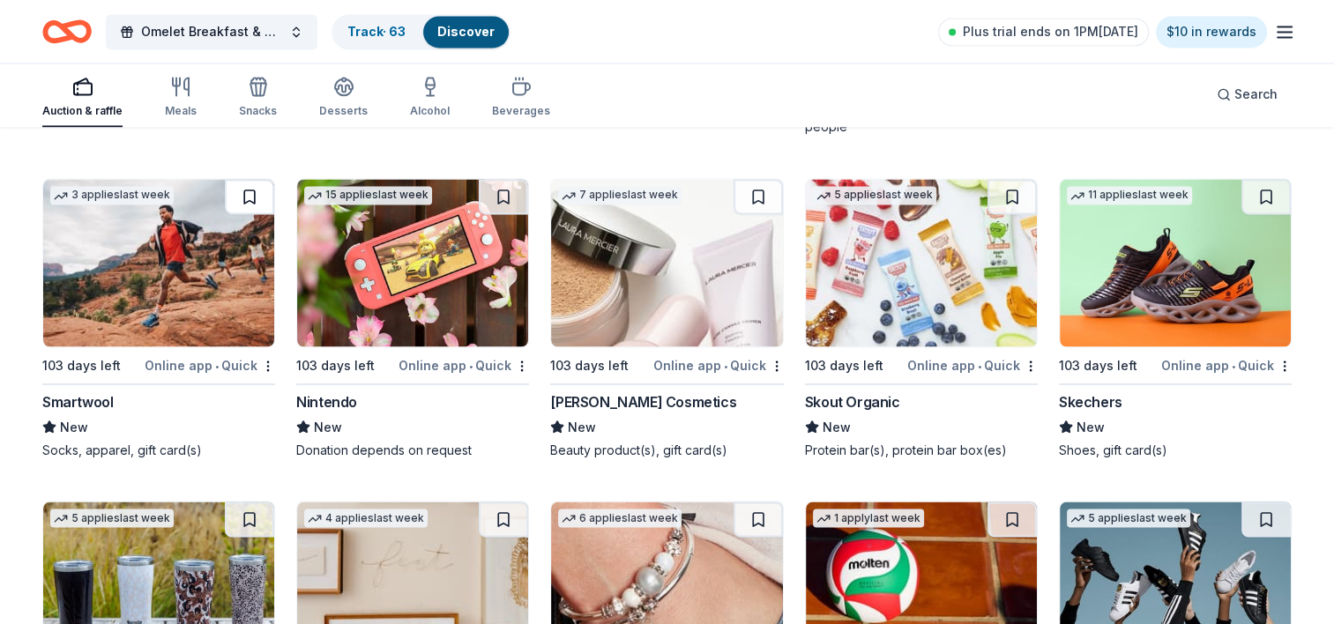
click at [254, 188] on button at bounding box center [249, 196] width 49 height 35
click at [501, 190] on button at bounding box center [503, 196] width 49 height 35
click at [758, 187] on button at bounding box center [757, 196] width 49 height 35
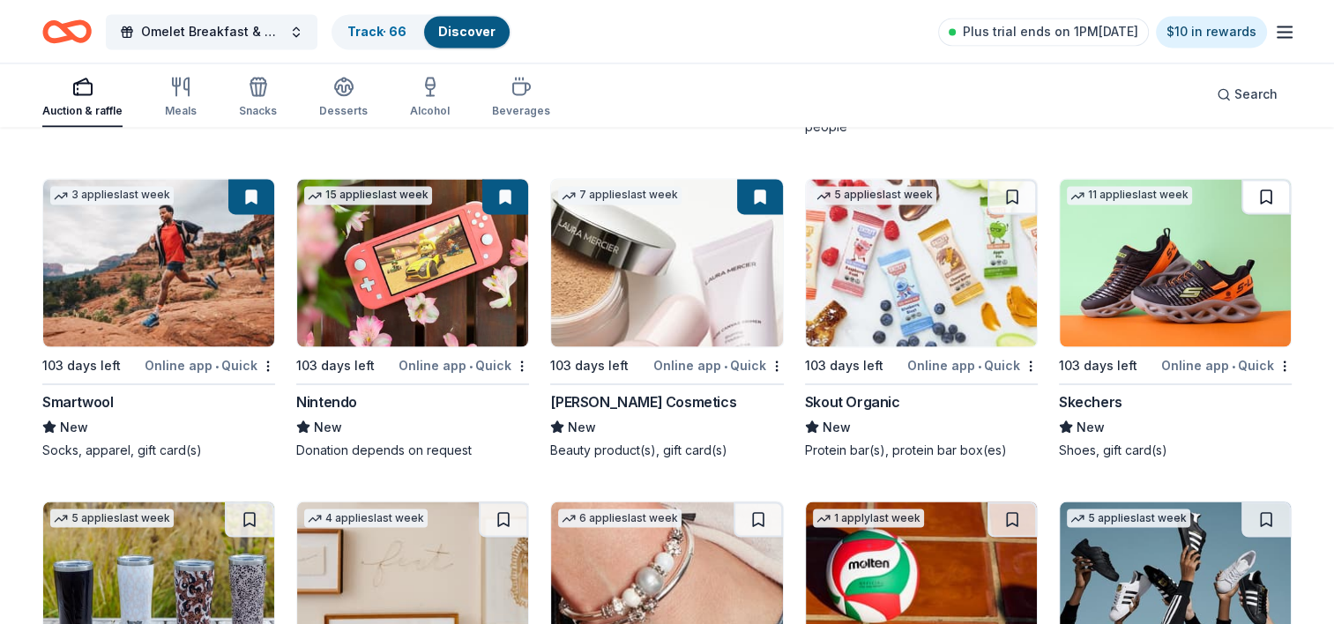
click at [1259, 190] on button at bounding box center [1265, 196] width 49 height 35
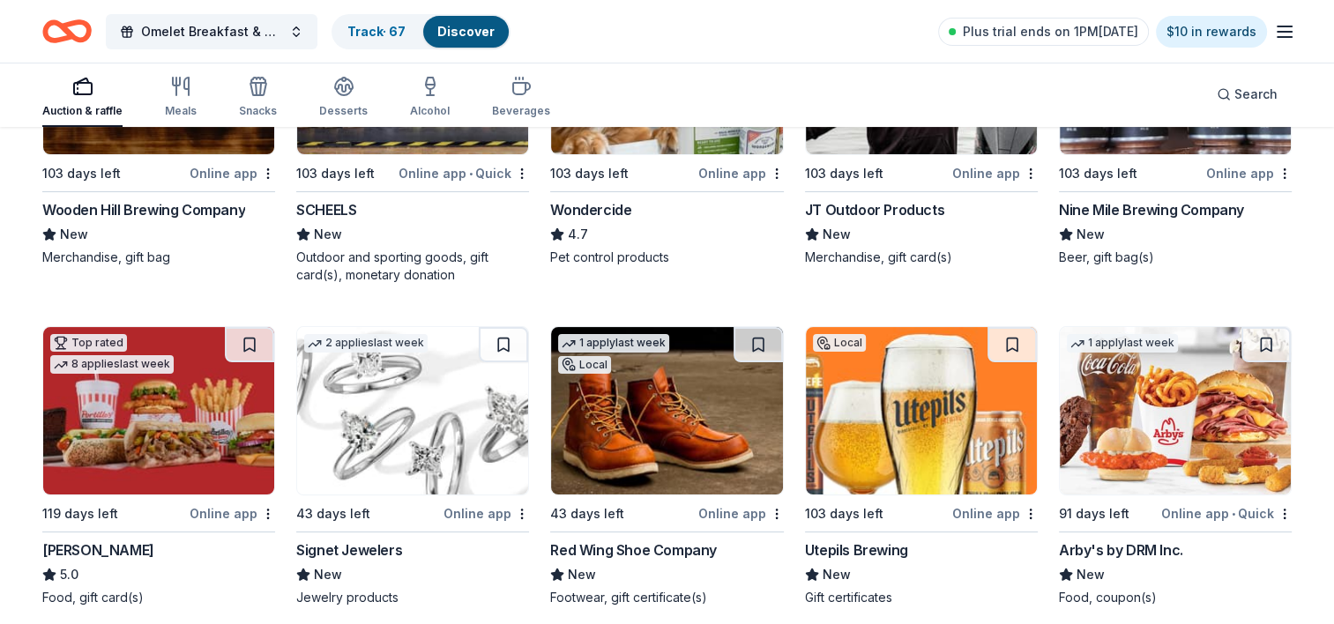
scroll to position [0, 0]
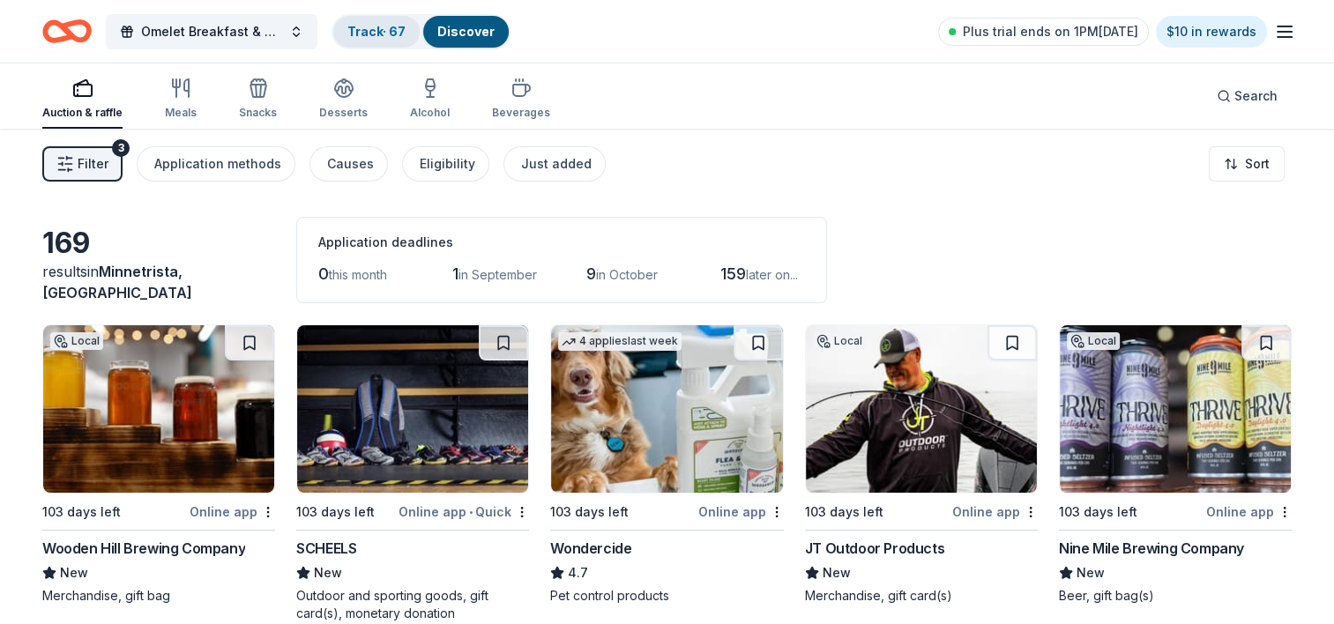
click at [361, 35] on link "Track · 67" at bounding box center [376, 31] width 58 height 15
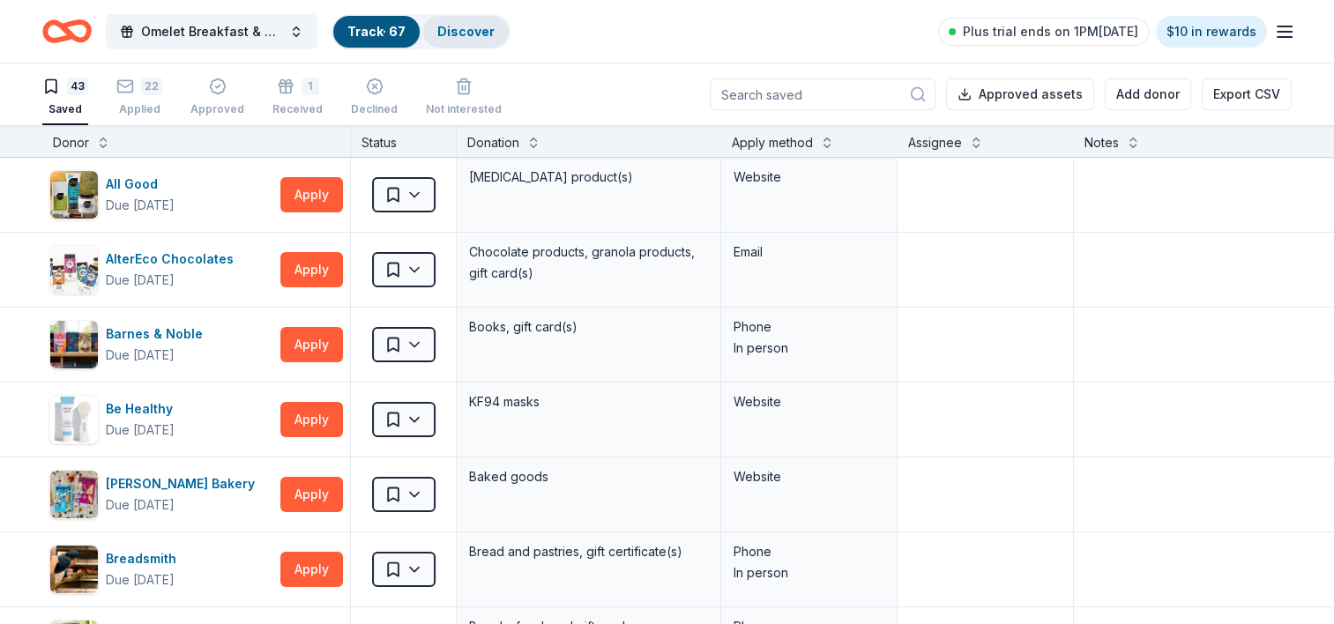
click at [468, 34] on link "Discover" at bounding box center [465, 31] width 57 height 15
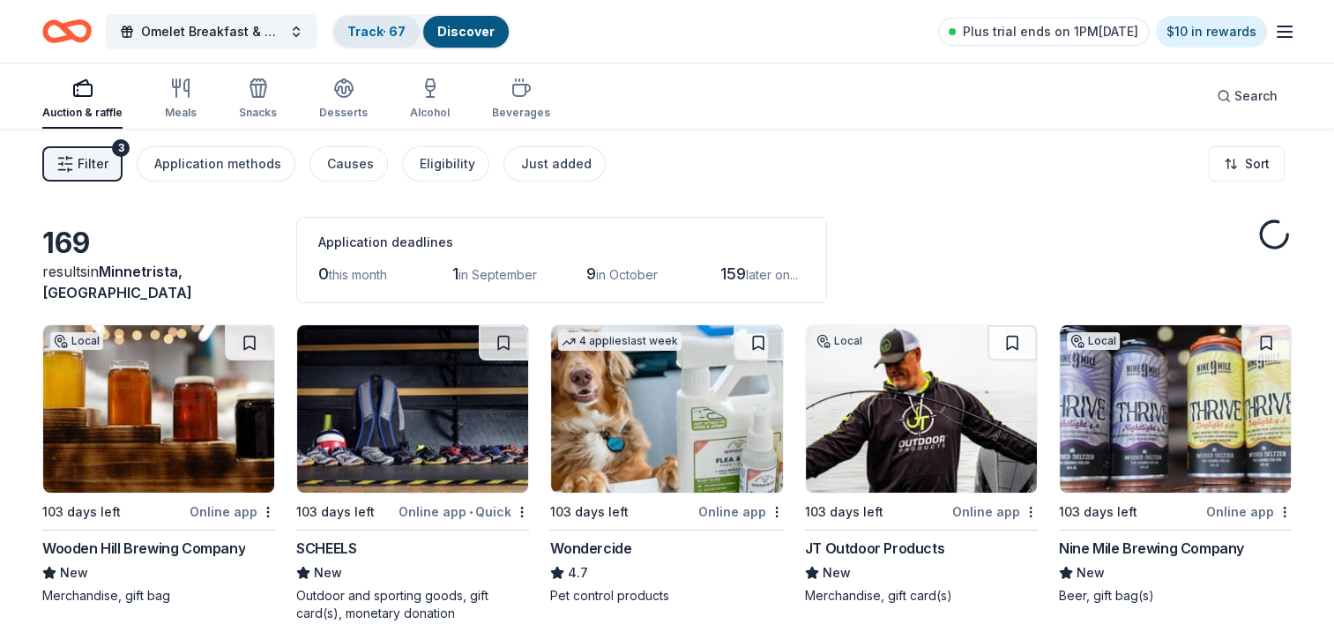
click at [363, 34] on link "Track · 67" at bounding box center [376, 31] width 58 height 15
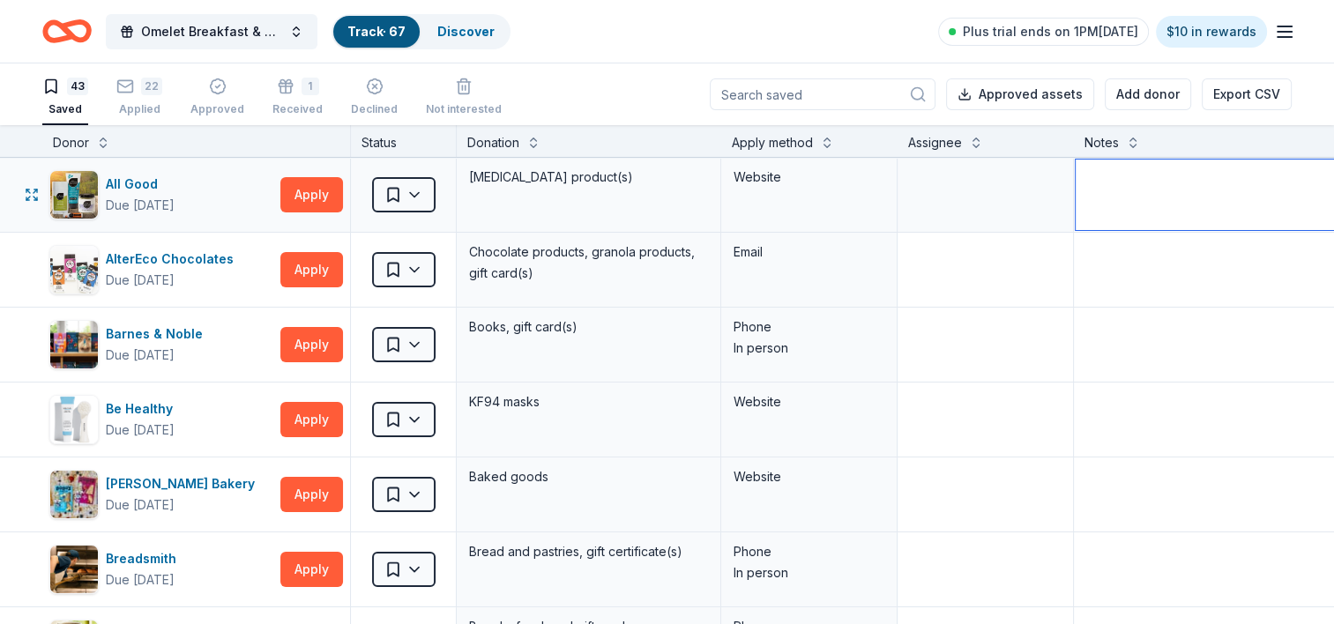
click at [1316, 167] on textarea at bounding box center [1205, 195] width 260 height 71
click at [458, 32] on link "Discover" at bounding box center [465, 31] width 57 height 15
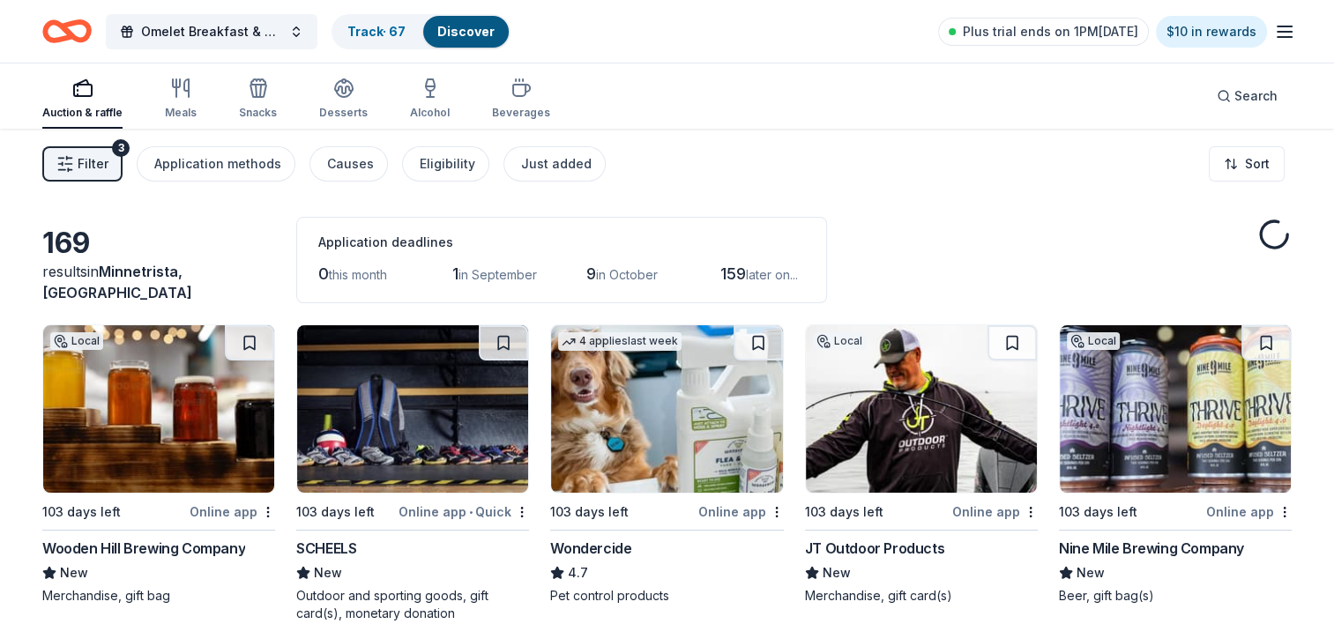
click at [98, 159] on span "Filter" at bounding box center [93, 163] width 31 height 21
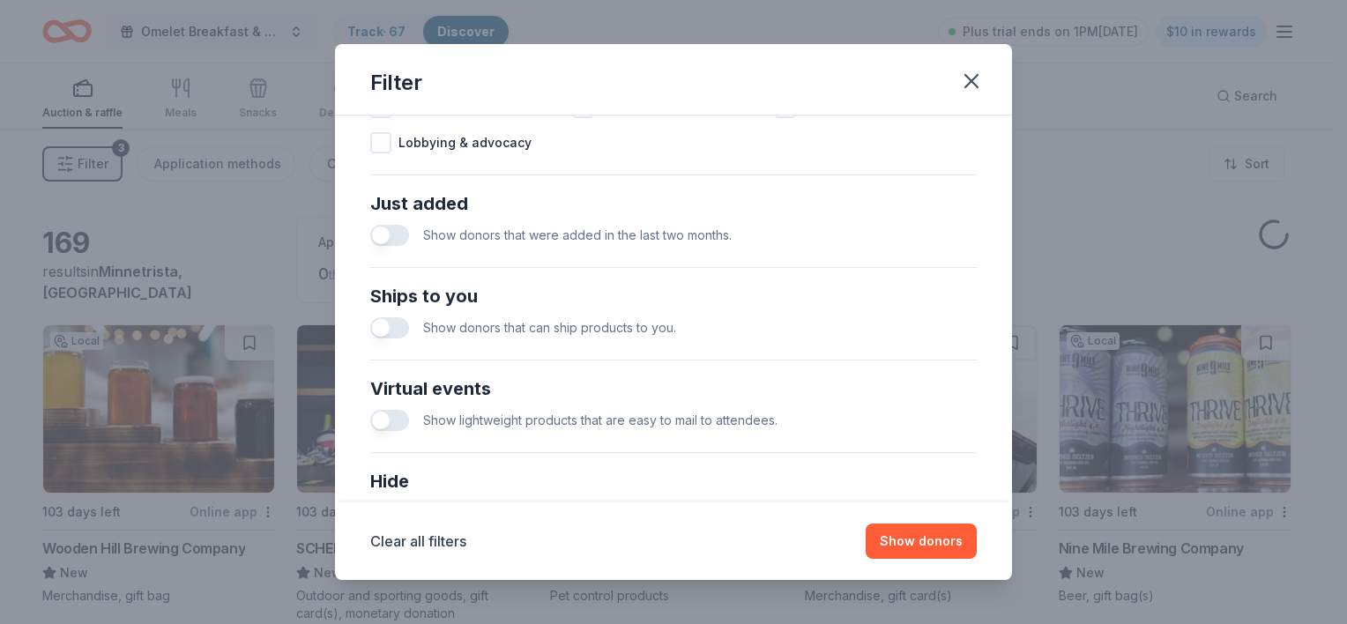
scroll to position [772, 0]
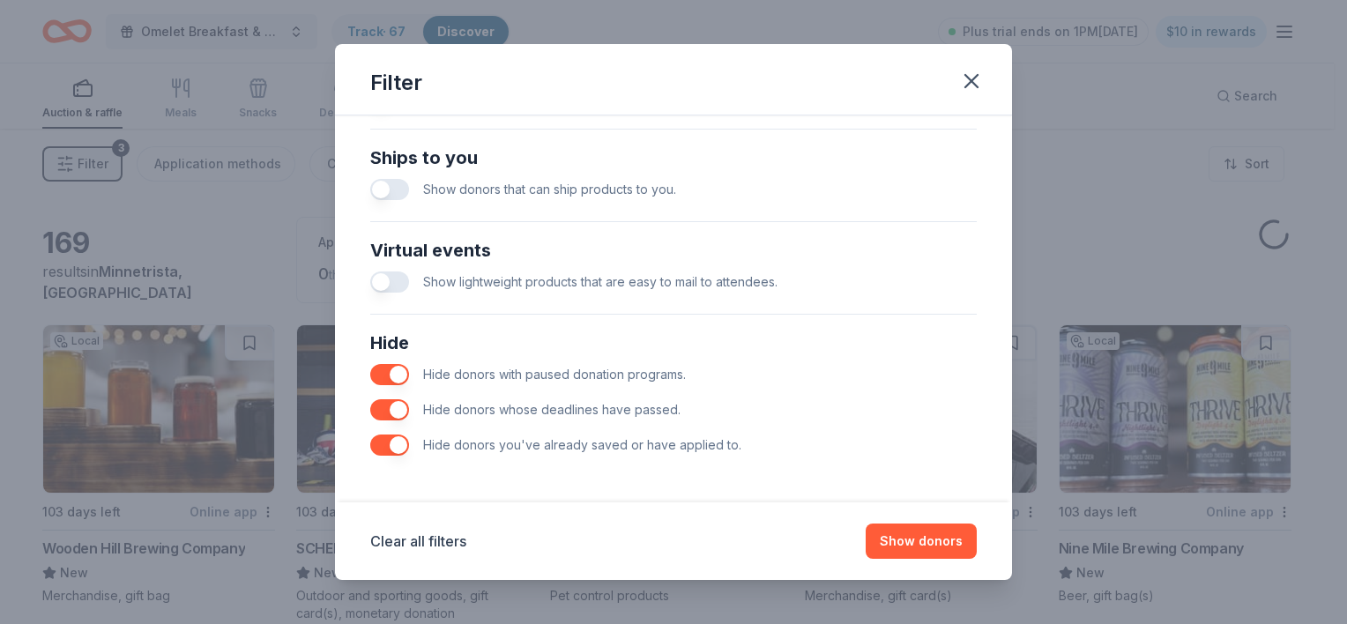
click at [380, 438] on button "button" at bounding box center [389, 445] width 39 height 21
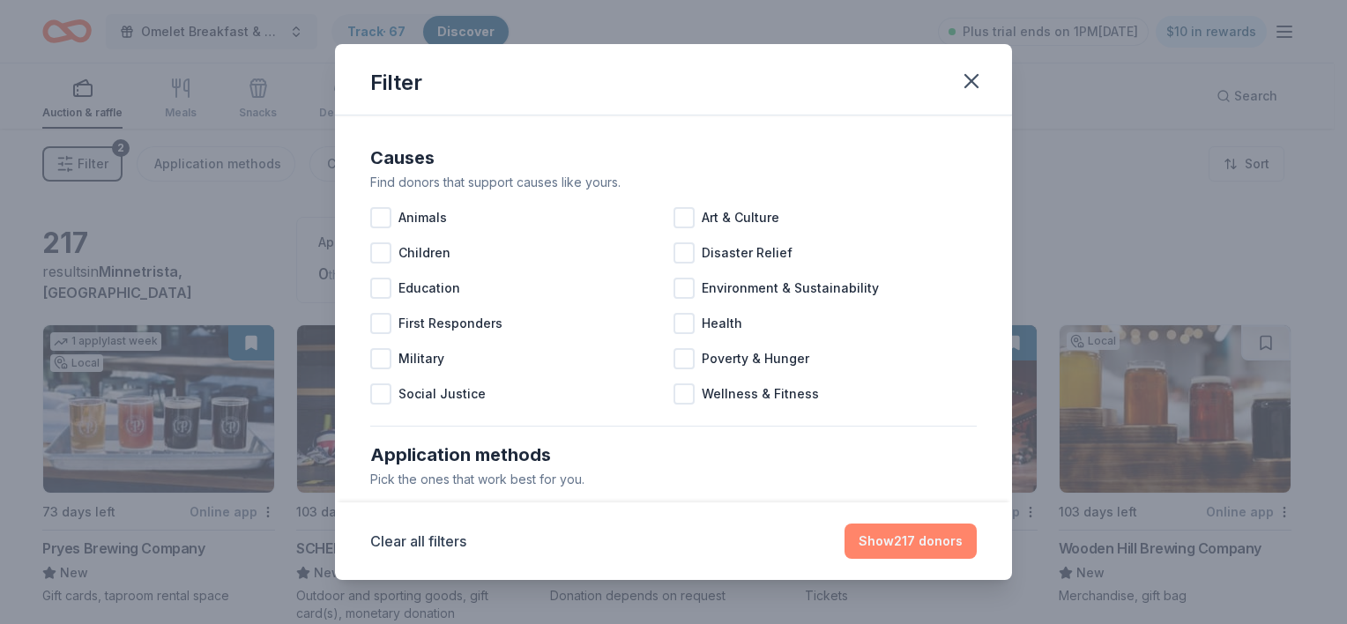
click at [900, 532] on button "Show 217 donors" at bounding box center [910, 541] width 132 height 35
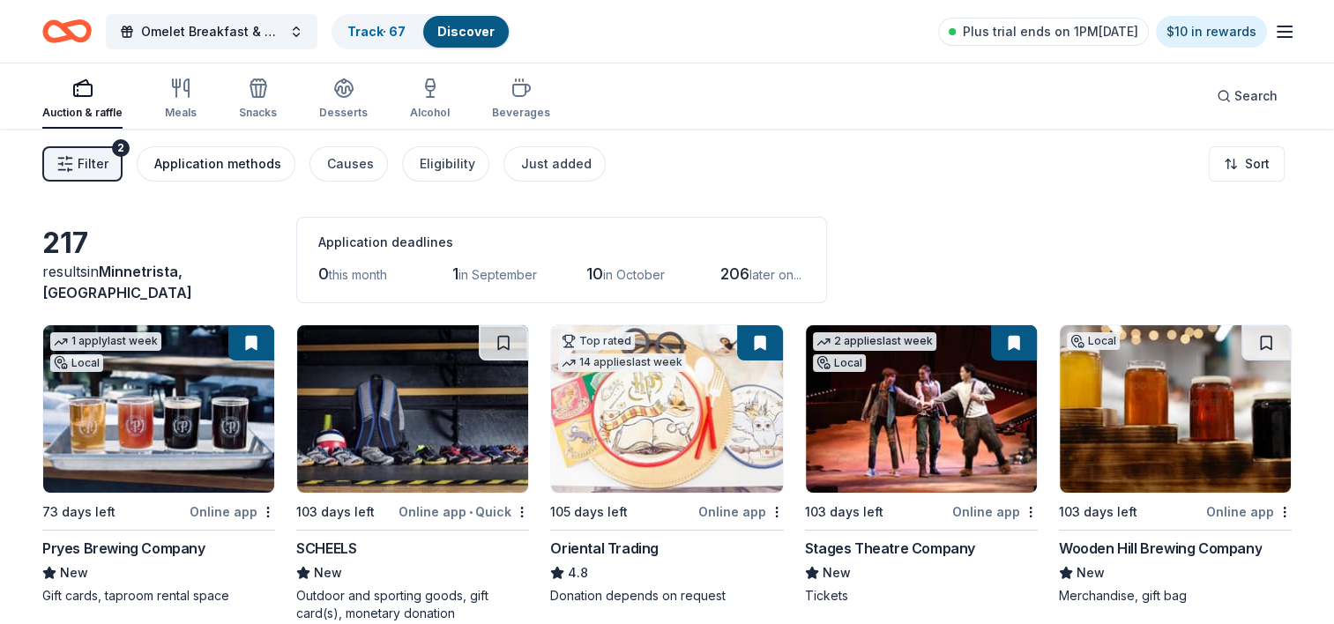
click at [170, 165] on div "Application methods" at bounding box center [217, 163] width 127 height 21
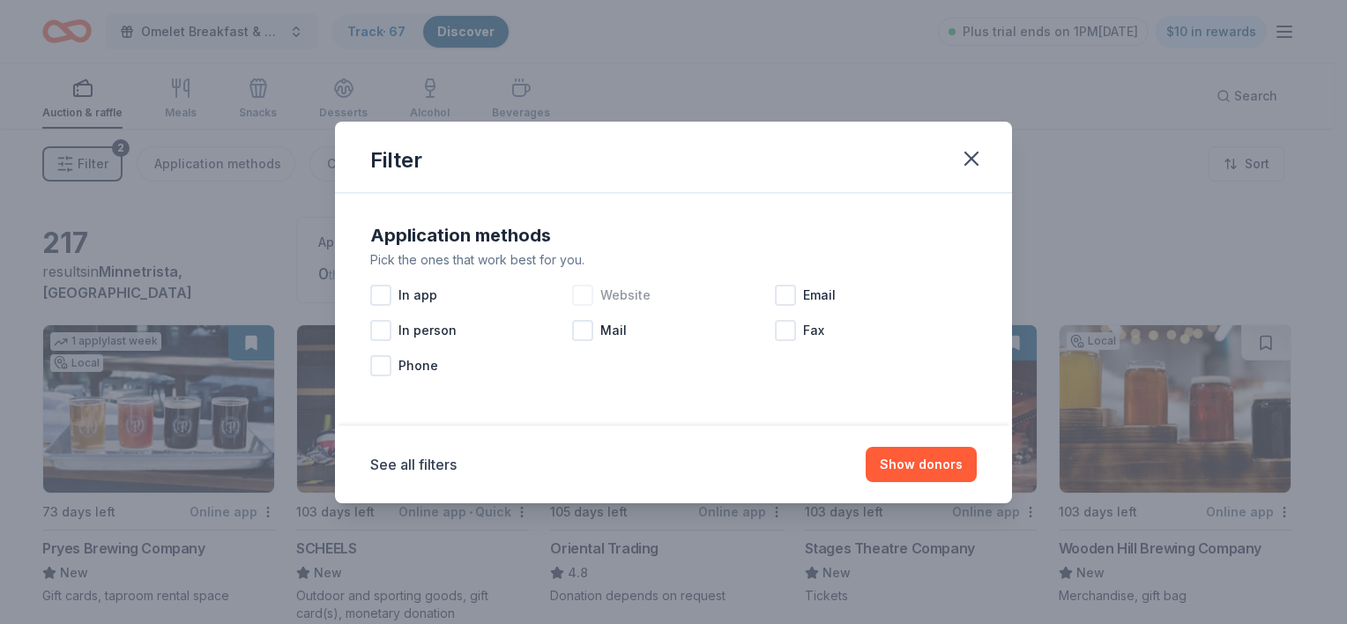
click at [585, 294] on div at bounding box center [582, 295] width 21 height 21
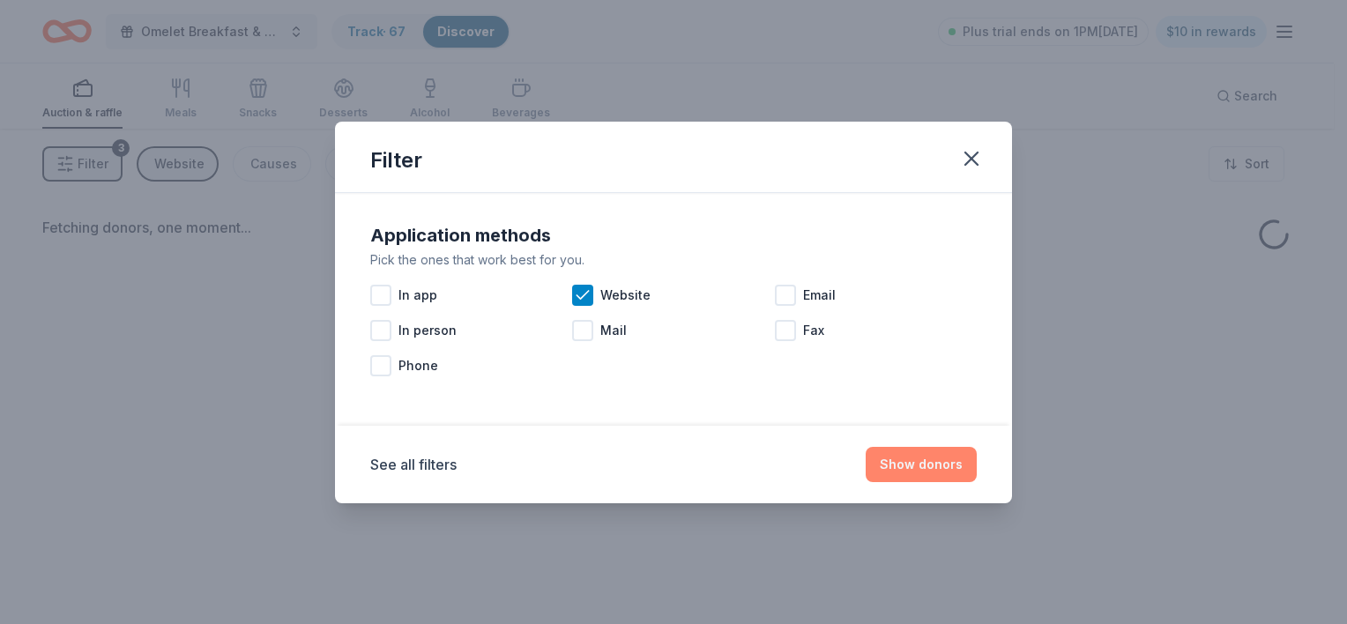
click at [900, 465] on button "Show donors" at bounding box center [921, 464] width 111 height 35
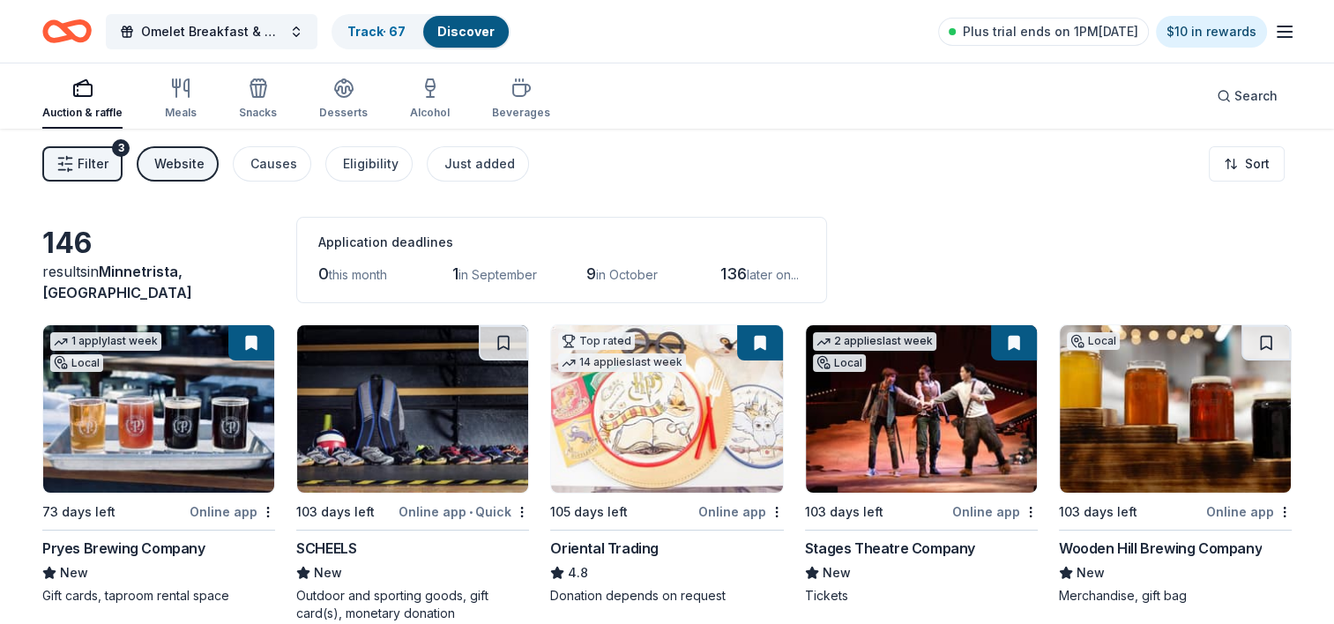
click at [81, 165] on span "Filter" at bounding box center [93, 163] width 31 height 21
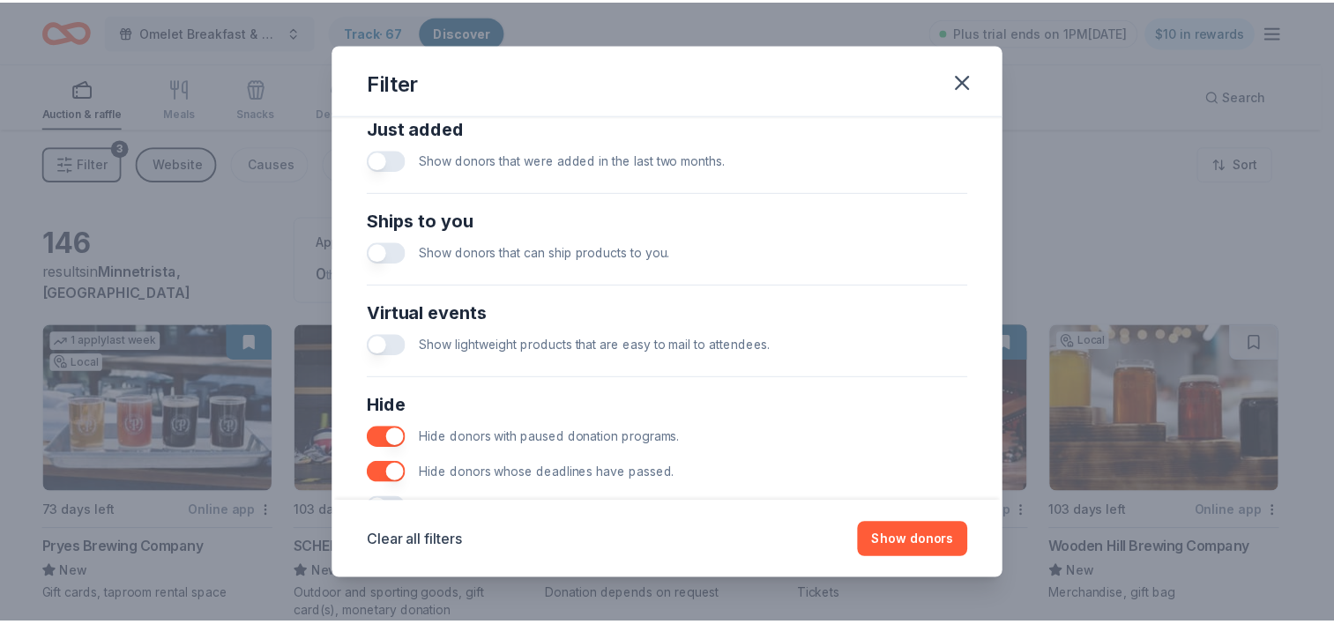
scroll to position [772, 0]
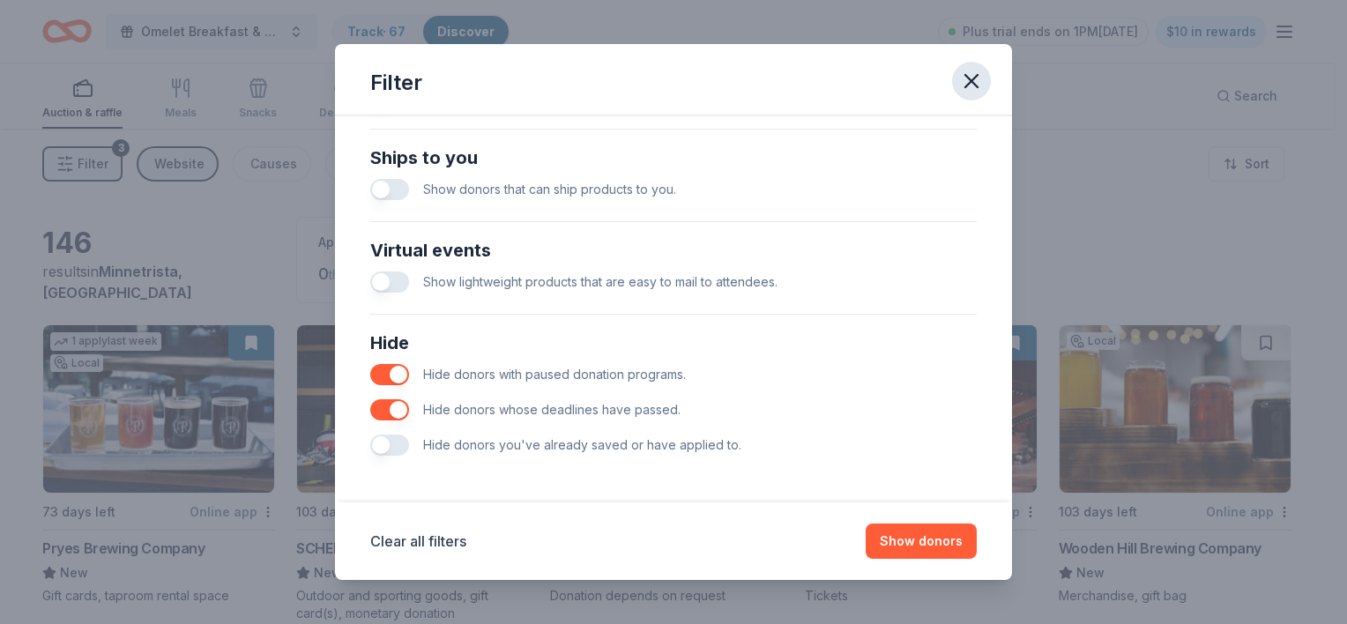
click at [973, 71] on icon "button" at bounding box center [971, 81] width 25 height 25
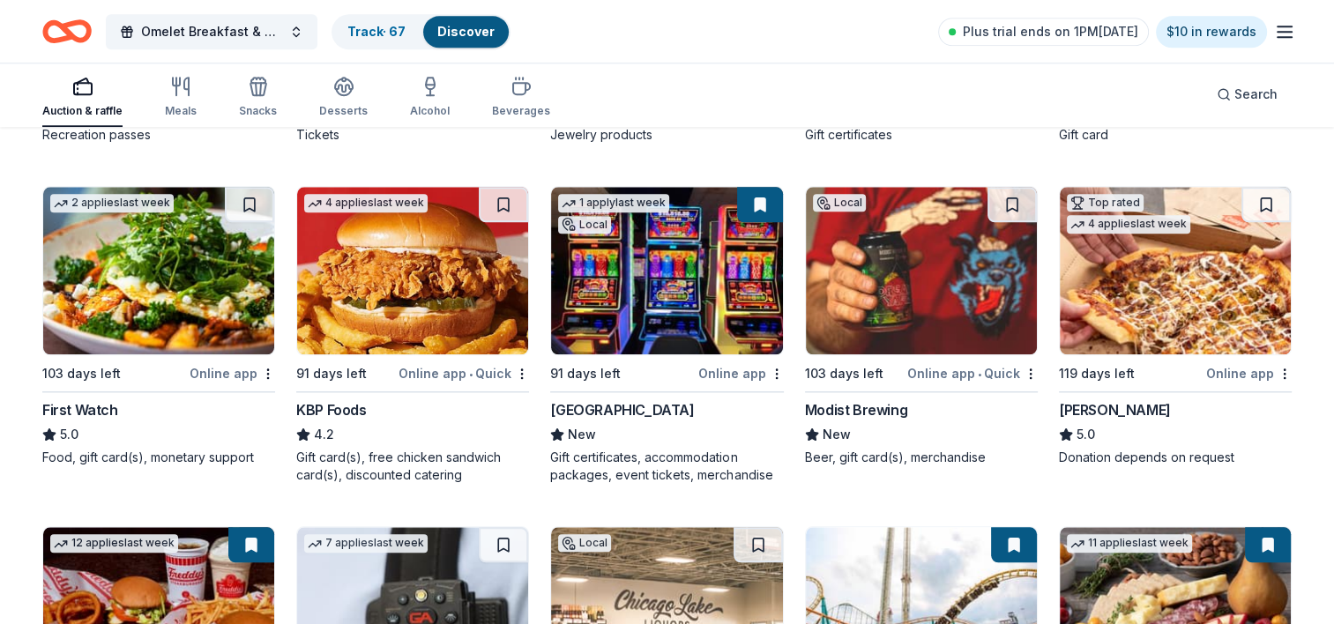
scroll to position [1808, 0]
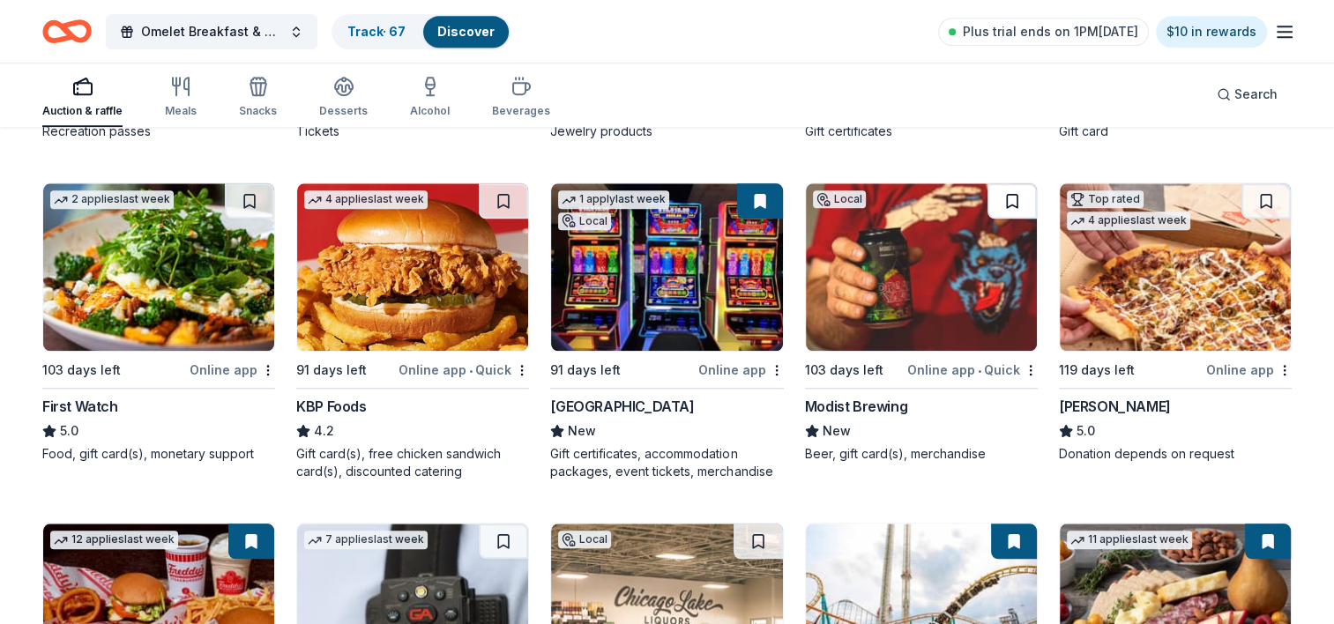
click at [1012, 202] on button at bounding box center [1011, 200] width 49 height 35
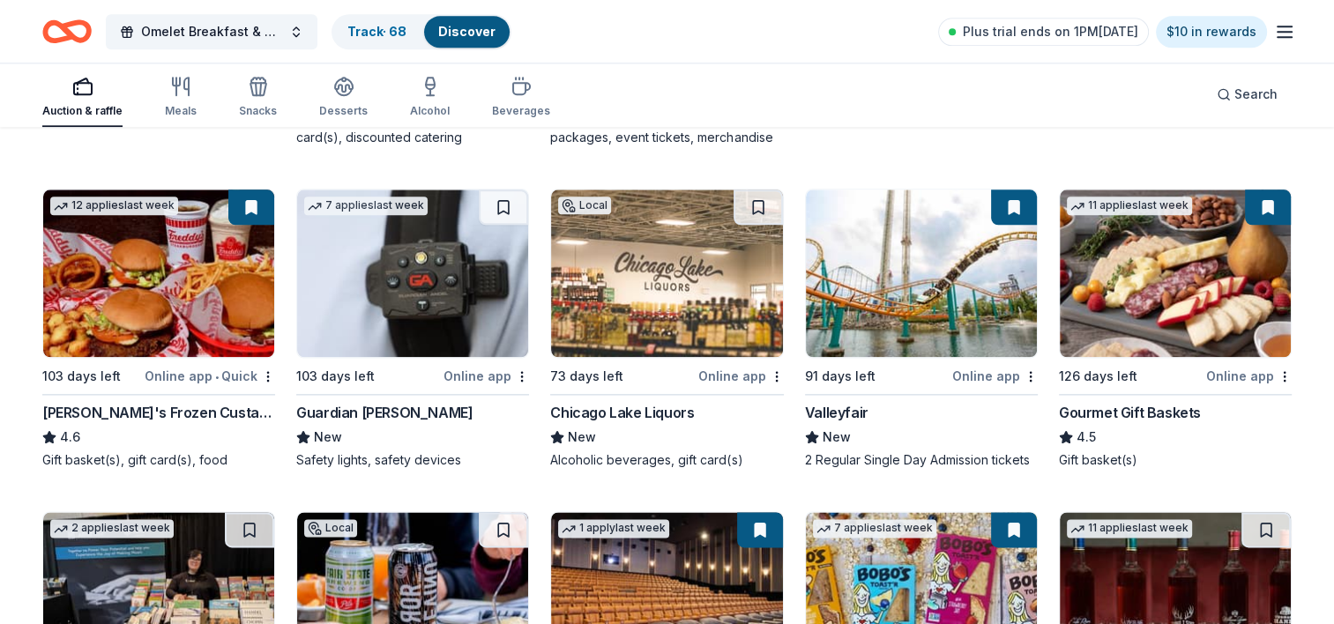
scroll to position [2198, 0]
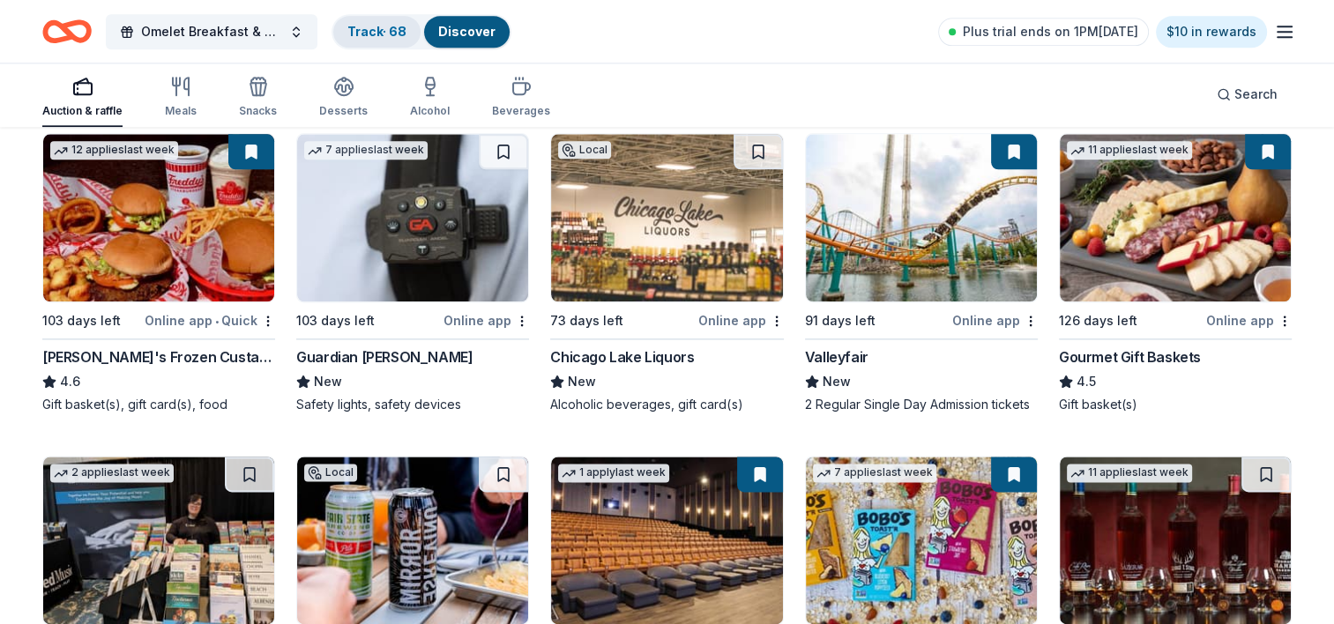
click at [368, 29] on link "Track · 68" at bounding box center [376, 31] width 59 height 15
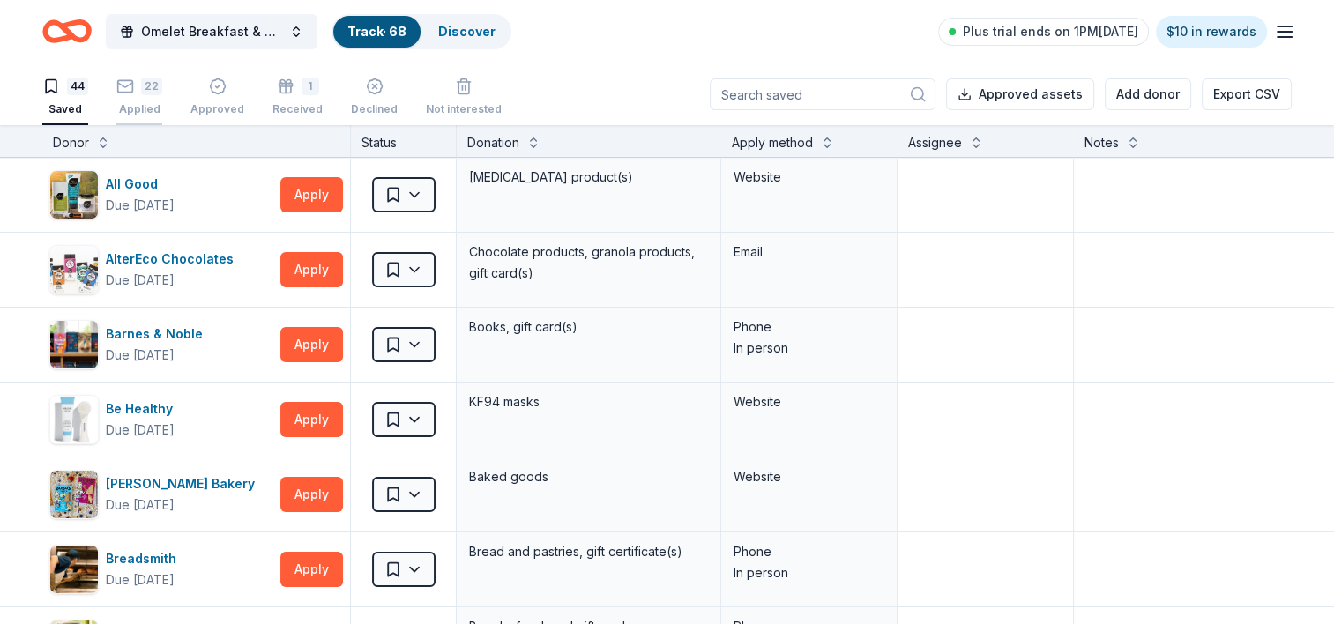
click at [126, 86] on icon "button" at bounding box center [125, 85] width 15 height 4
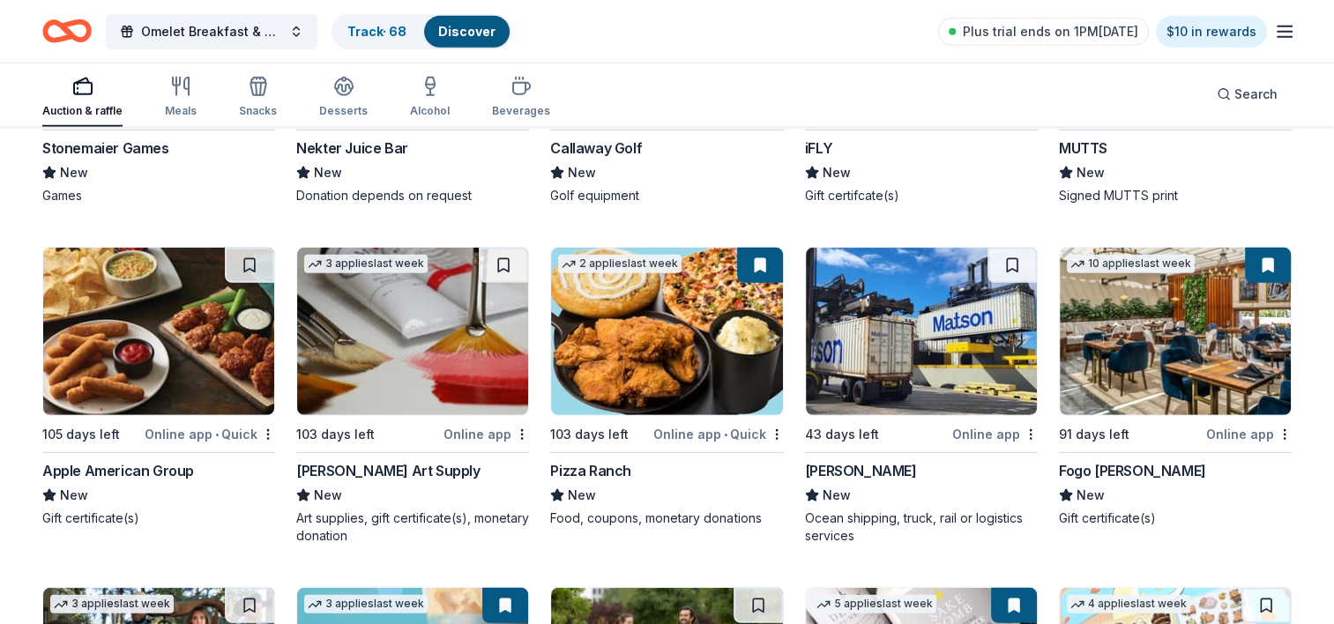
scroll to position [5099, 0]
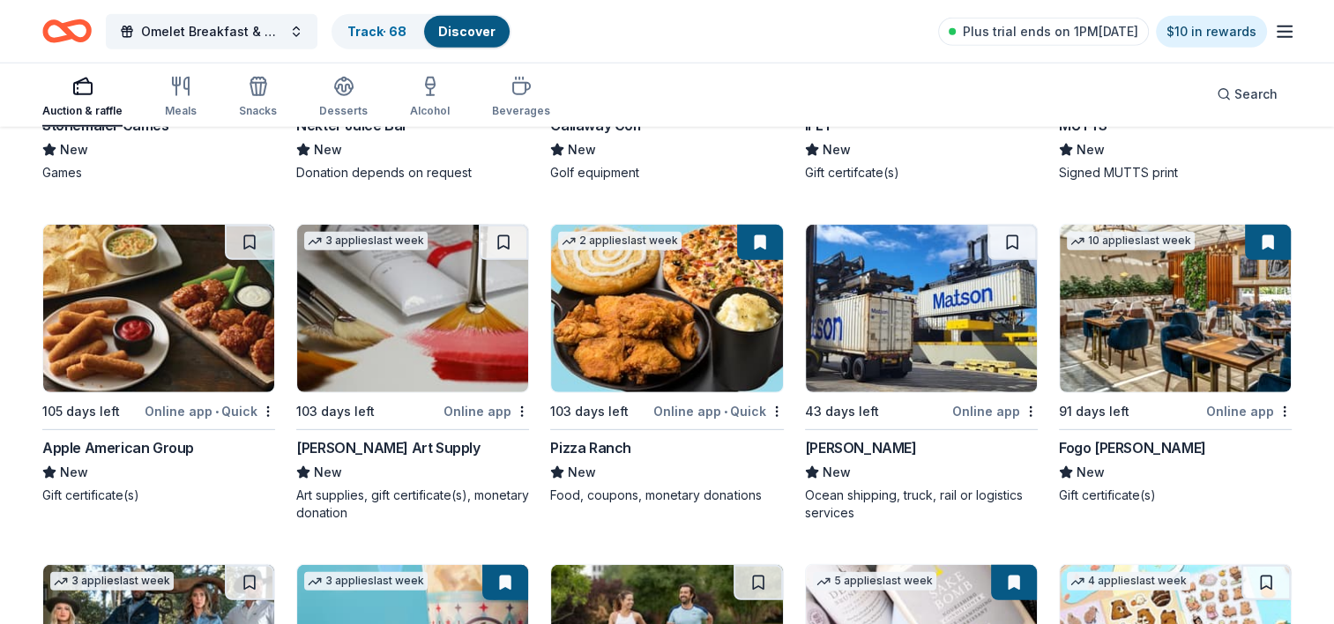
click at [175, 318] on img at bounding box center [158, 308] width 231 height 167
click at [254, 245] on button at bounding box center [249, 242] width 49 height 35
click at [374, 34] on link "Track · 69" at bounding box center [376, 31] width 59 height 15
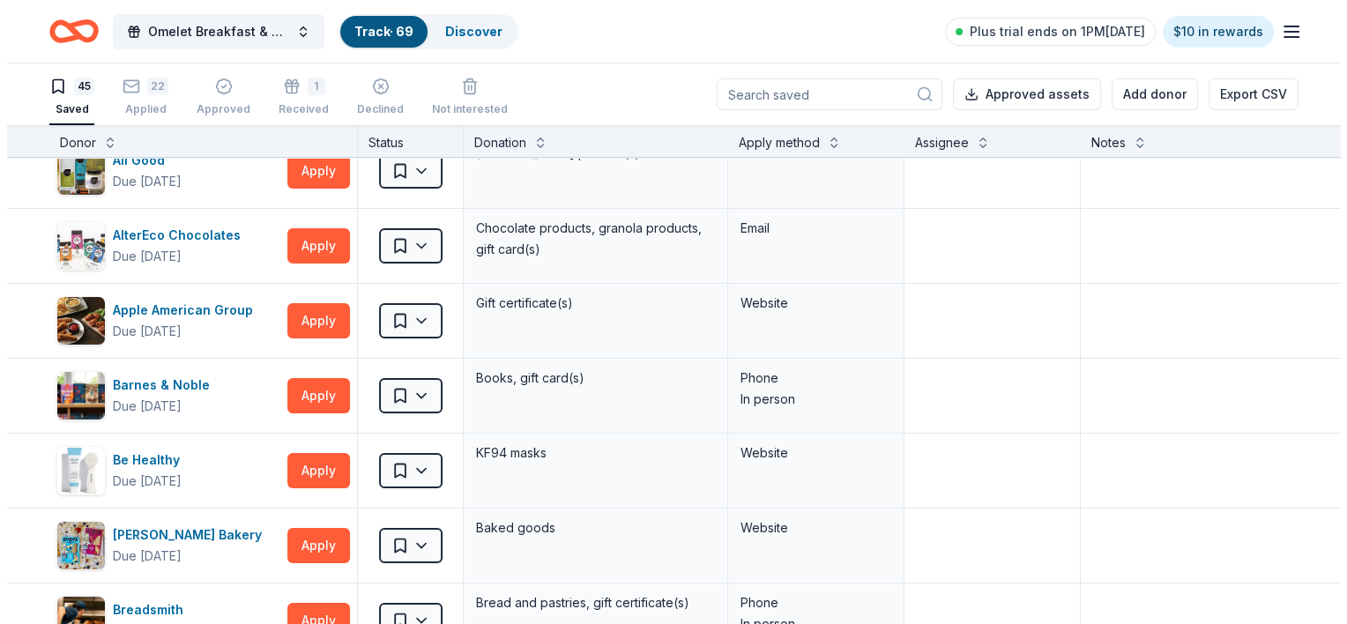
scroll to position [11, 0]
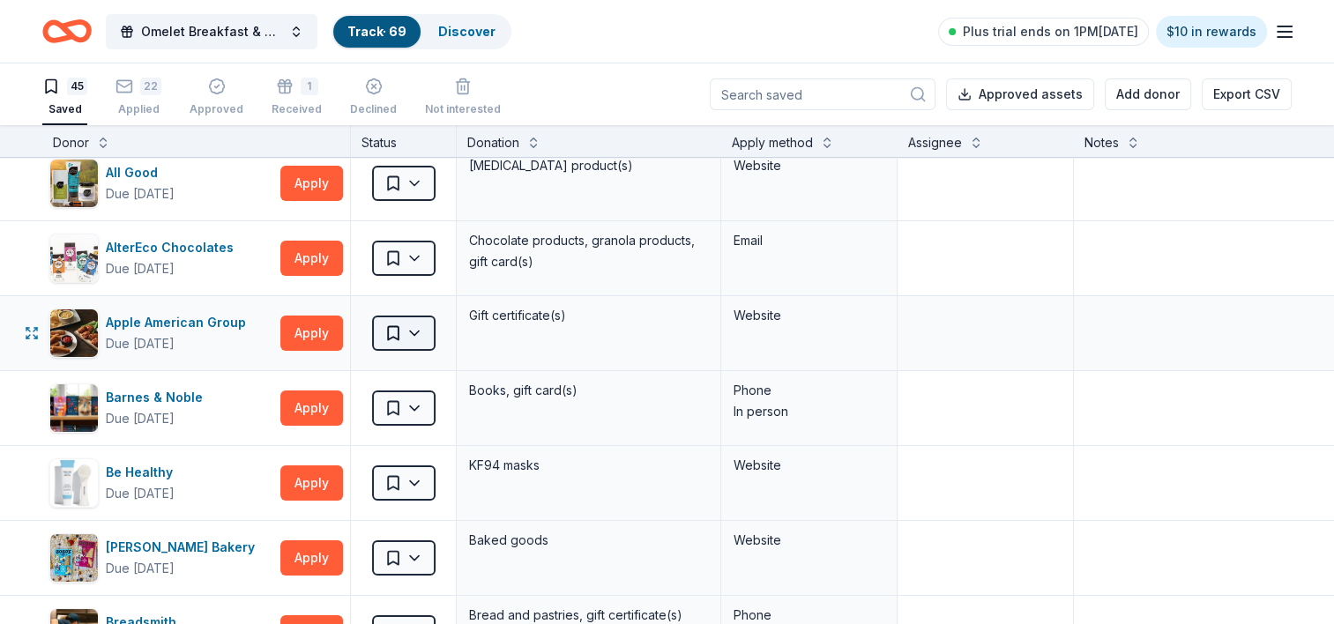
click at [417, 335] on html "Omelet Breakfast & Silent Auction Fundraiser Track · 69 Discover Plus trial end…" at bounding box center [667, 312] width 1334 height 624
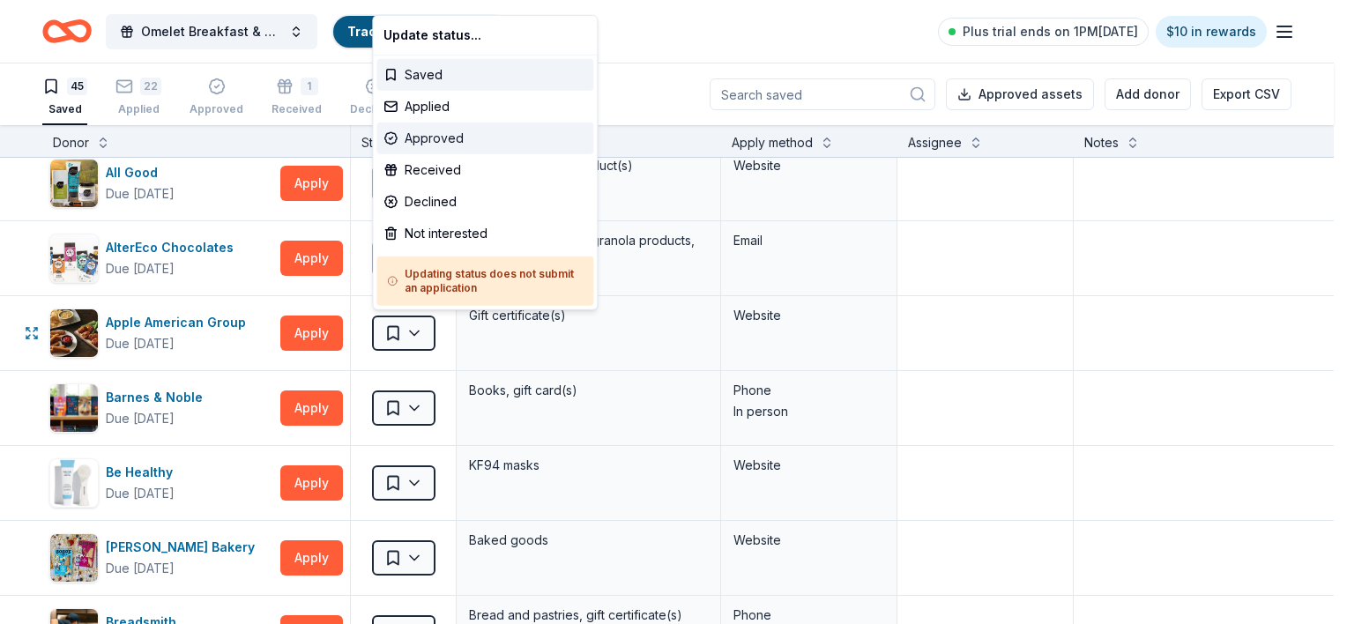
click at [434, 138] on div "Approved" at bounding box center [484, 139] width 217 height 32
click at [425, 109] on div "Applied" at bounding box center [484, 107] width 217 height 32
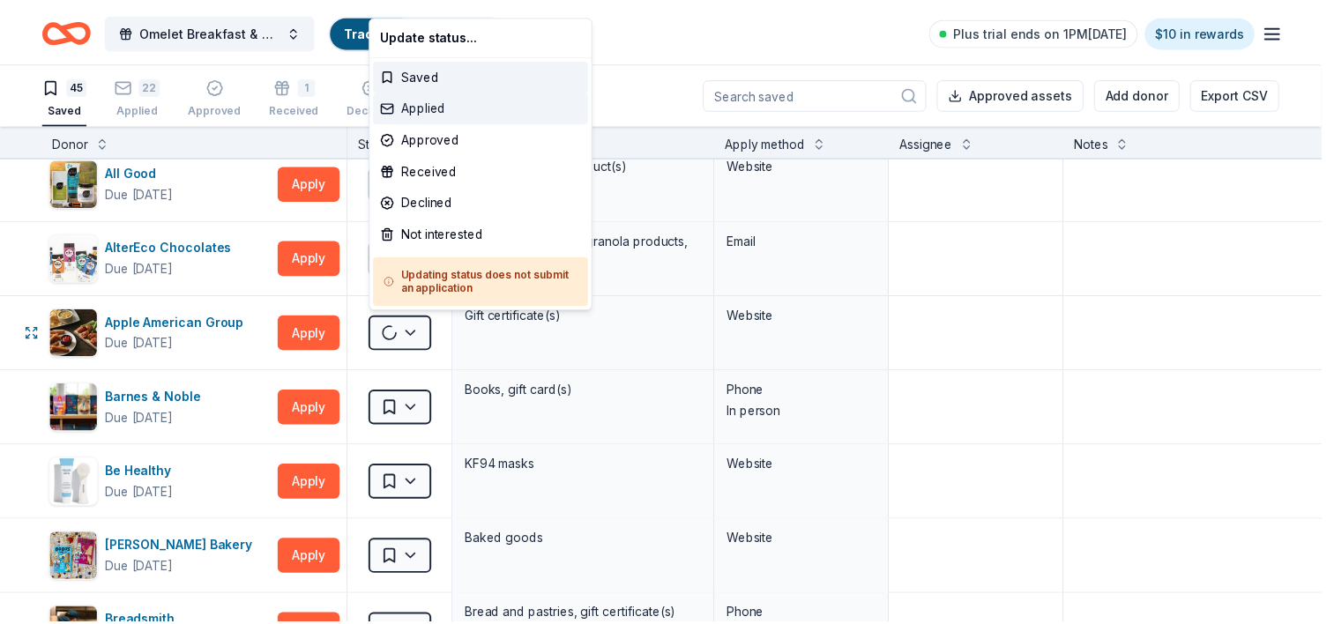
scroll to position [0, 0]
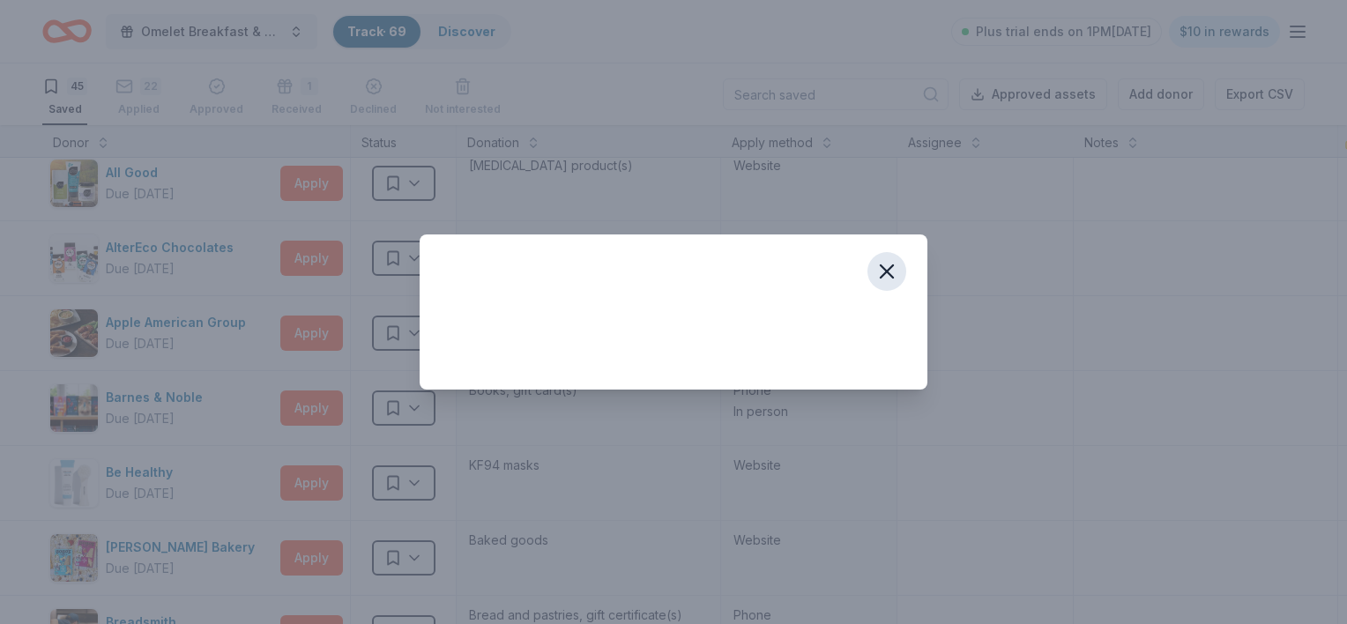
click at [892, 272] on icon "button" at bounding box center [886, 271] width 25 height 25
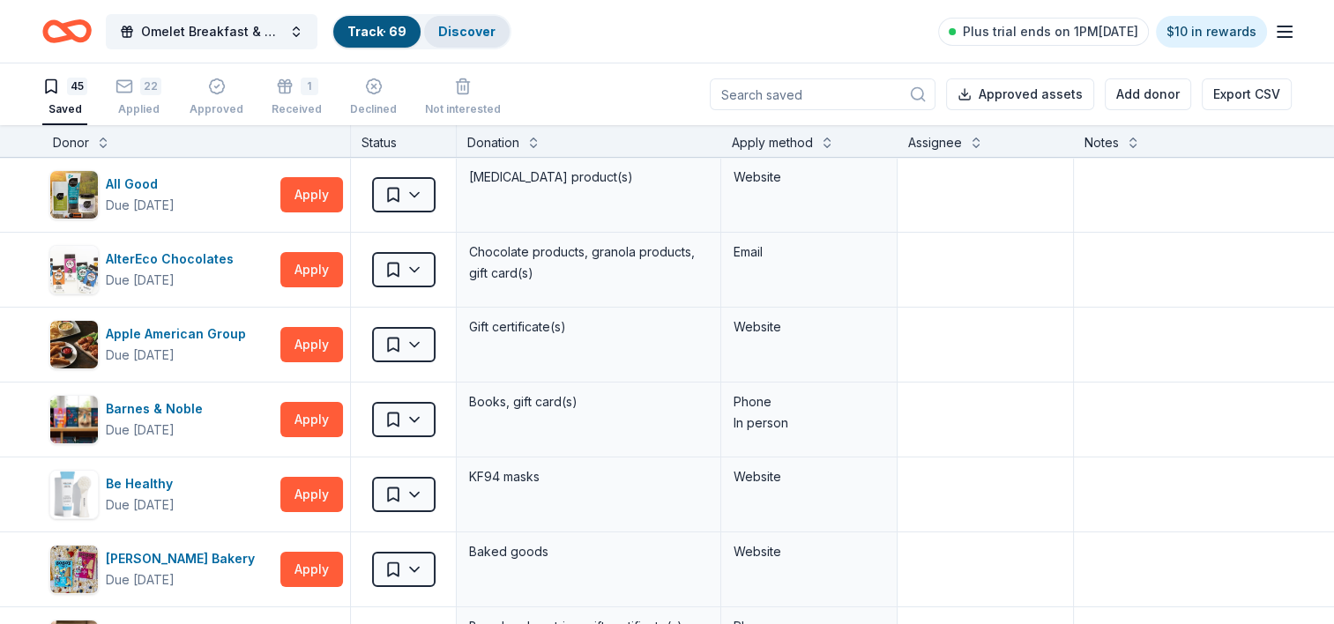
click at [462, 32] on link "Discover" at bounding box center [466, 31] width 57 height 15
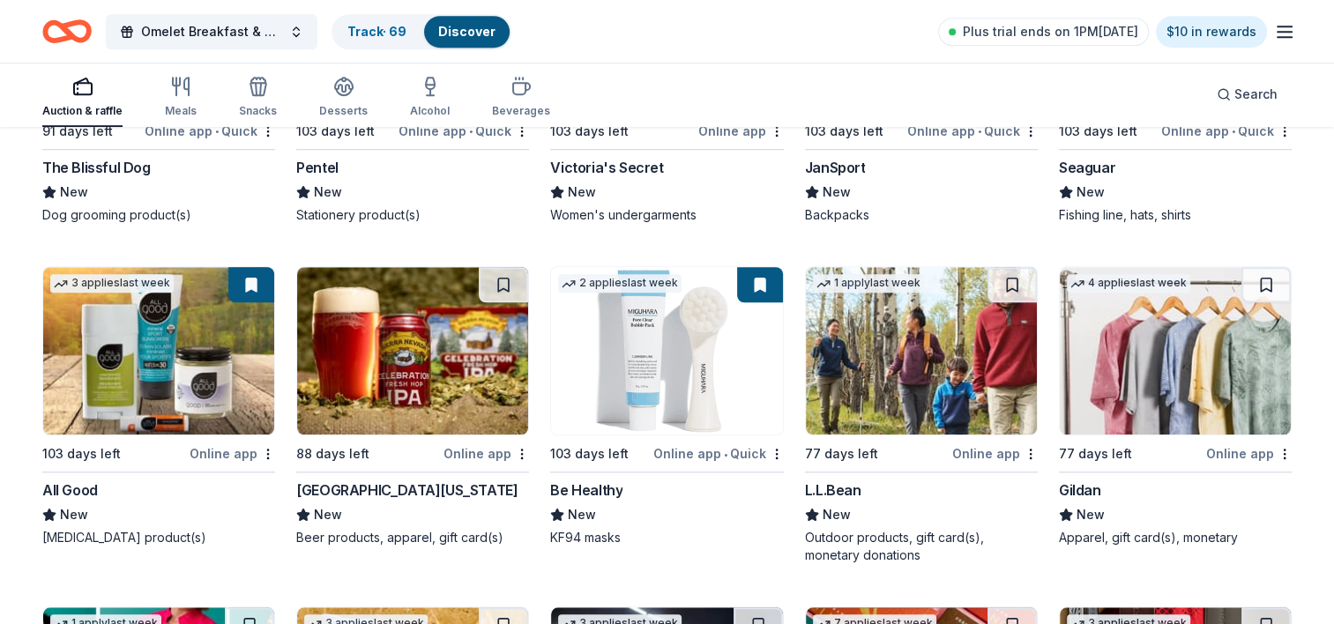
scroll to position [8110, 0]
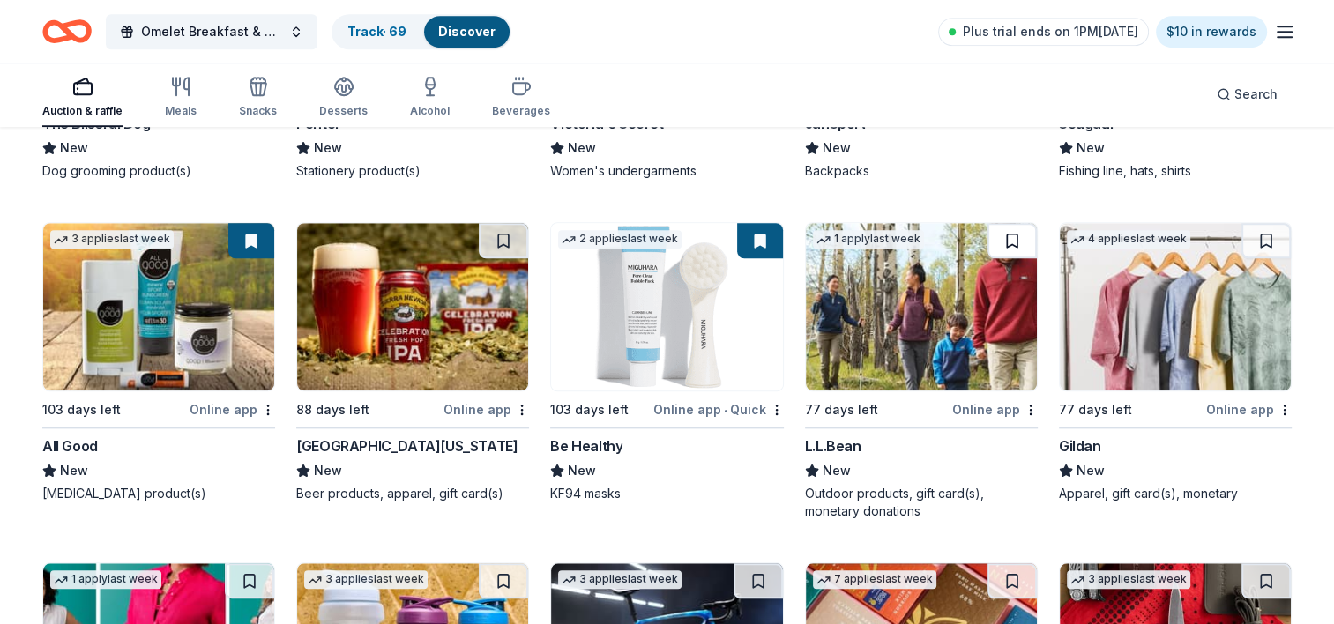
click at [1008, 234] on button at bounding box center [1011, 240] width 49 height 35
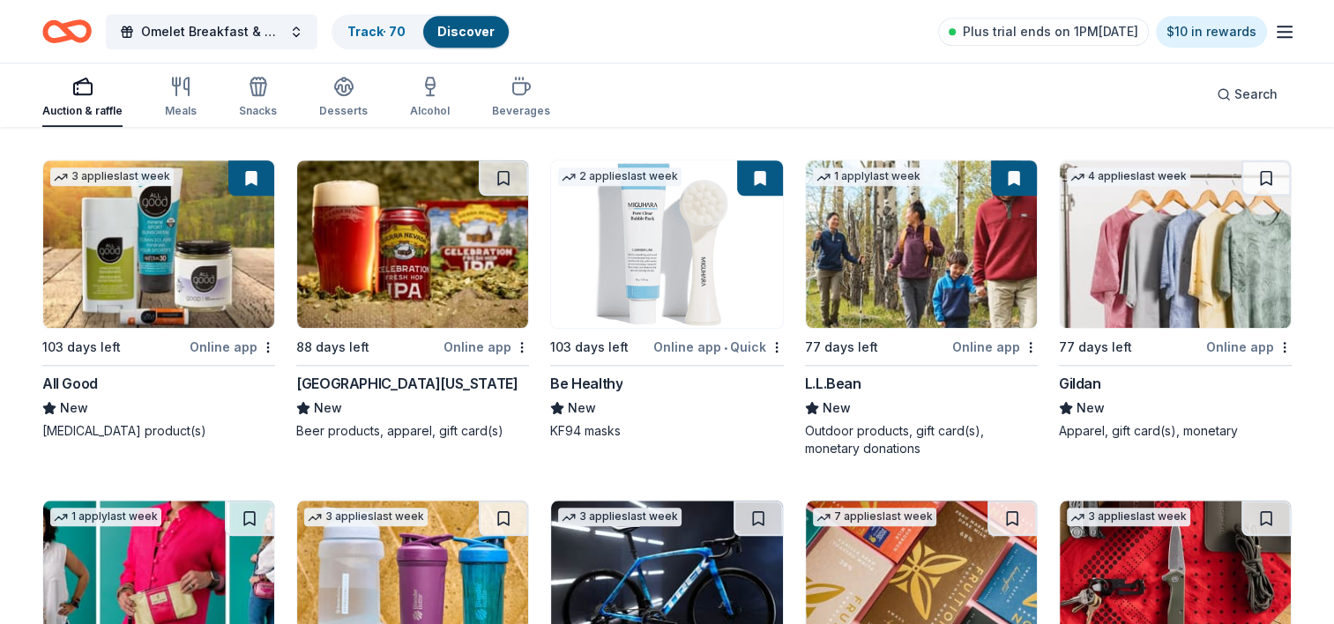
scroll to position [8291, 0]
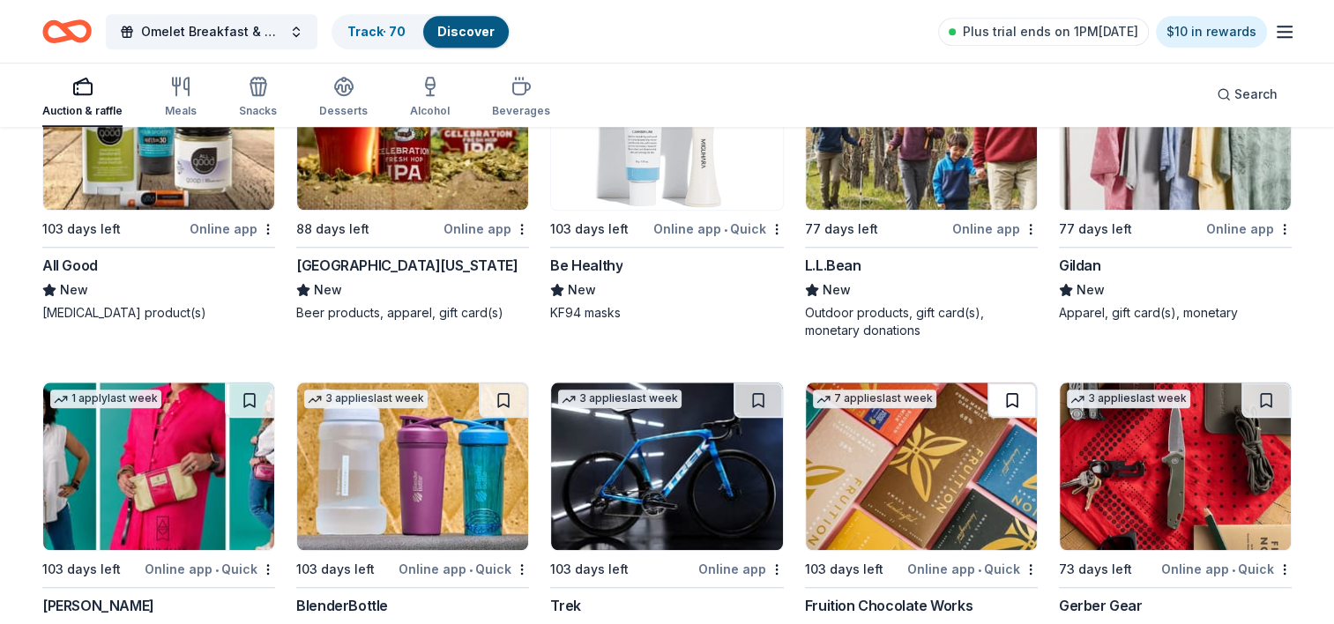
click at [1015, 400] on button at bounding box center [1011, 400] width 49 height 35
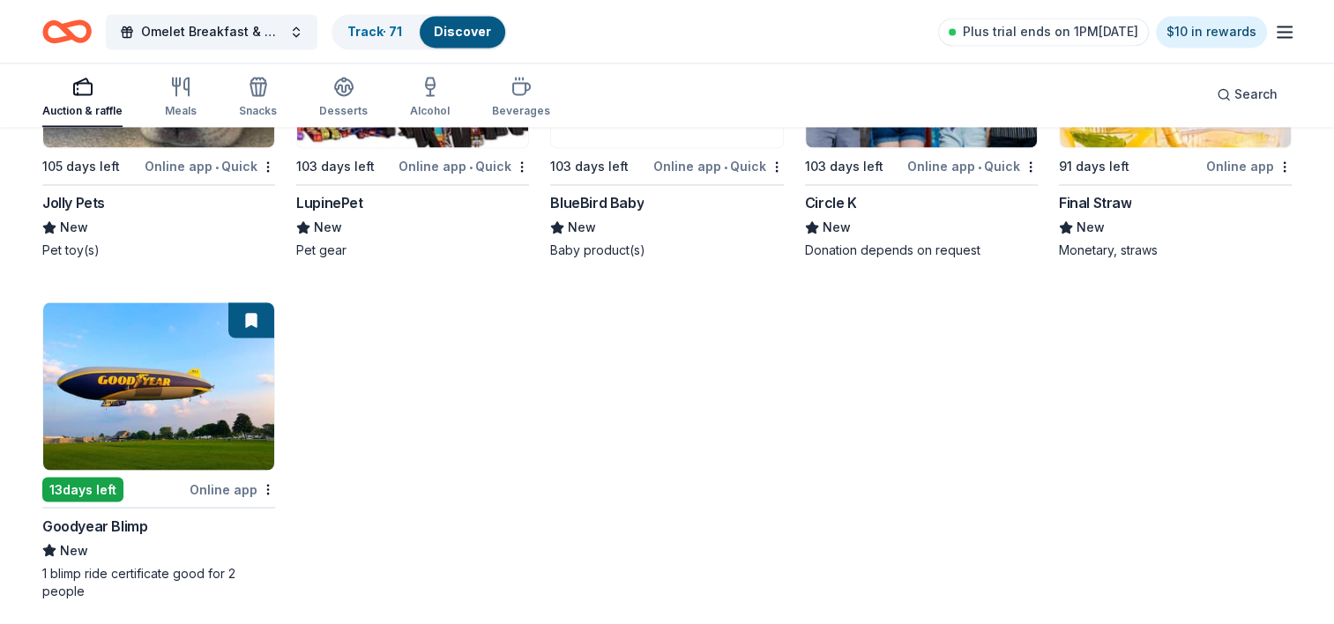
scroll to position [9718, 0]
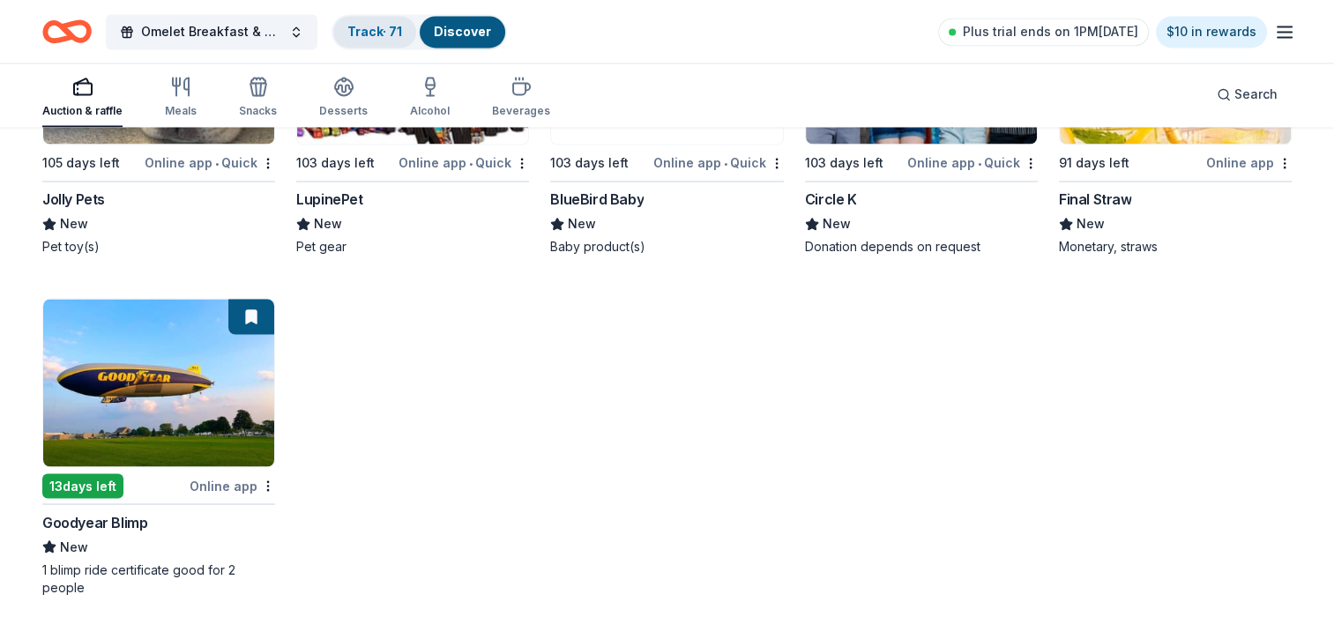
click at [381, 24] on link "Track · 71" at bounding box center [374, 31] width 55 height 15
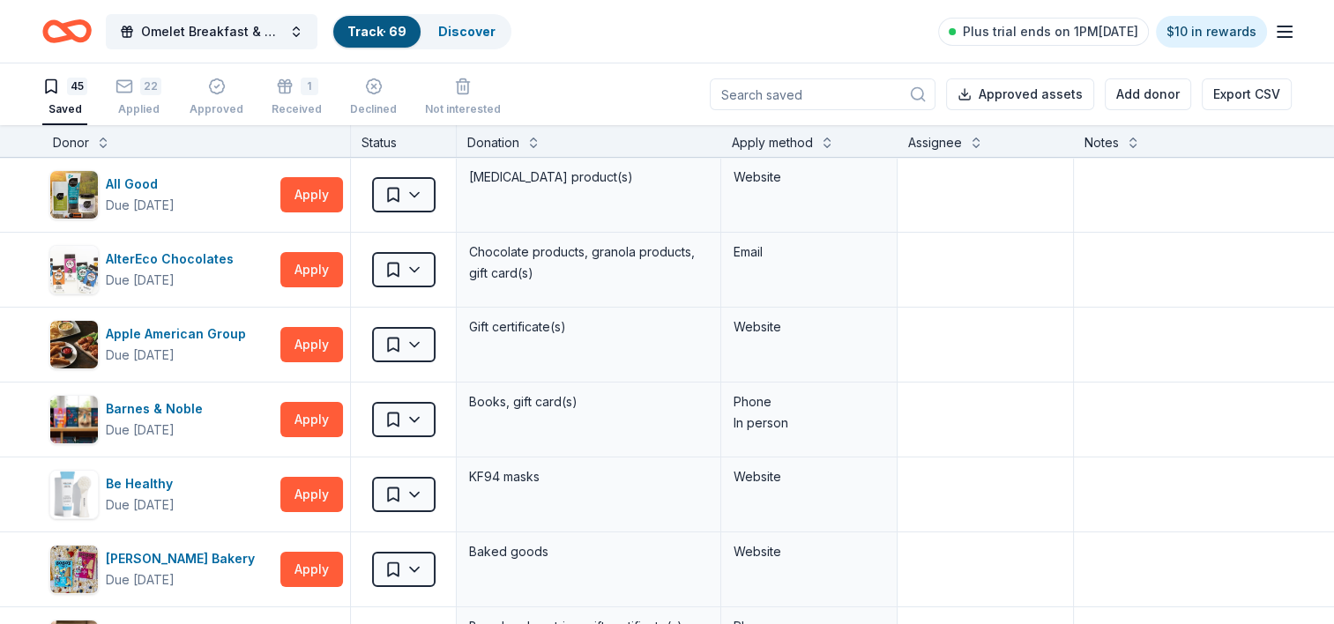
click at [381, 24] on link "Track · 69" at bounding box center [376, 31] width 59 height 15
click at [138, 93] on div "22" at bounding box center [139, 87] width 46 height 18
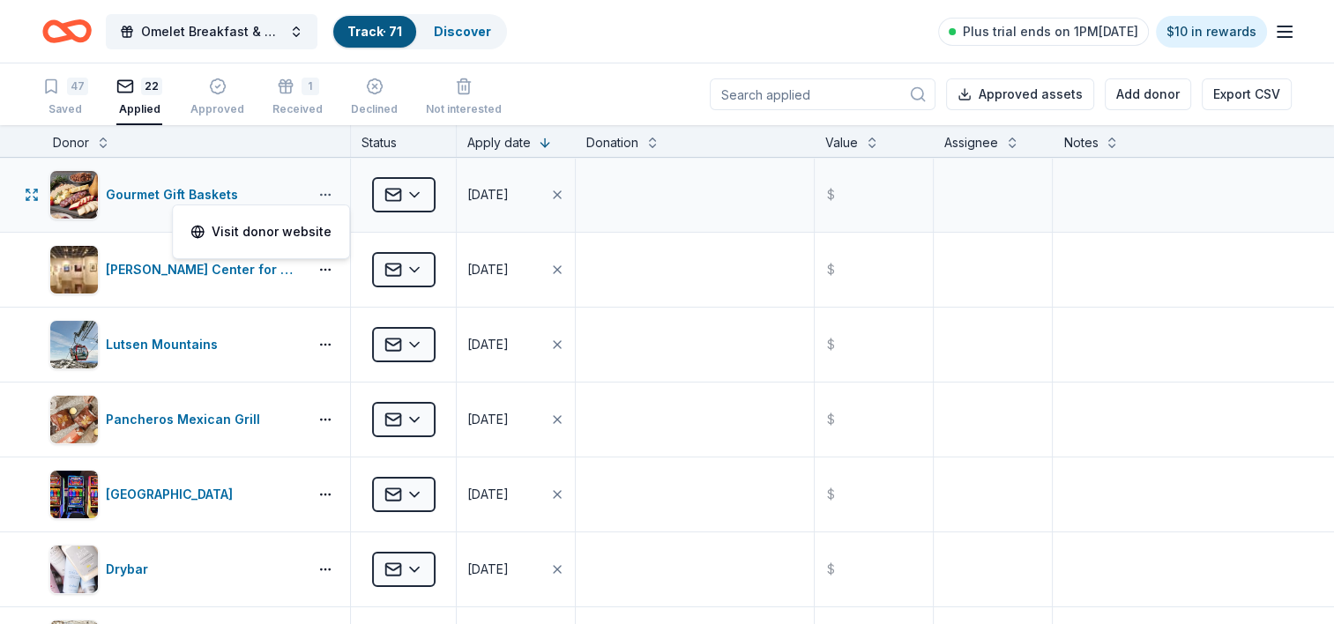
click at [326, 193] on button "button" at bounding box center [325, 195] width 35 height 14
click at [77, 102] on div "Saved" at bounding box center [65, 109] width 46 height 14
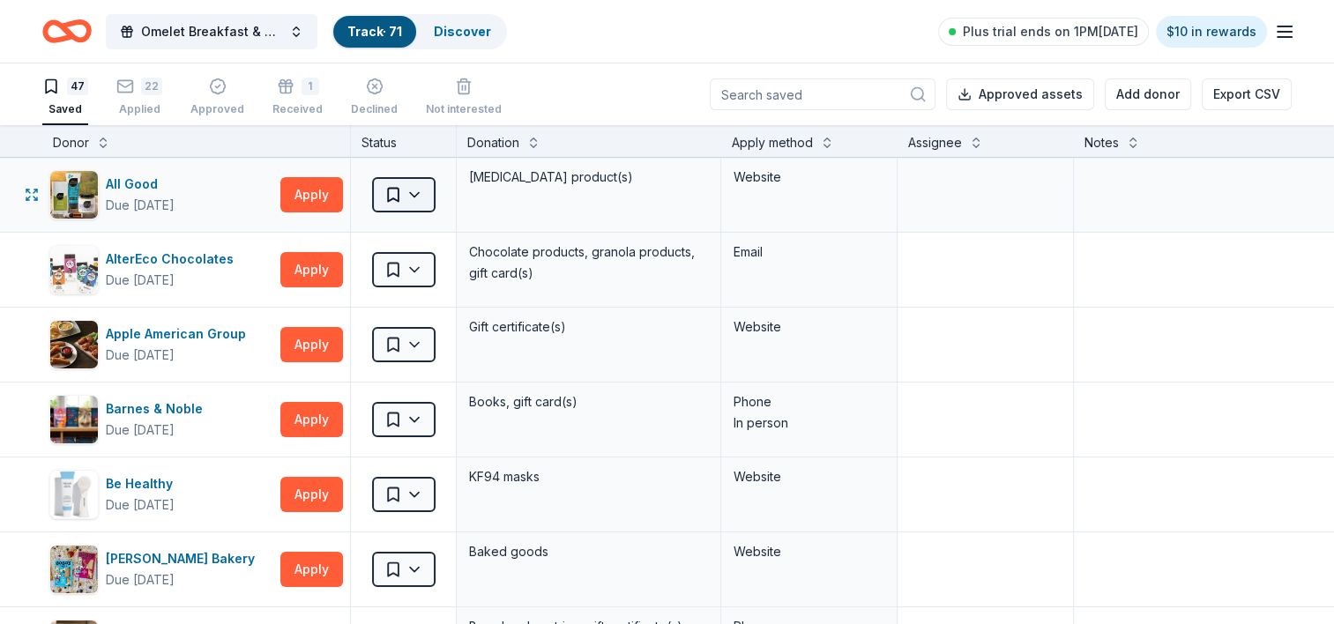
click at [424, 201] on html "Omelet Breakfast & Silent Auction Fundraiser Track · 71 Discover Plus trial end…" at bounding box center [667, 312] width 1334 height 624
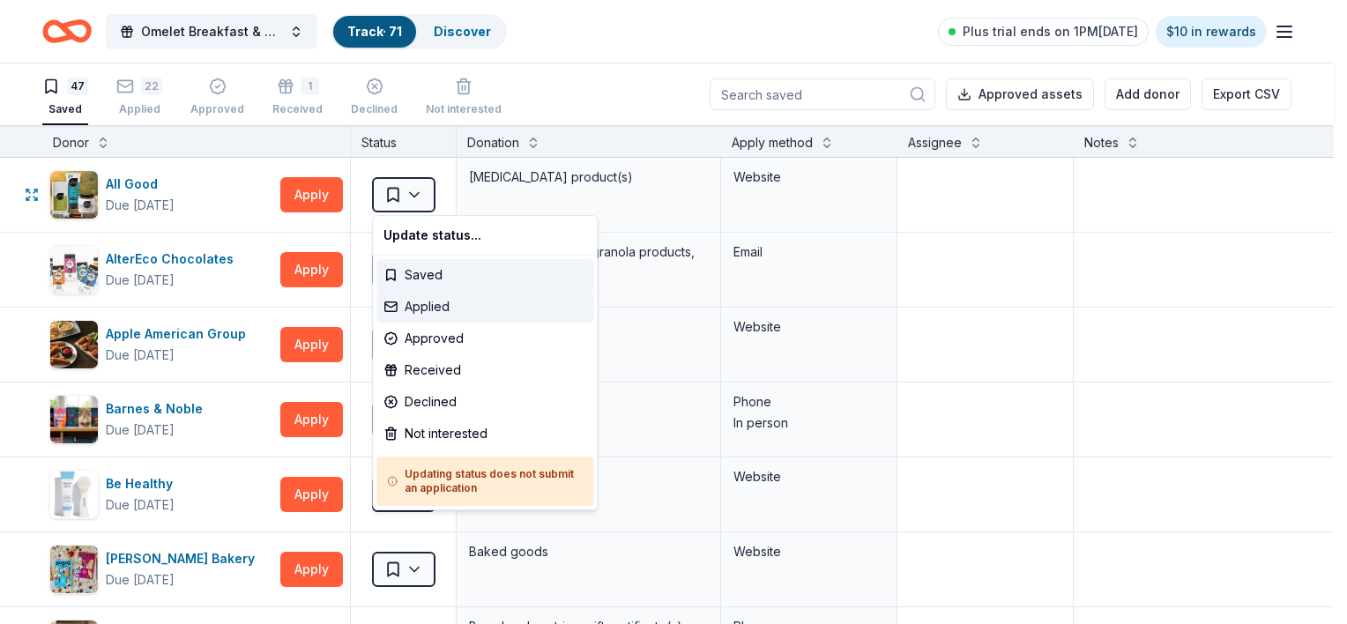
click at [436, 309] on div "Applied" at bounding box center [484, 307] width 217 height 32
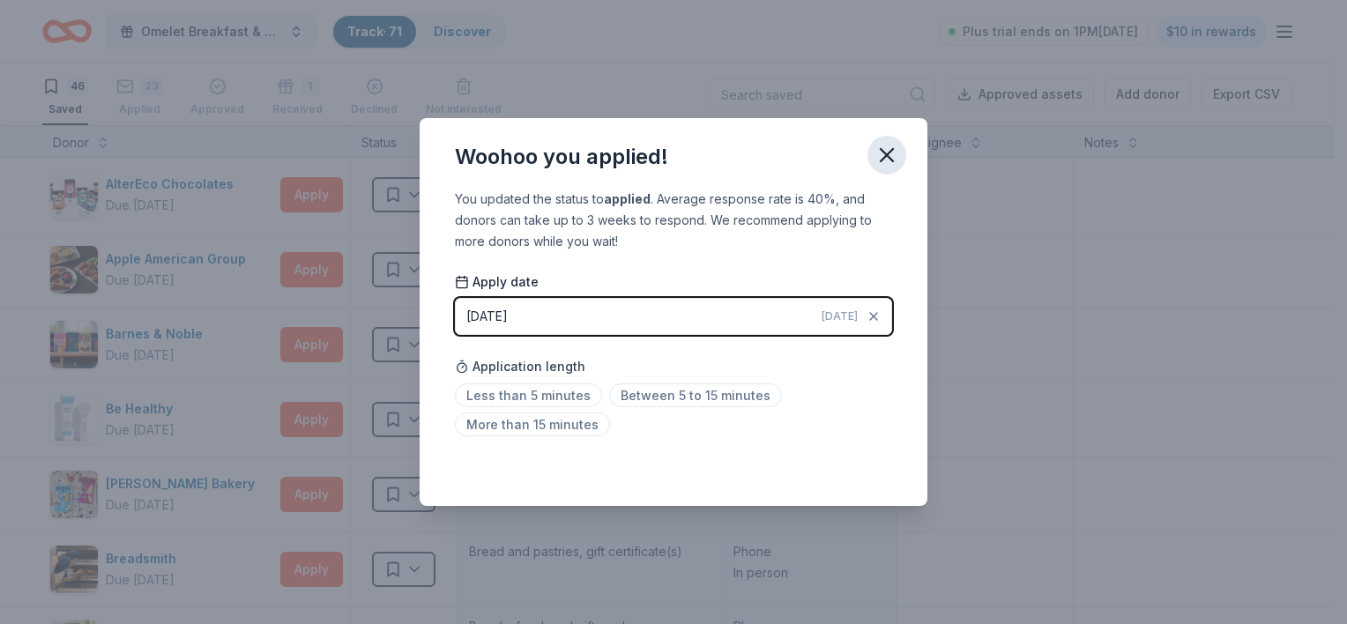
click at [892, 155] on icon "button" at bounding box center [886, 155] width 25 height 25
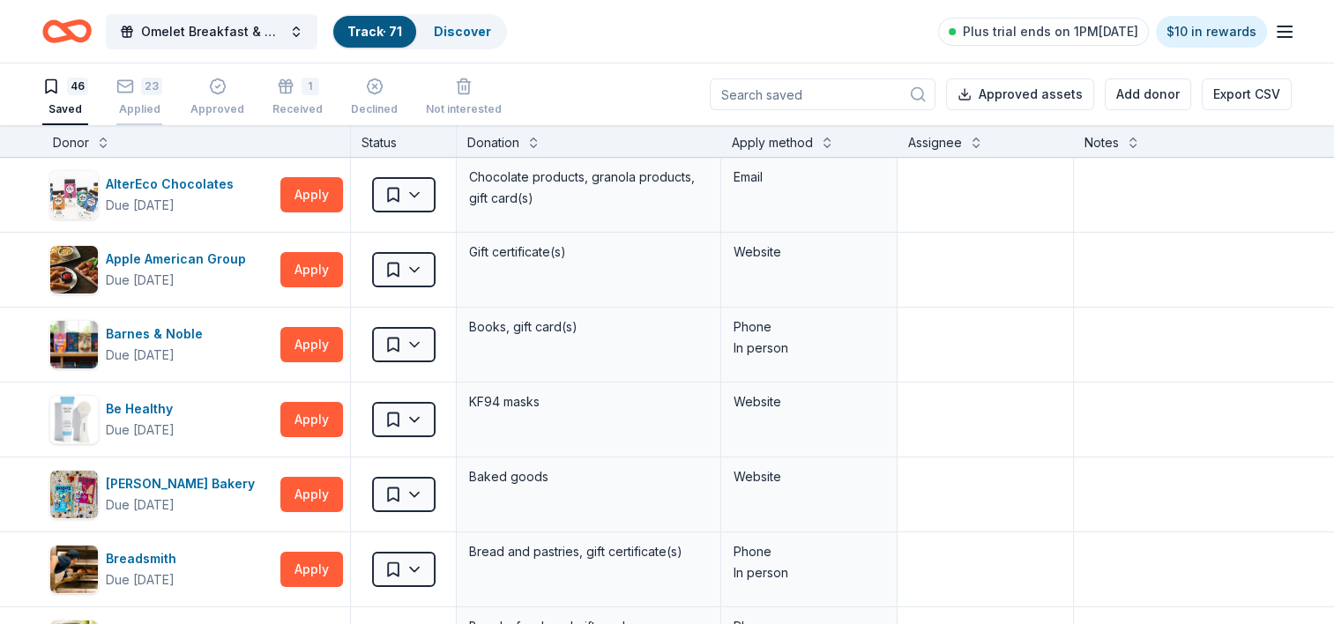
click at [141, 86] on div "23" at bounding box center [151, 87] width 21 height 18
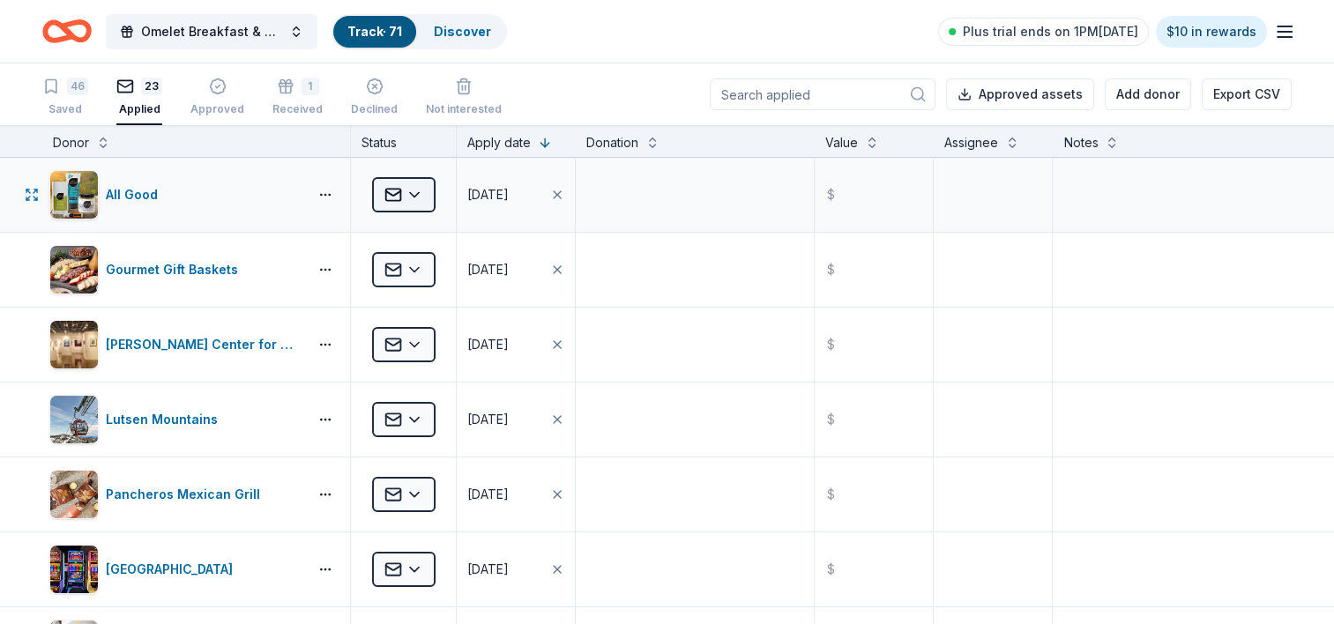
click at [422, 194] on html "Omelet Breakfast & Silent Auction Fundraiser Track · 71 Discover Plus trial end…" at bounding box center [667, 312] width 1334 height 624
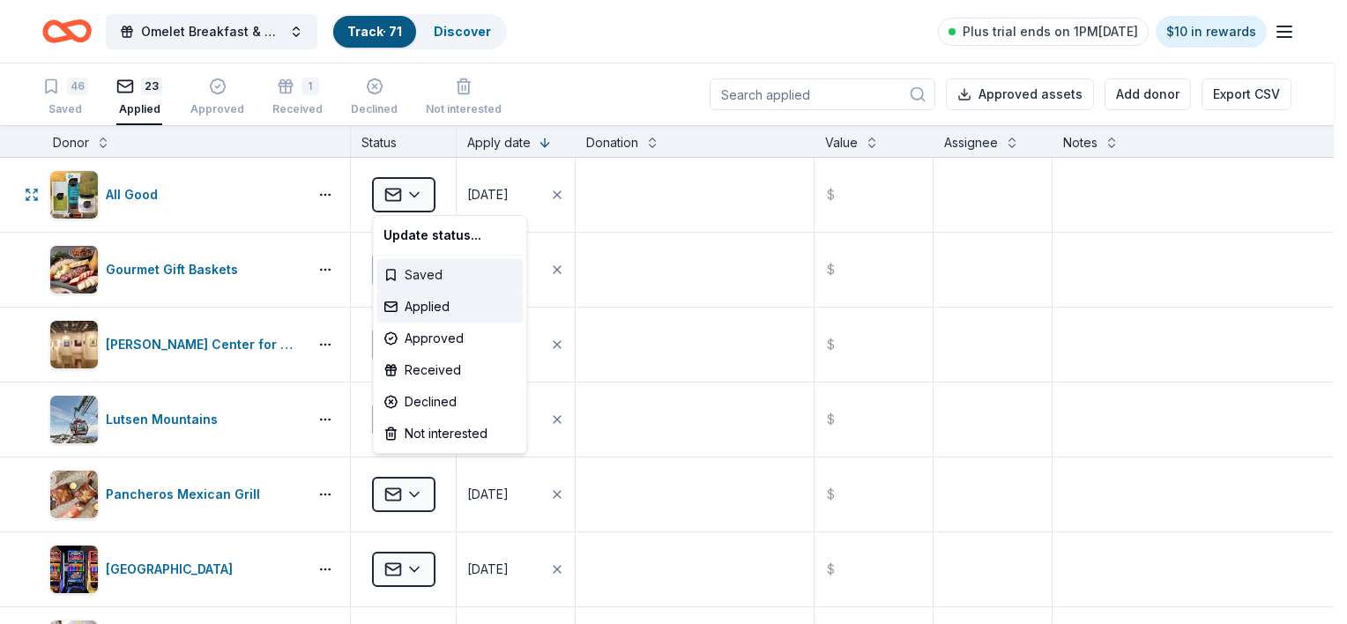
click at [433, 272] on div "Saved" at bounding box center [449, 275] width 146 height 32
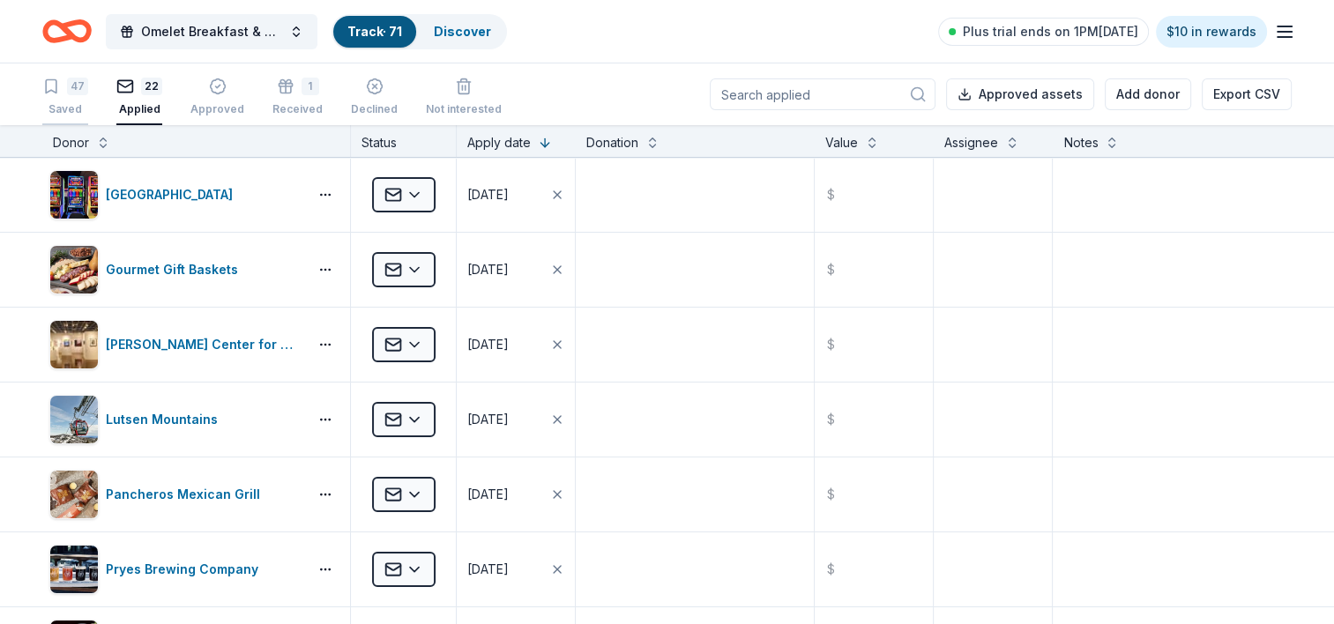
click at [75, 102] on div "Saved" at bounding box center [65, 100] width 46 height 14
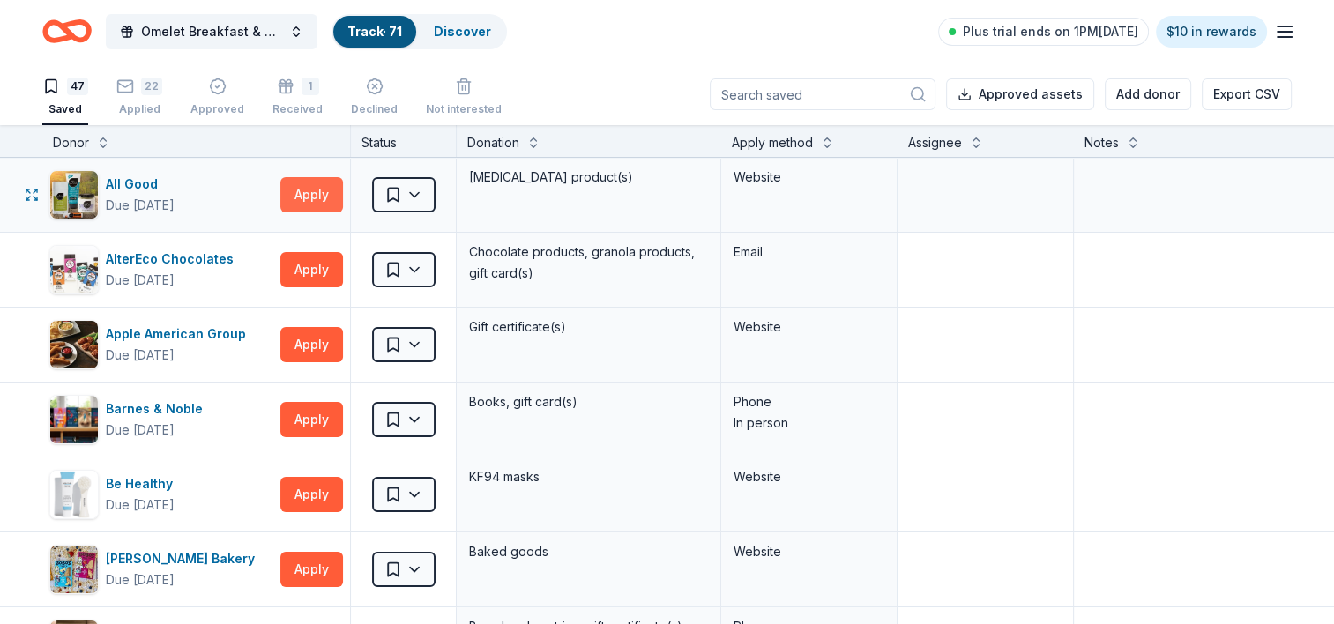
click at [315, 199] on button "Apply" at bounding box center [311, 194] width 63 height 35
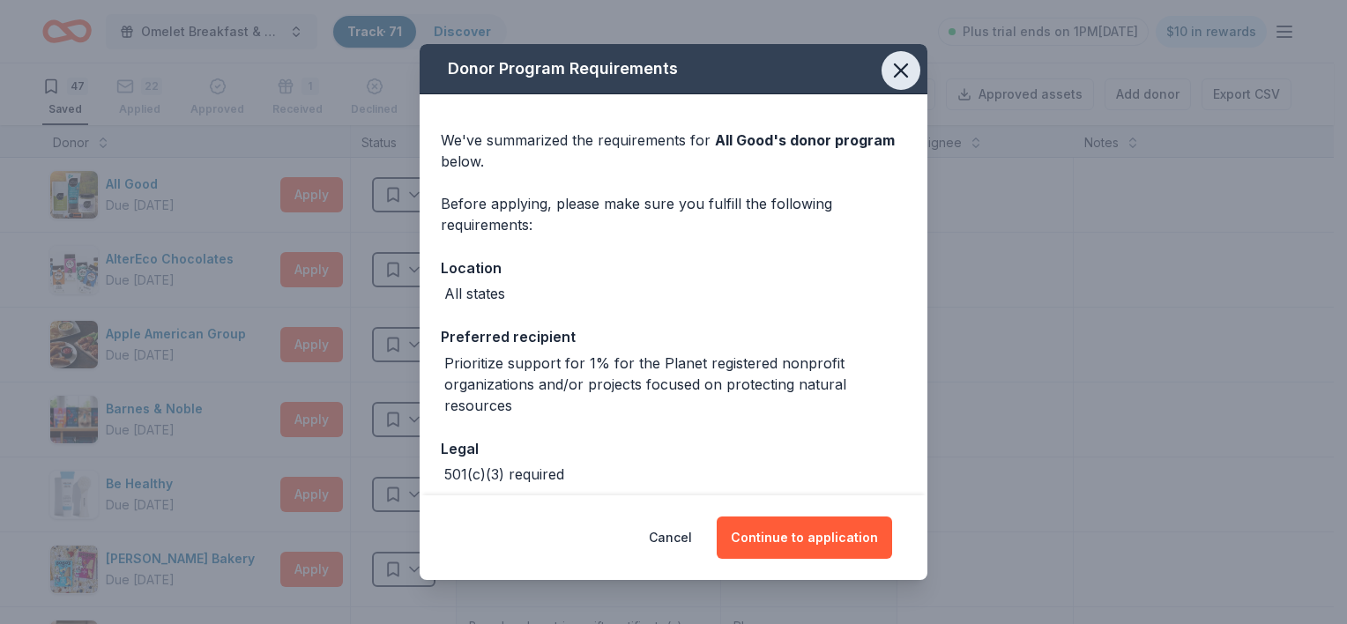
click at [895, 71] on icon "button" at bounding box center [901, 70] width 12 height 12
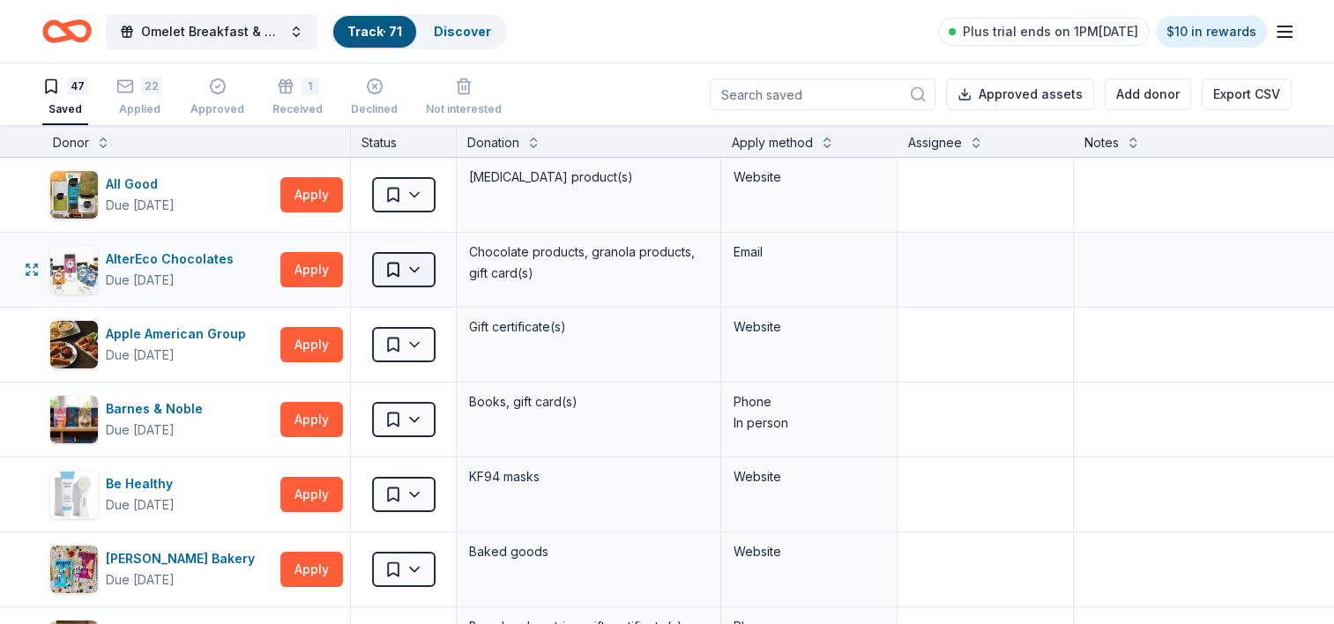
click at [416, 265] on html "Omelet Breakfast & Silent Auction Fundraiser Track · 71 Discover Plus trial end…" at bounding box center [667, 312] width 1334 height 624
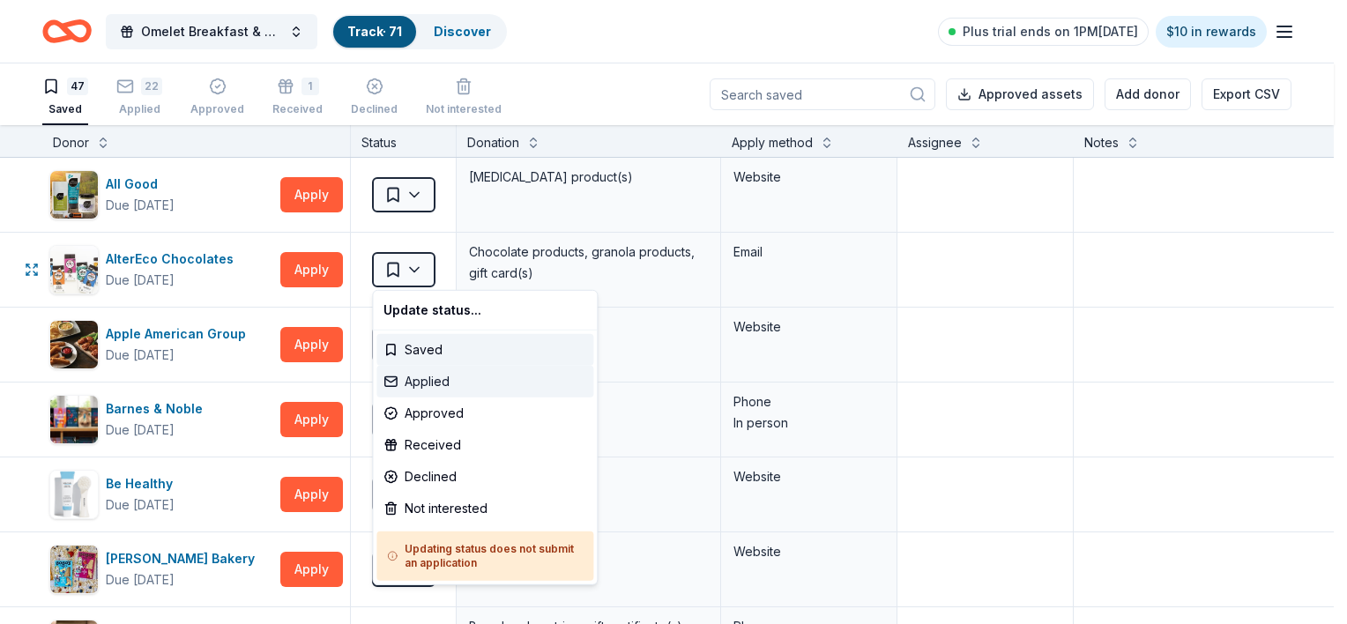
click at [418, 376] on div "Applied" at bounding box center [484, 382] width 217 height 32
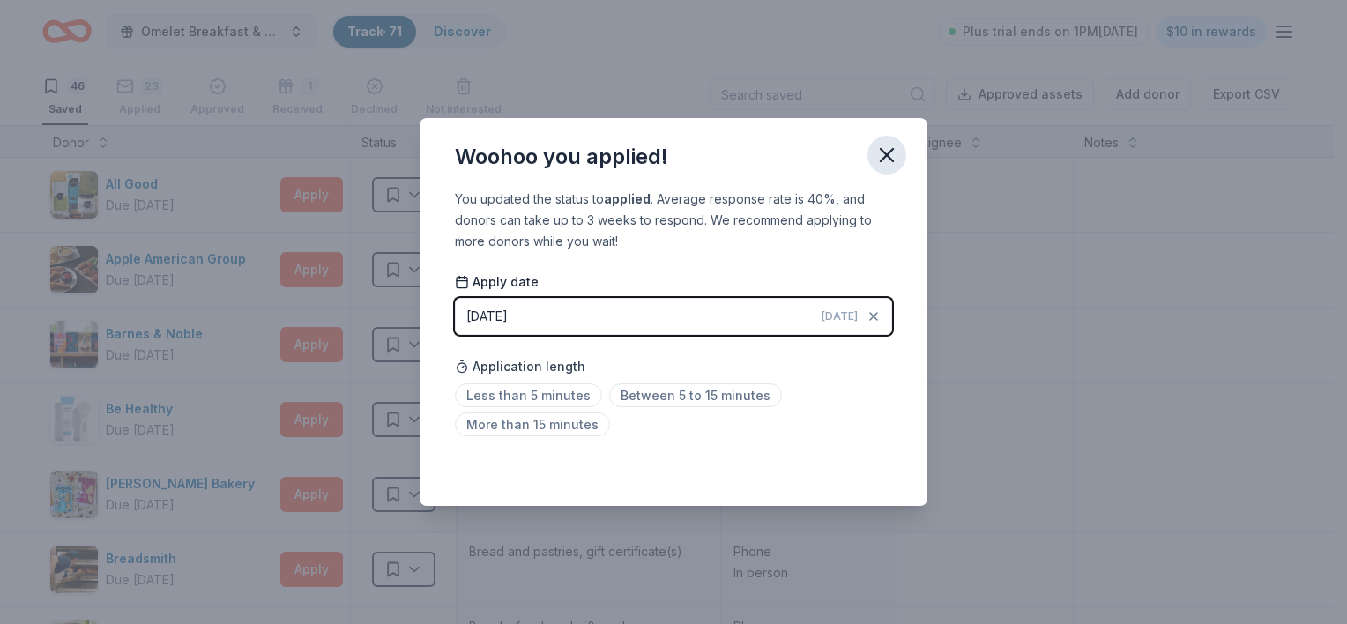
click at [884, 155] on icon "button" at bounding box center [886, 155] width 25 height 25
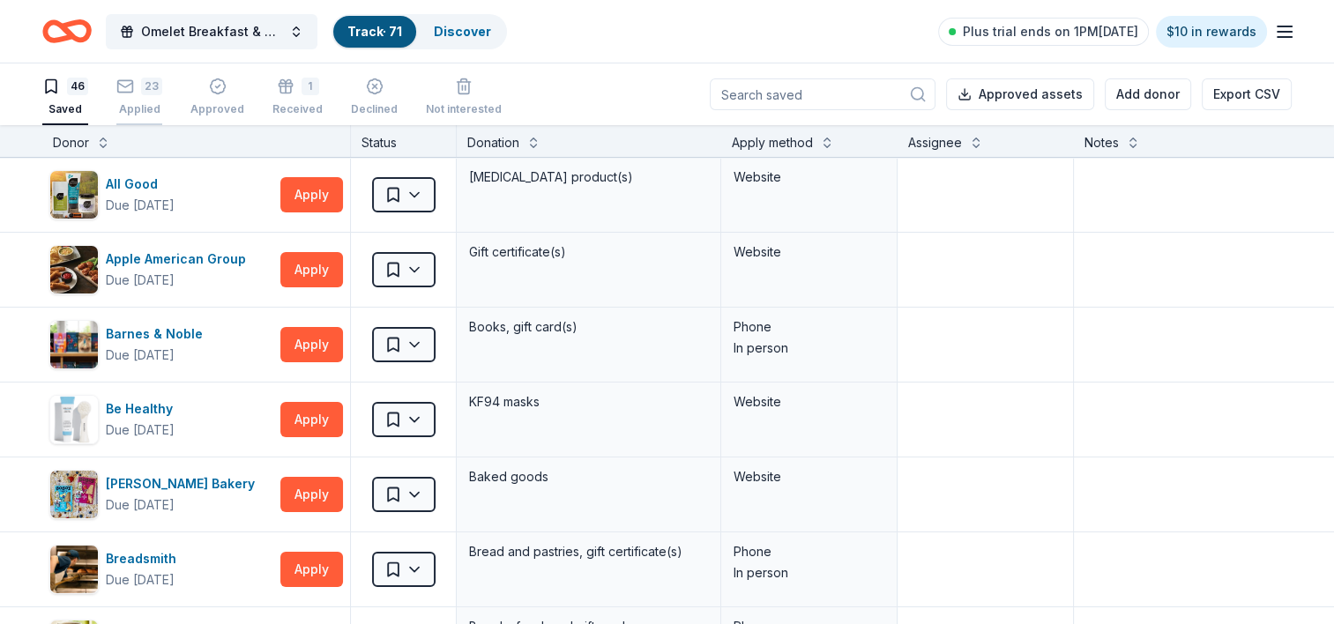
click at [138, 86] on div "23" at bounding box center [139, 77] width 46 height 18
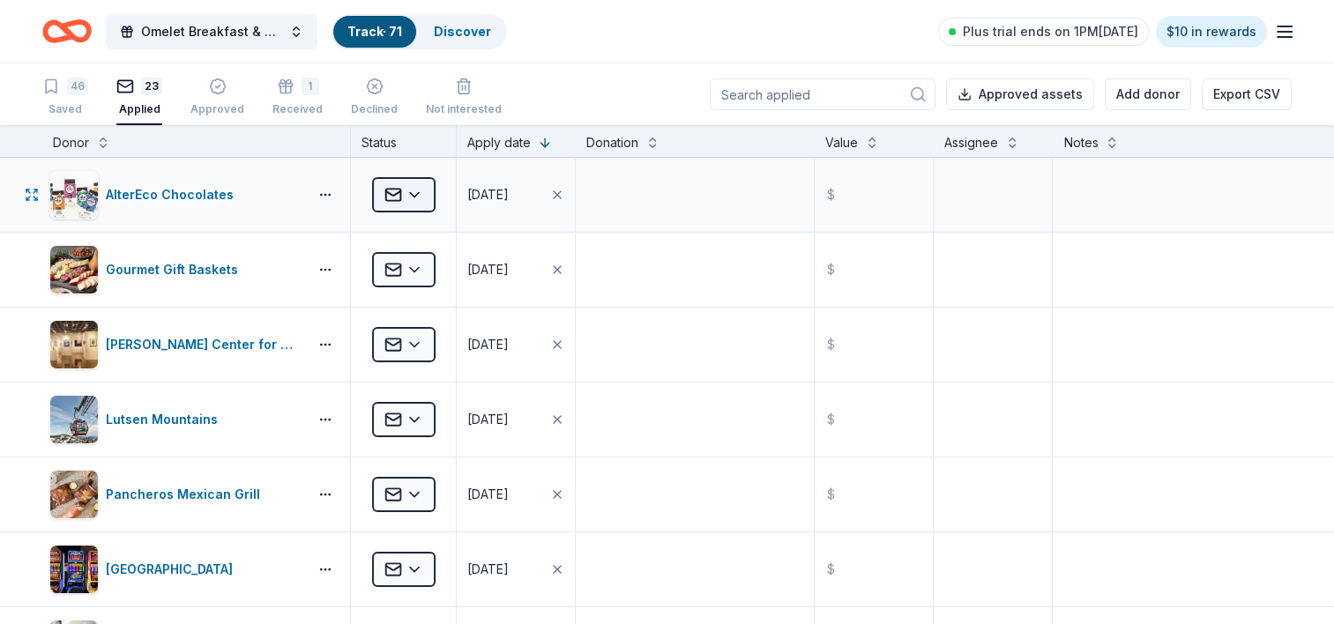
click at [420, 198] on html "Omelet Breakfast & Silent Auction Fundraiser Track · 71 Discover Plus trial end…" at bounding box center [667, 312] width 1334 height 624
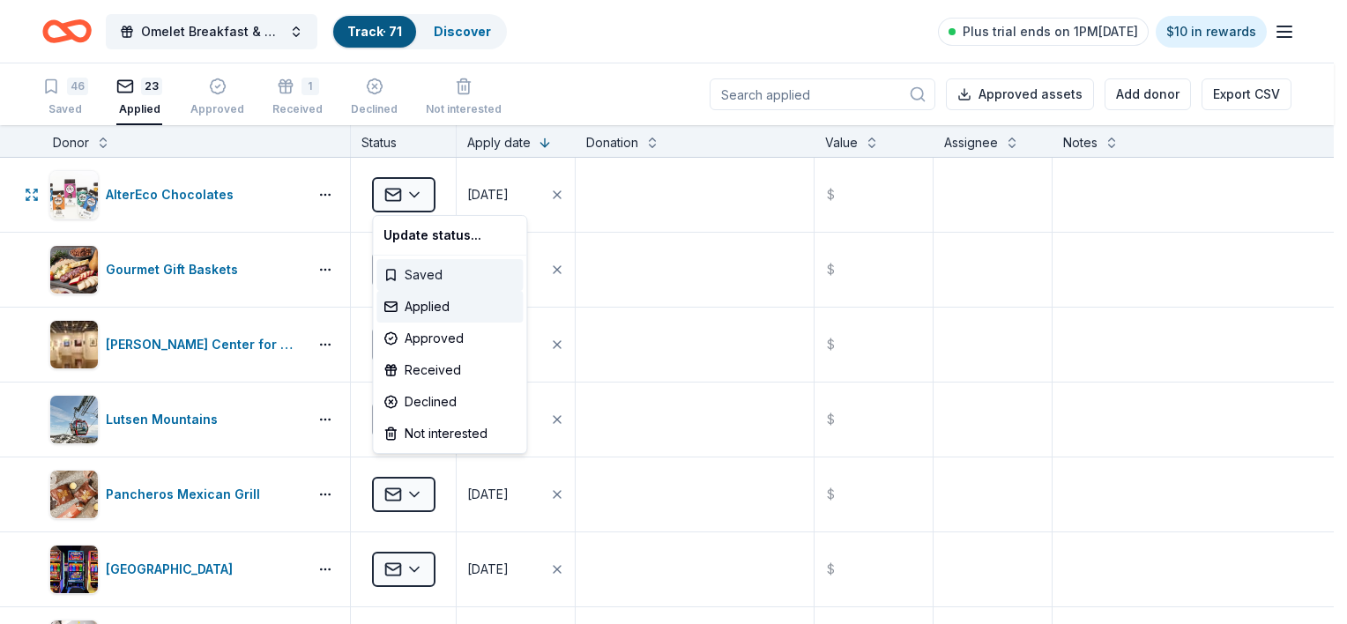
click at [420, 278] on div "Saved" at bounding box center [449, 275] width 146 height 32
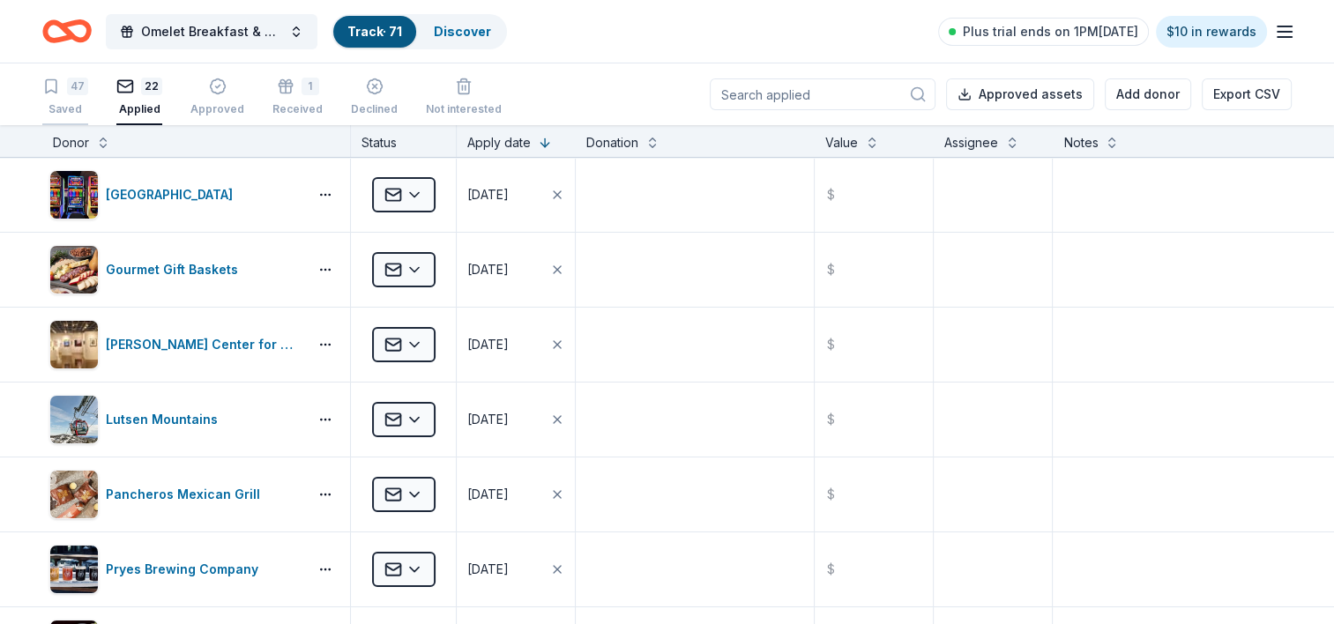
drag, startPoint x: 103, startPoint y: 89, endPoint x: 62, endPoint y: 103, distance: 43.8
click at [62, 103] on div "47 Saved 22 Applied Approved 1 Received Declined Not interested" at bounding box center [271, 98] width 459 height 55
drag, startPoint x: 61, startPoint y: 123, endPoint x: 59, endPoint y: 110, distance: 12.5
click at [61, 123] on button "47 Saved" at bounding box center [65, 98] width 46 height 55
click at [59, 107] on div "Saved" at bounding box center [65, 100] width 46 height 14
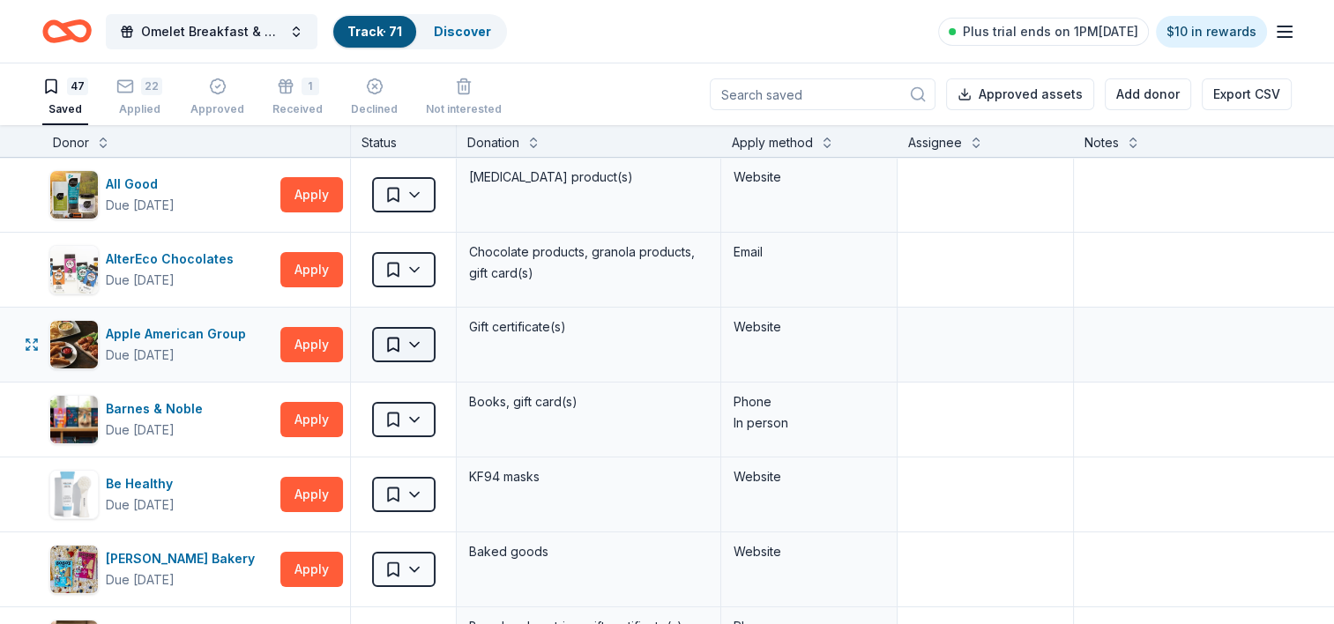
click at [421, 343] on html "Omelet Breakfast & Silent Auction Fundraiser Track · 71 Discover Plus trial end…" at bounding box center [667, 312] width 1334 height 624
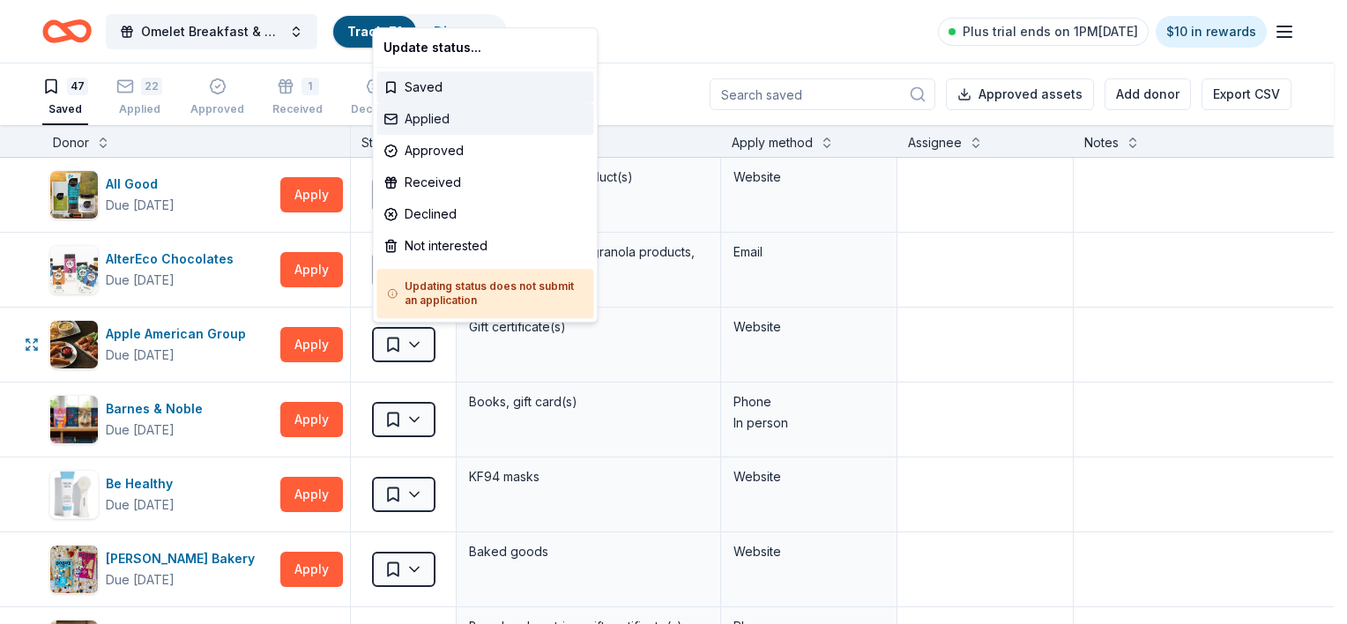
click at [443, 123] on div "Applied" at bounding box center [484, 119] width 217 height 32
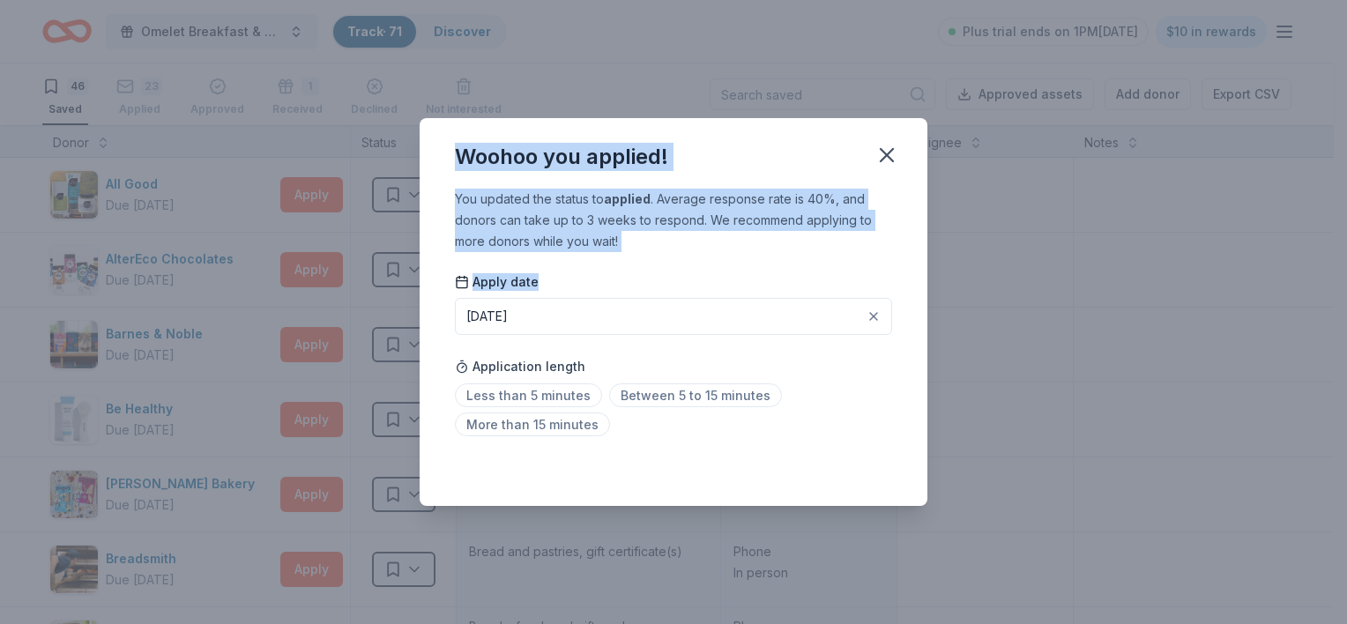
drag, startPoint x: 443, startPoint y: 123, endPoint x: 674, endPoint y: 283, distance: 281.9
click at [674, 283] on div "Woohoo you applied! You updated the status to applied . Average response rate i…" at bounding box center [674, 312] width 508 height 388
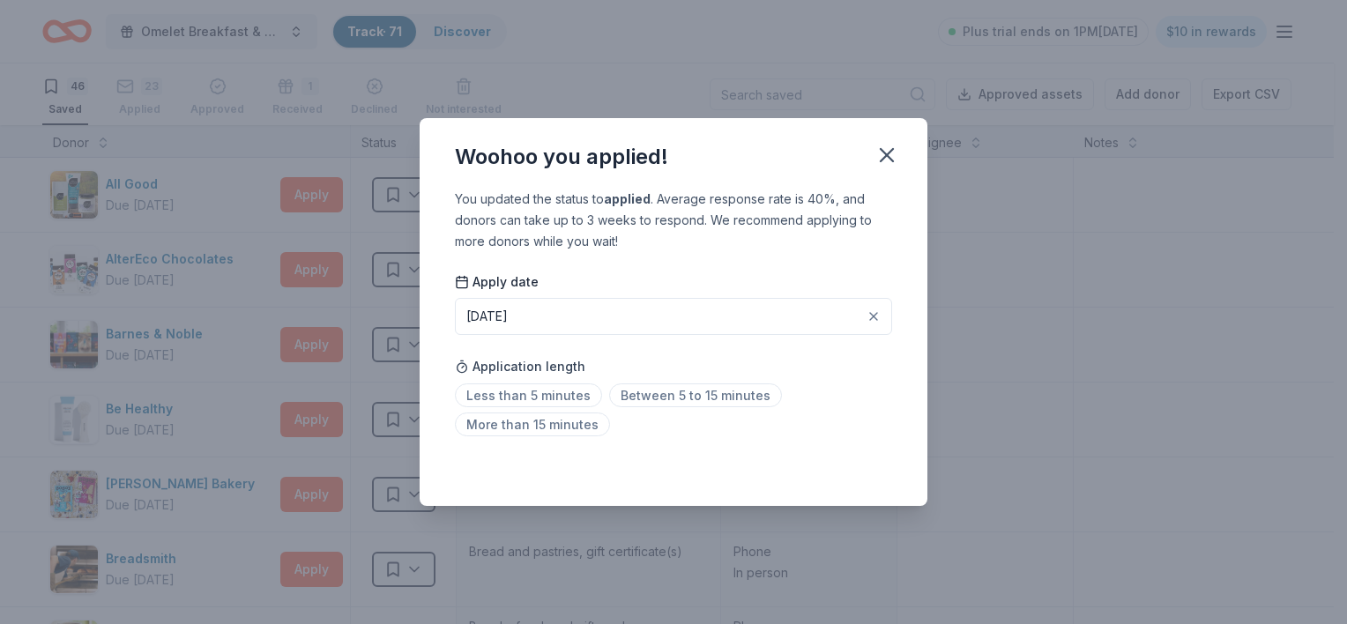
drag, startPoint x: 674, startPoint y: 283, endPoint x: 621, endPoint y: 274, distance: 54.5
click at [621, 274] on div "You updated the status to applied . Average response rate is 40%, and donors ca…" at bounding box center [674, 347] width 508 height 317
click at [885, 155] on icon "button" at bounding box center [887, 155] width 12 height 12
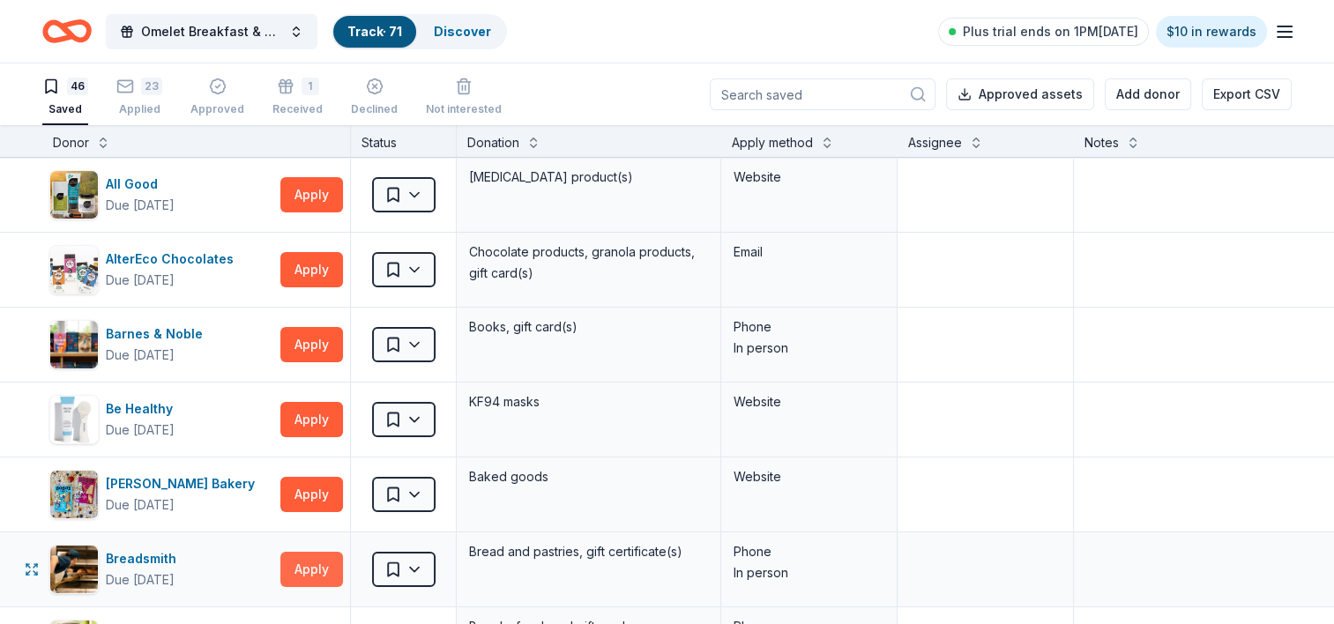
click at [296, 569] on button "Apply" at bounding box center [311, 569] width 63 height 35
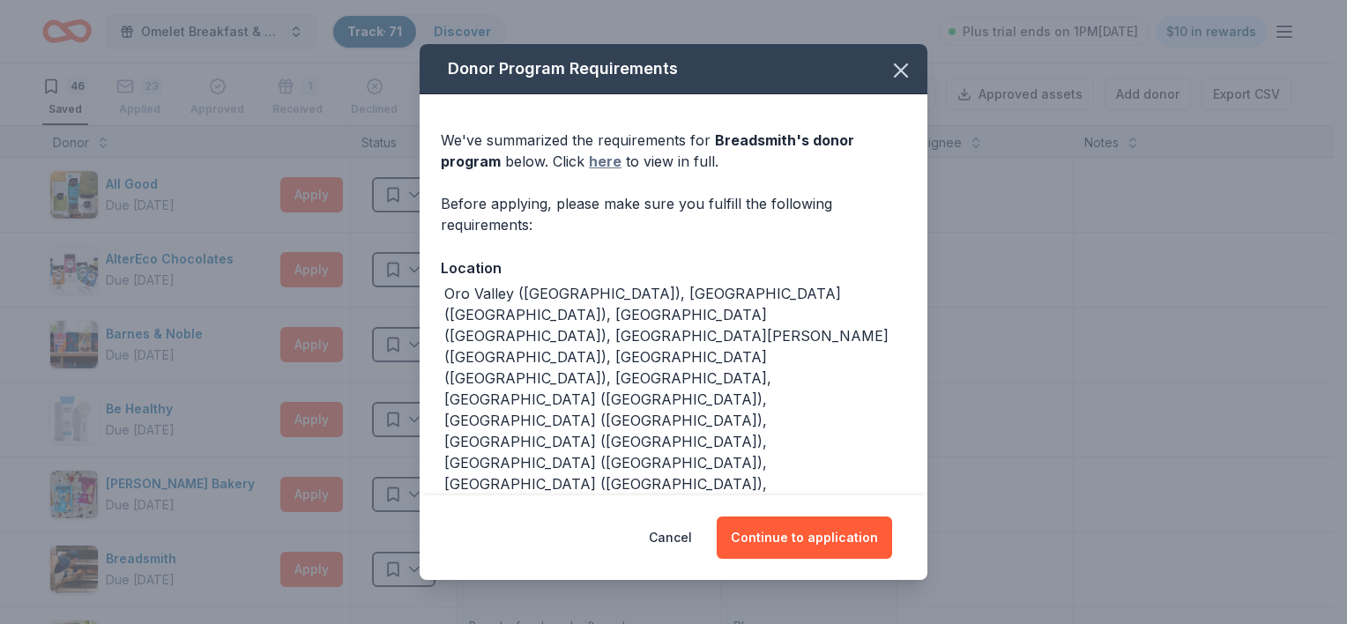
click at [614, 164] on link "here" at bounding box center [605, 161] width 33 height 21
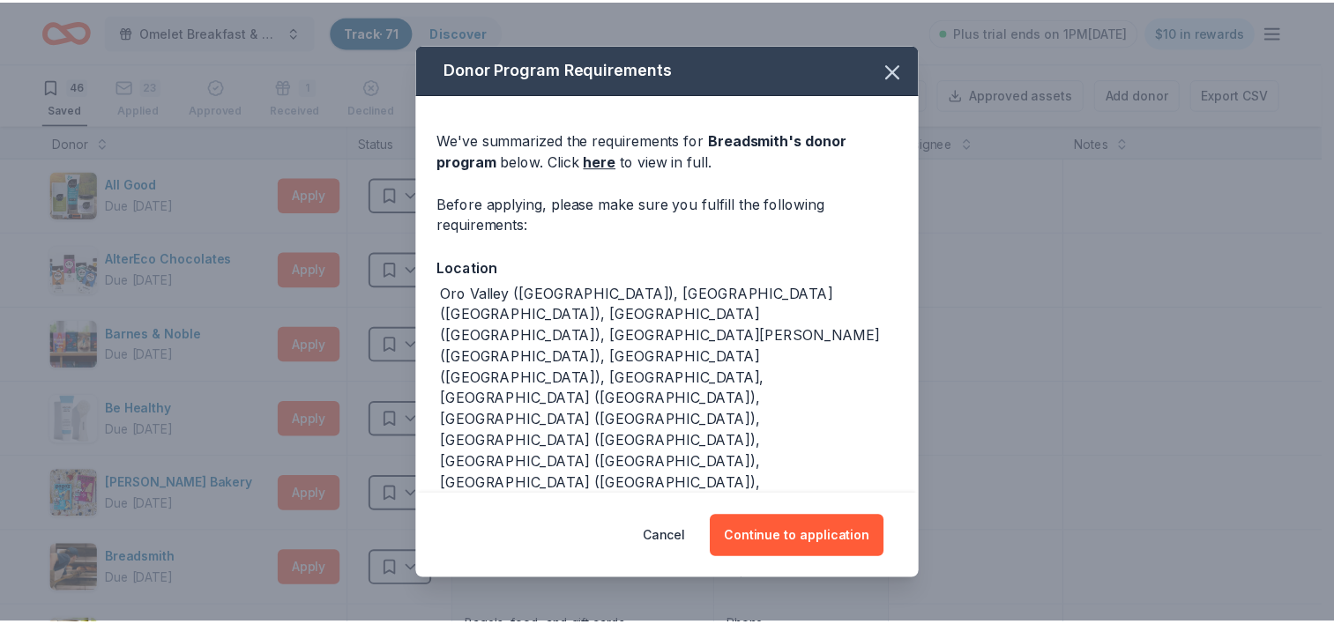
scroll to position [59, 0]
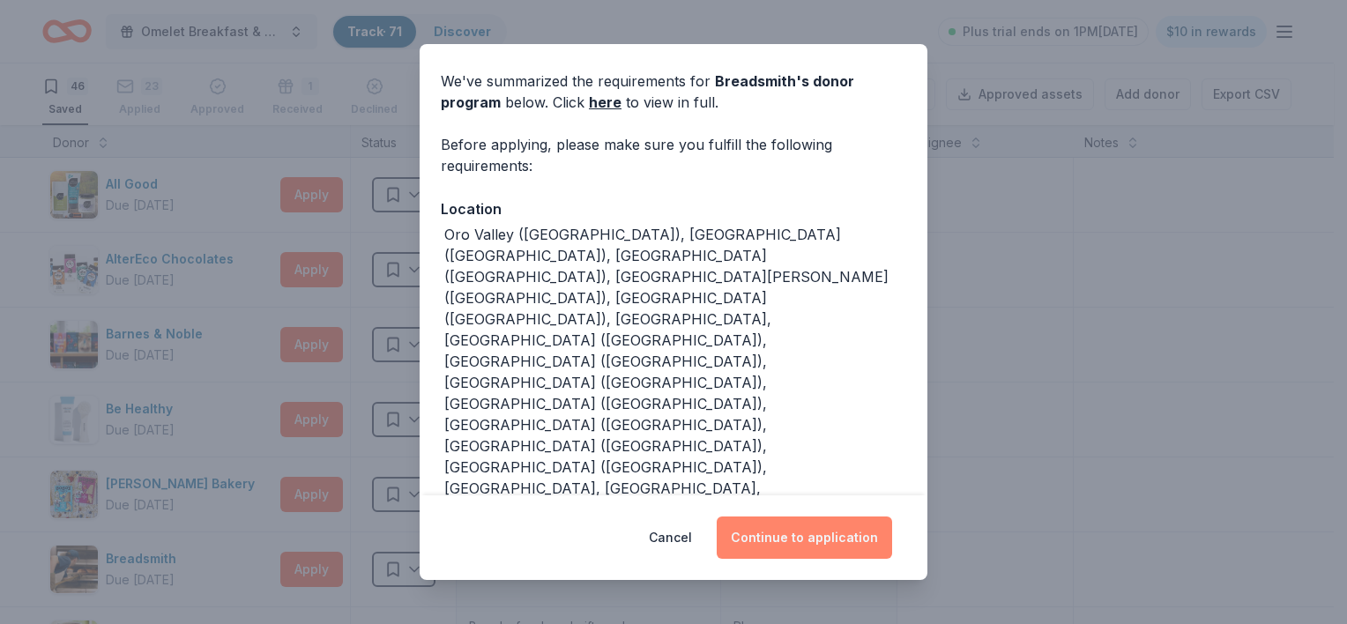
click at [832, 539] on button "Continue to application" at bounding box center [804, 538] width 175 height 42
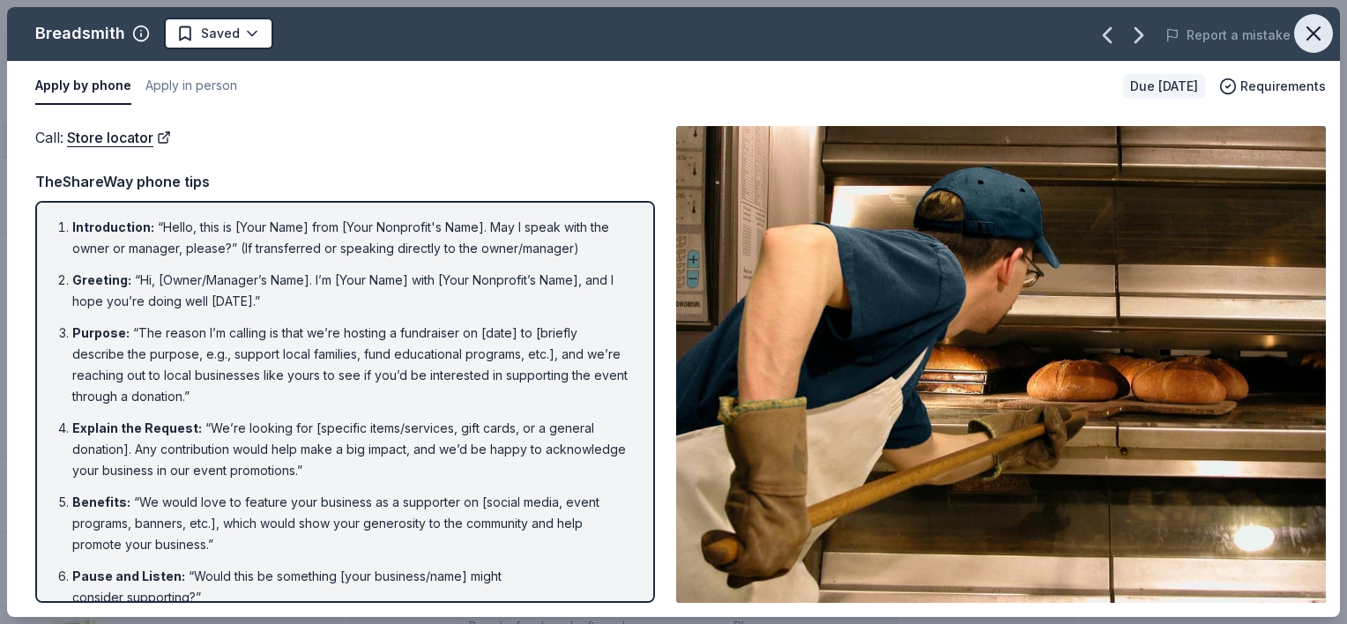
click at [1322, 34] on icon "button" at bounding box center [1313, 33] width 25 height 25
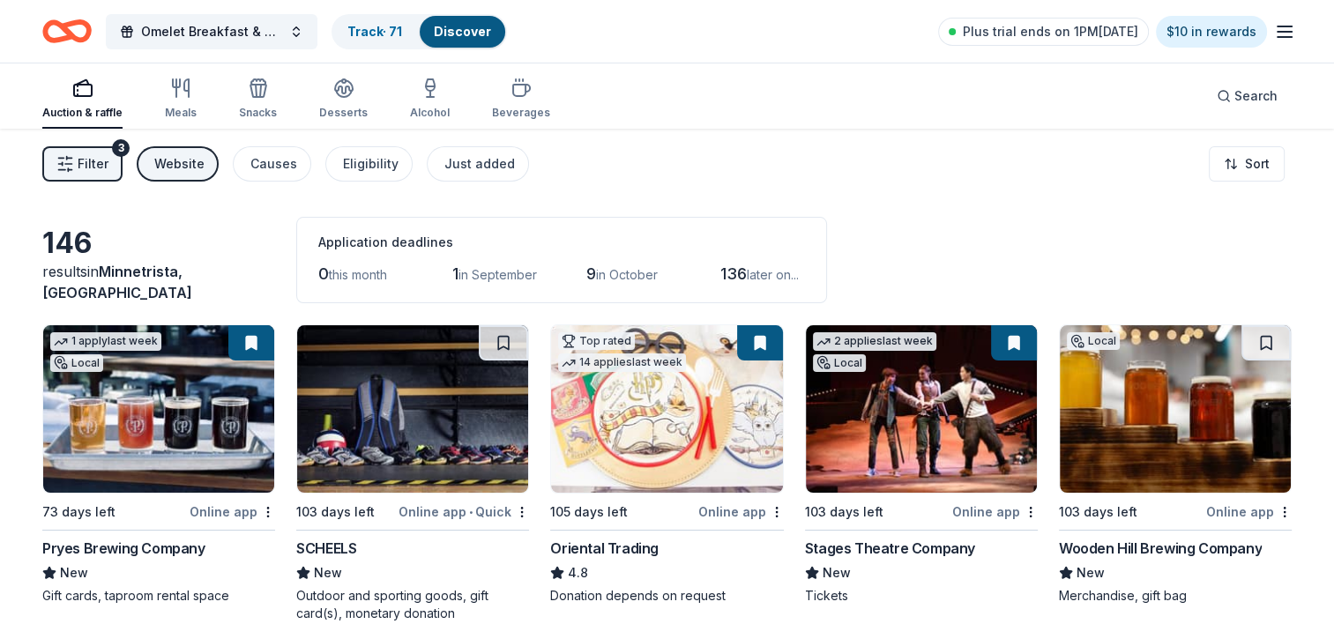
click at [98, 170] on span "Filter" at bounding box center [93, 163] width 31 height 21
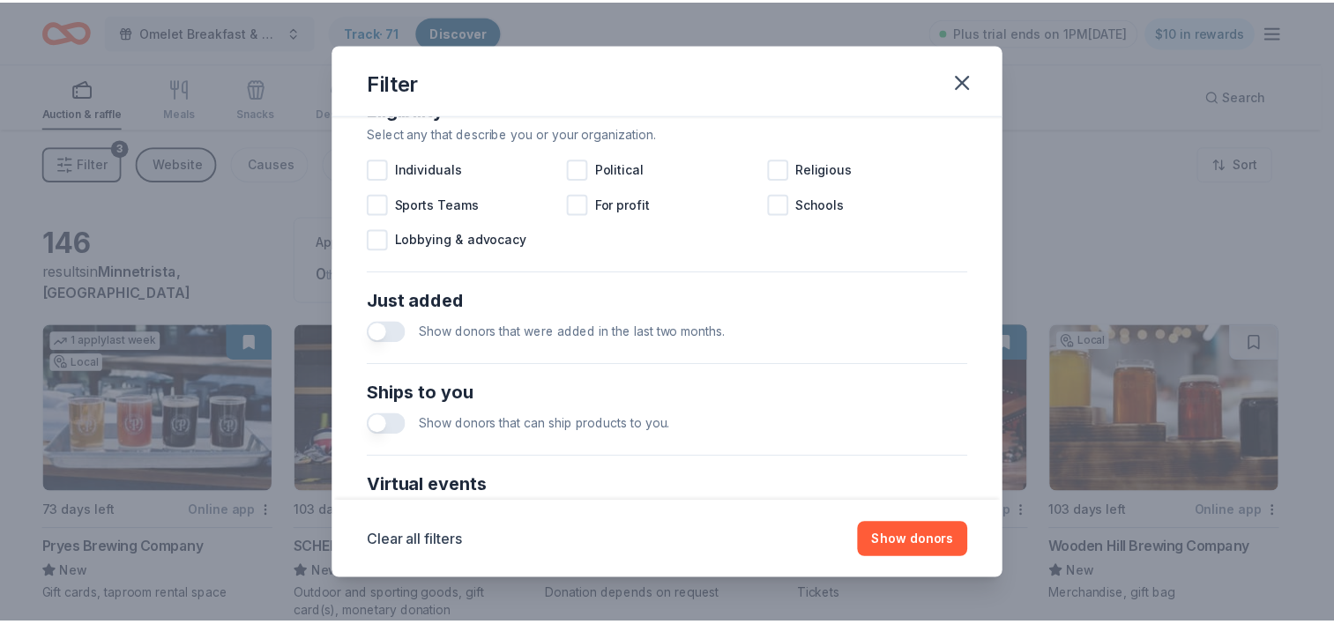
scroll to position [772, 0]
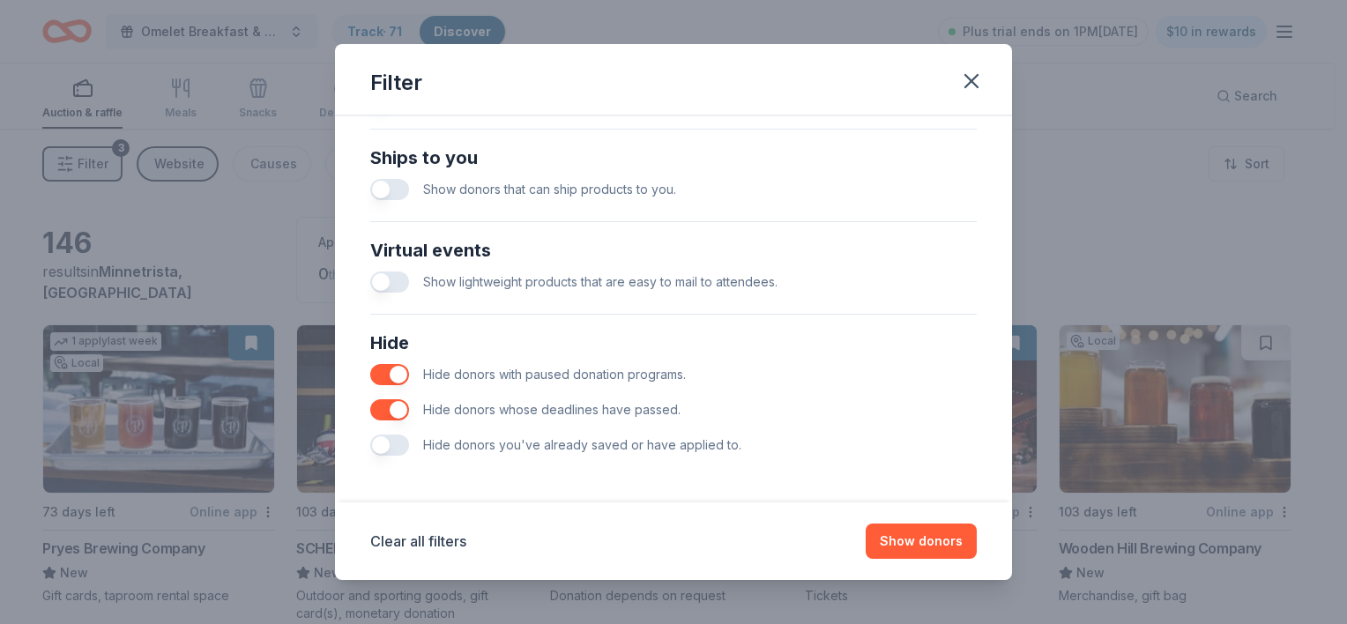
click at [398, 443] on button "button" at bounding box center [389, 445] width 39 height 21
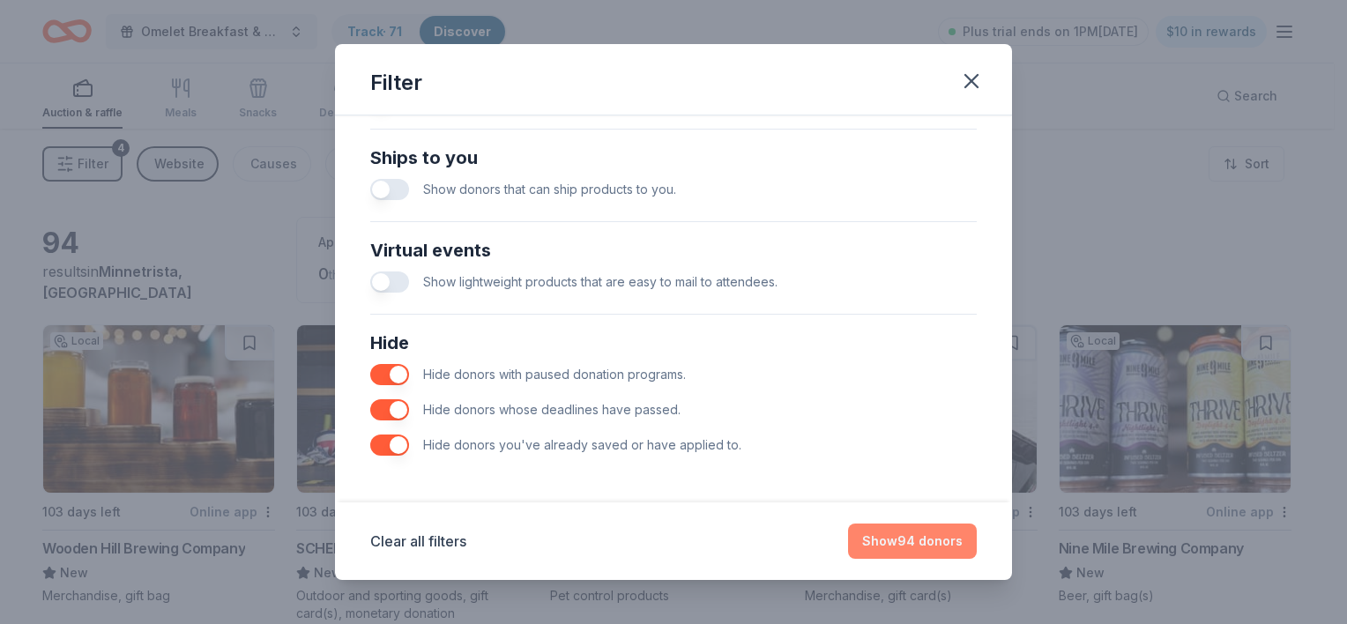
click at [899, 542] on button "Show 94 donors" at bounding box center [912, 541] width 129 height 35
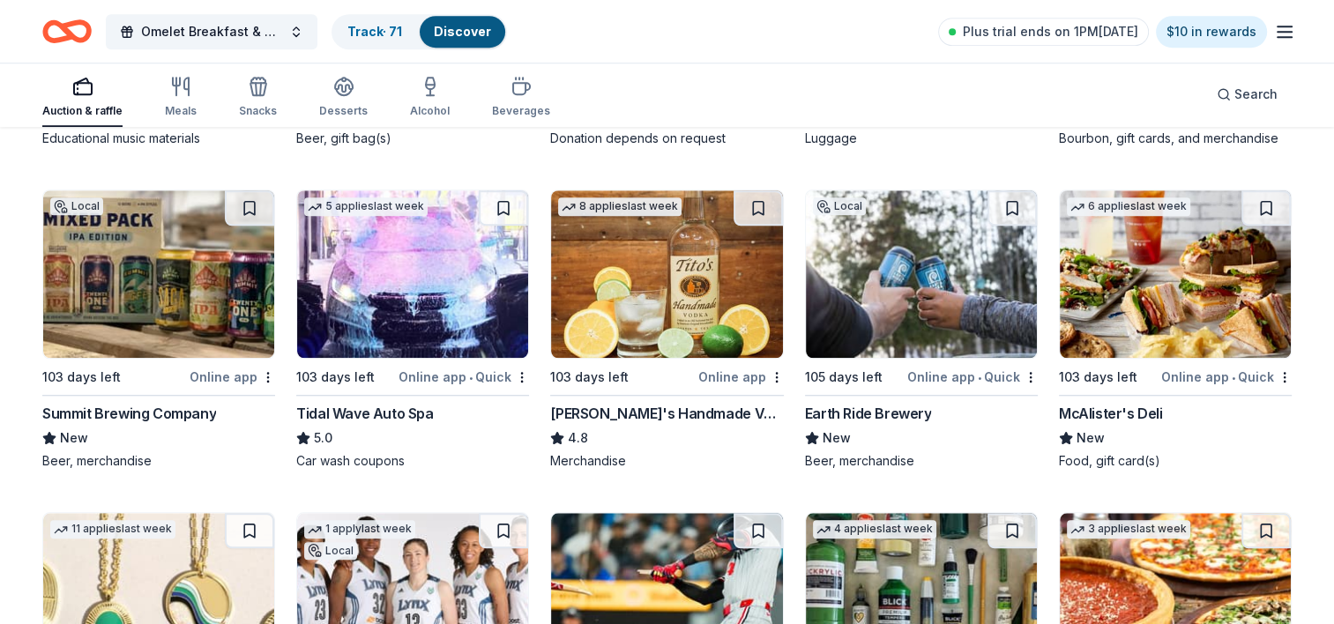
scroll to position [1464, 0]
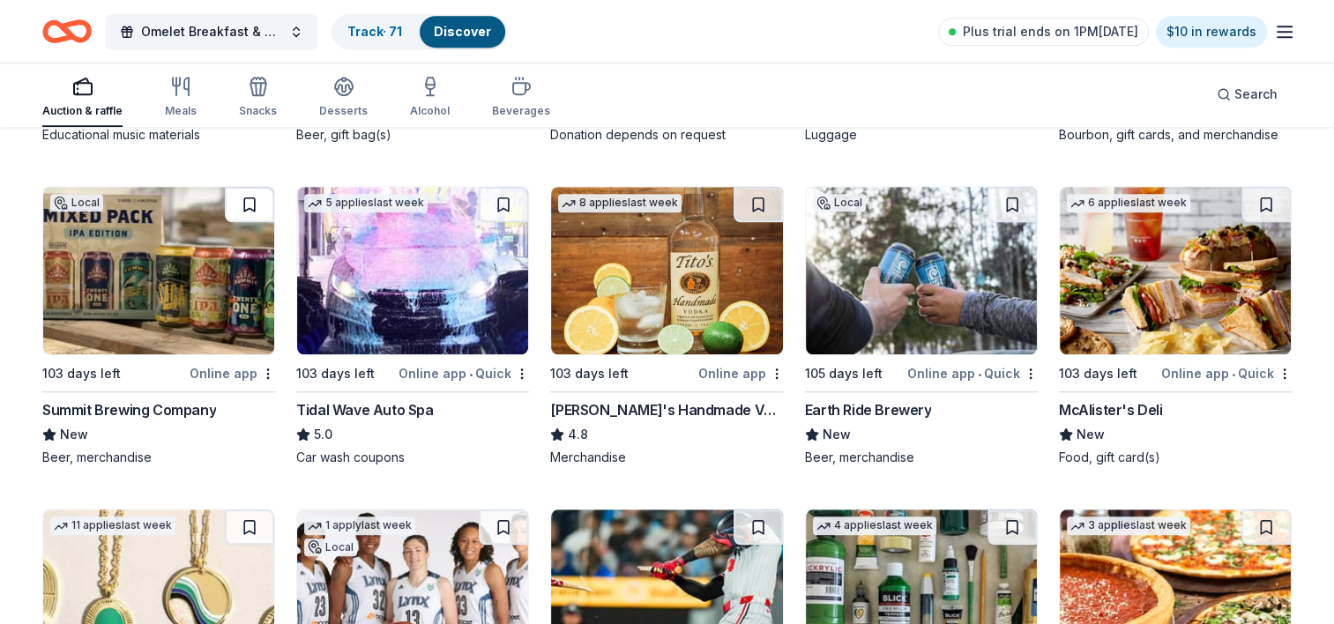
click at [250, 201] on button at bounding box center [249, 204] width 49 height 35
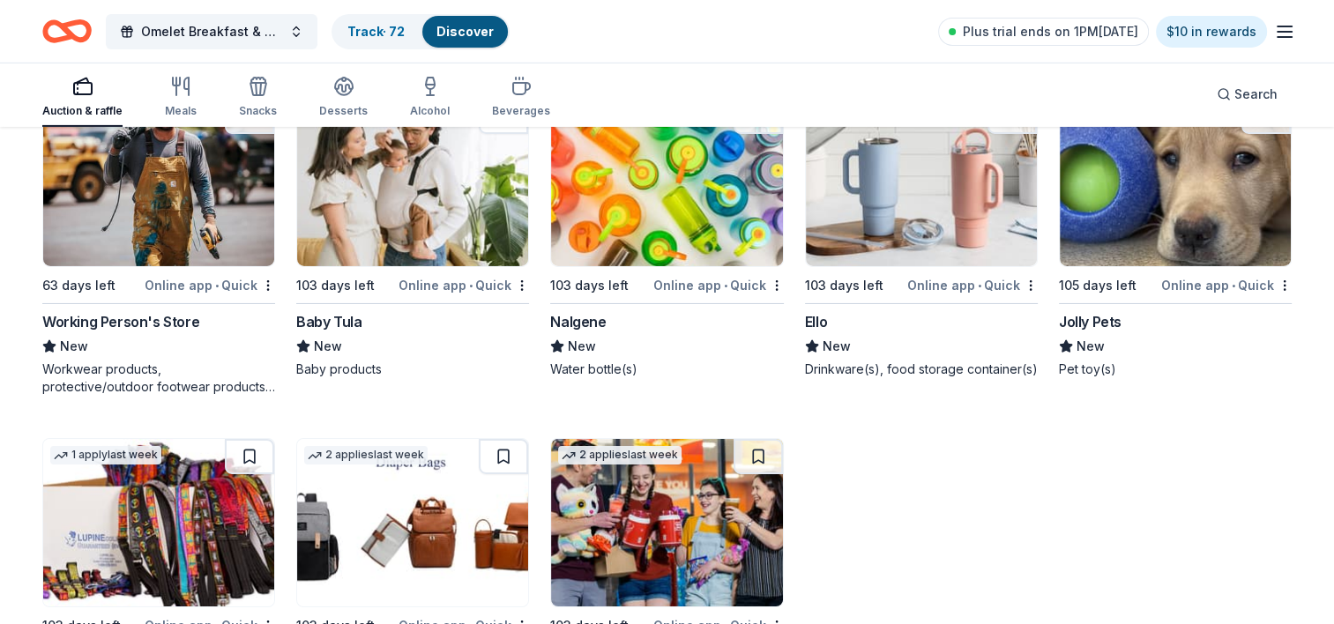
scroll to position [6048, 0]
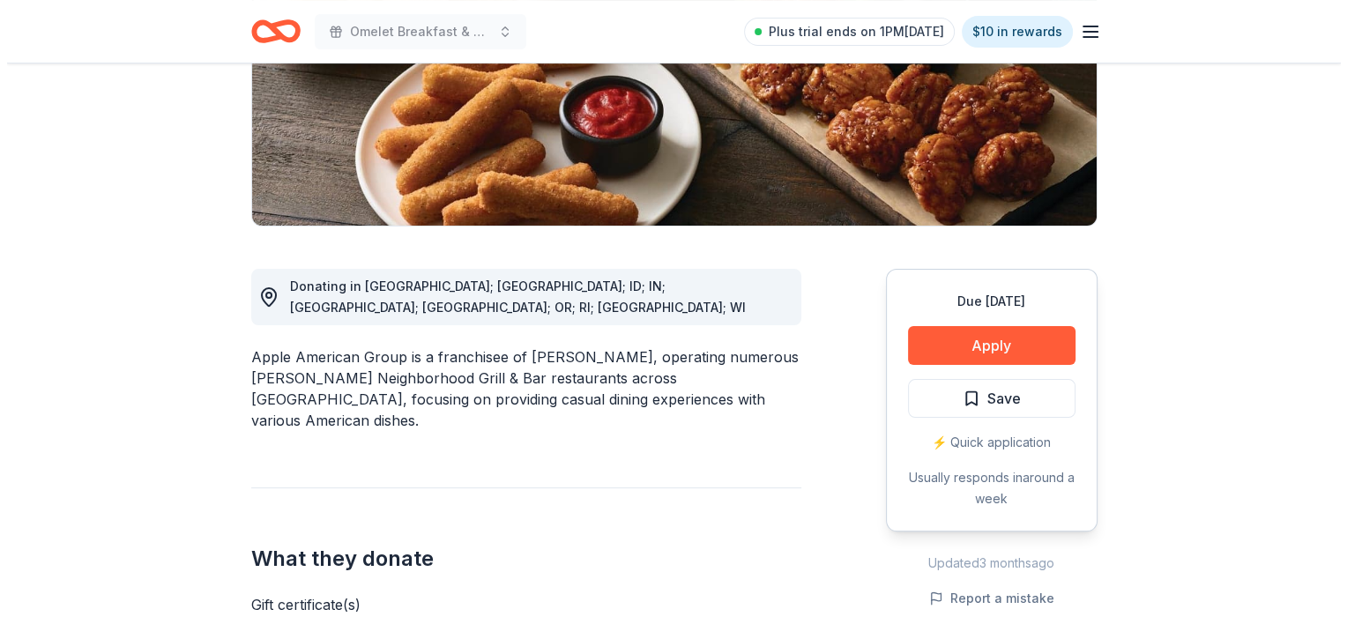
scroll to position [316, 0]
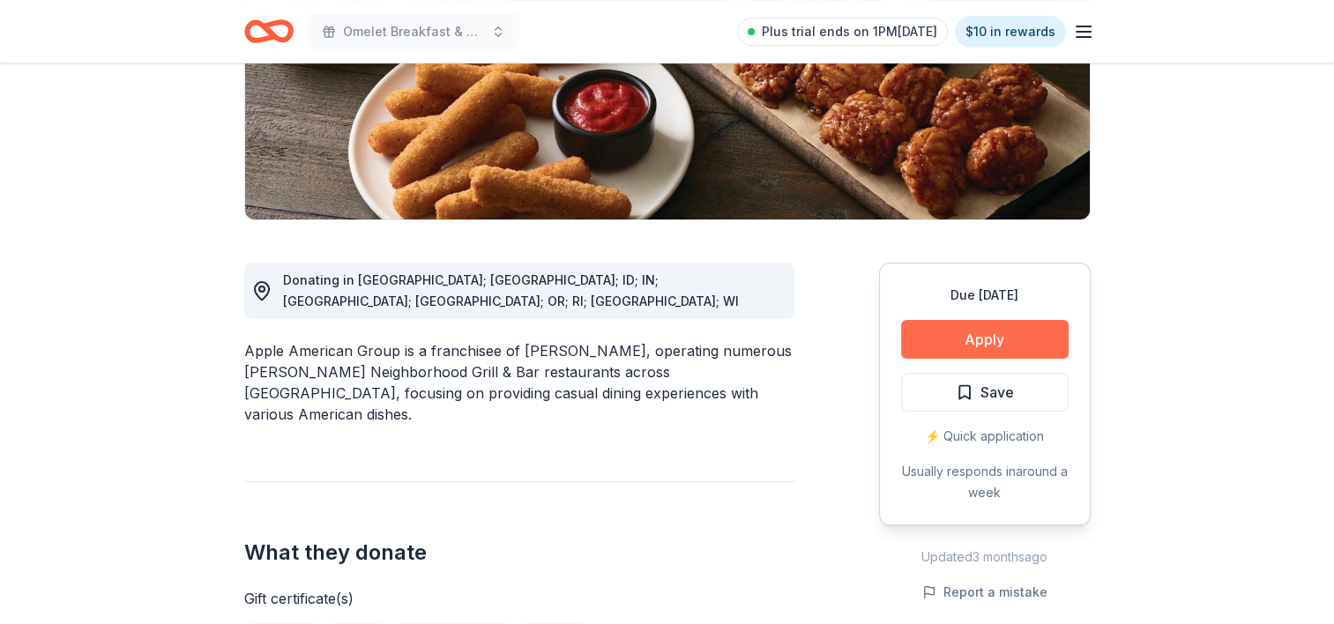
click at [971, 334] on button "Apply" at bounding box center [984, 339] width 167 height 39
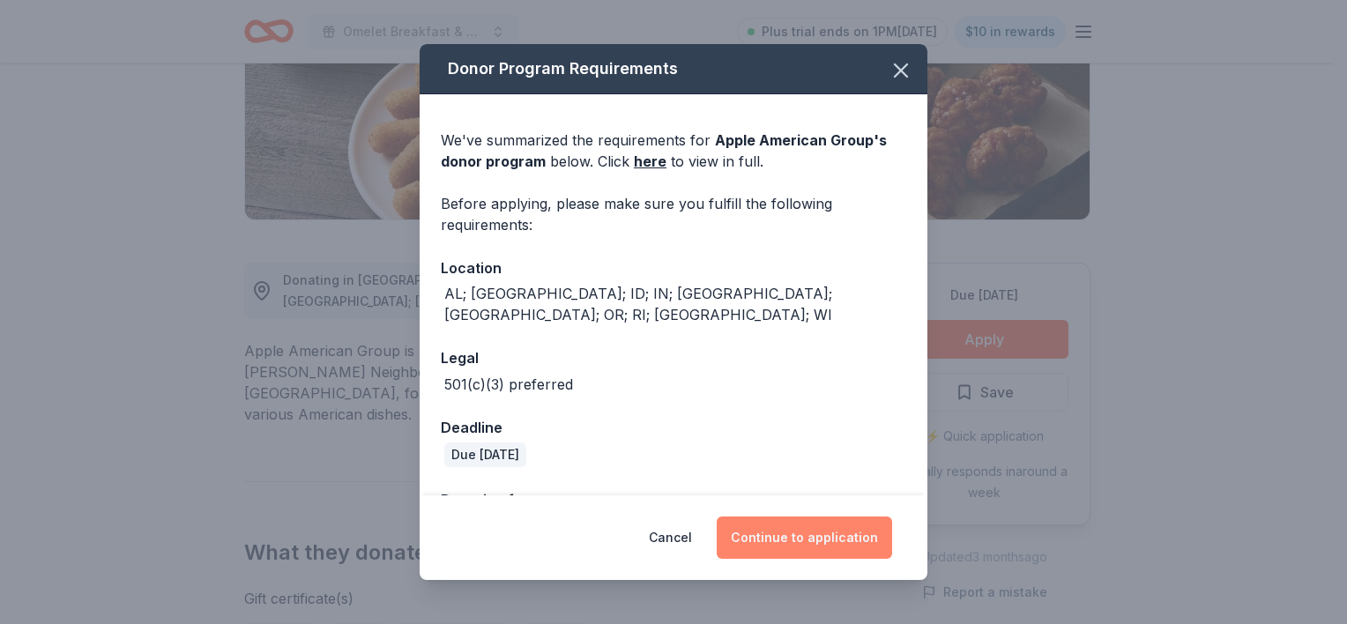
click at [786, 537] on button "Continue to application" at bounding box center [804, 538] width 175 height 42
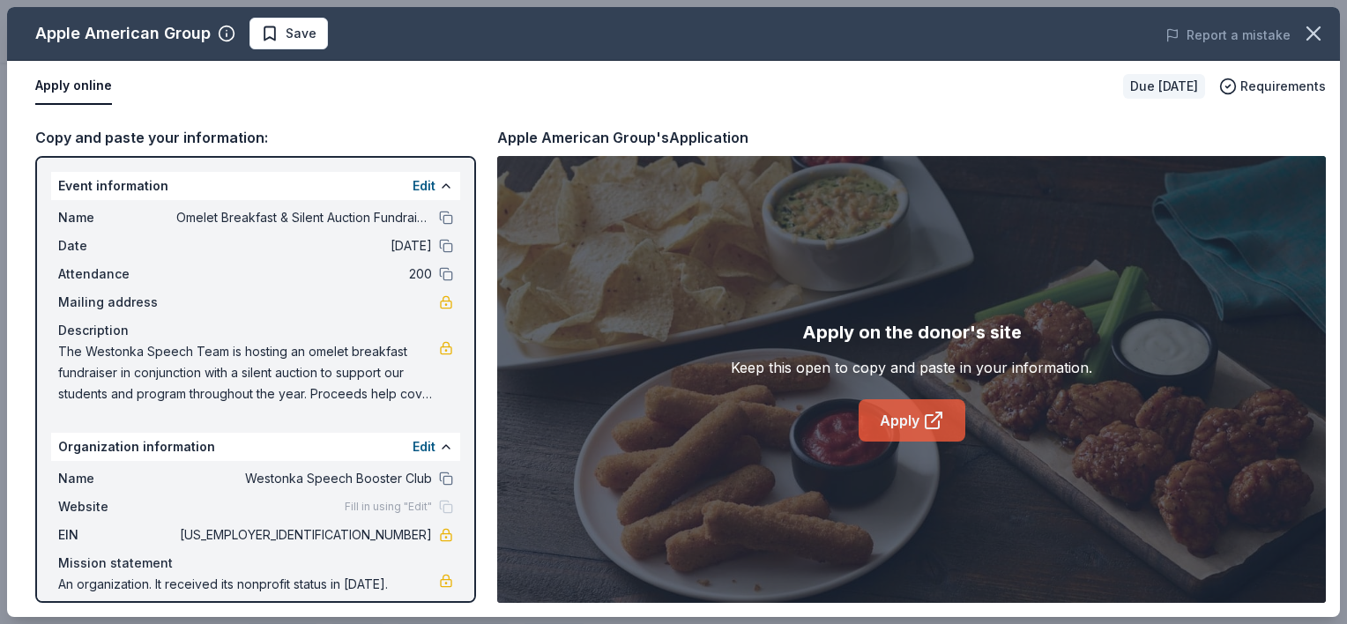
click at [908, 421] on link "Apply" at bounding box center [912, 420] width 107 height 42
